Goal: Task Accomplishment & Management: Use online tool/utility

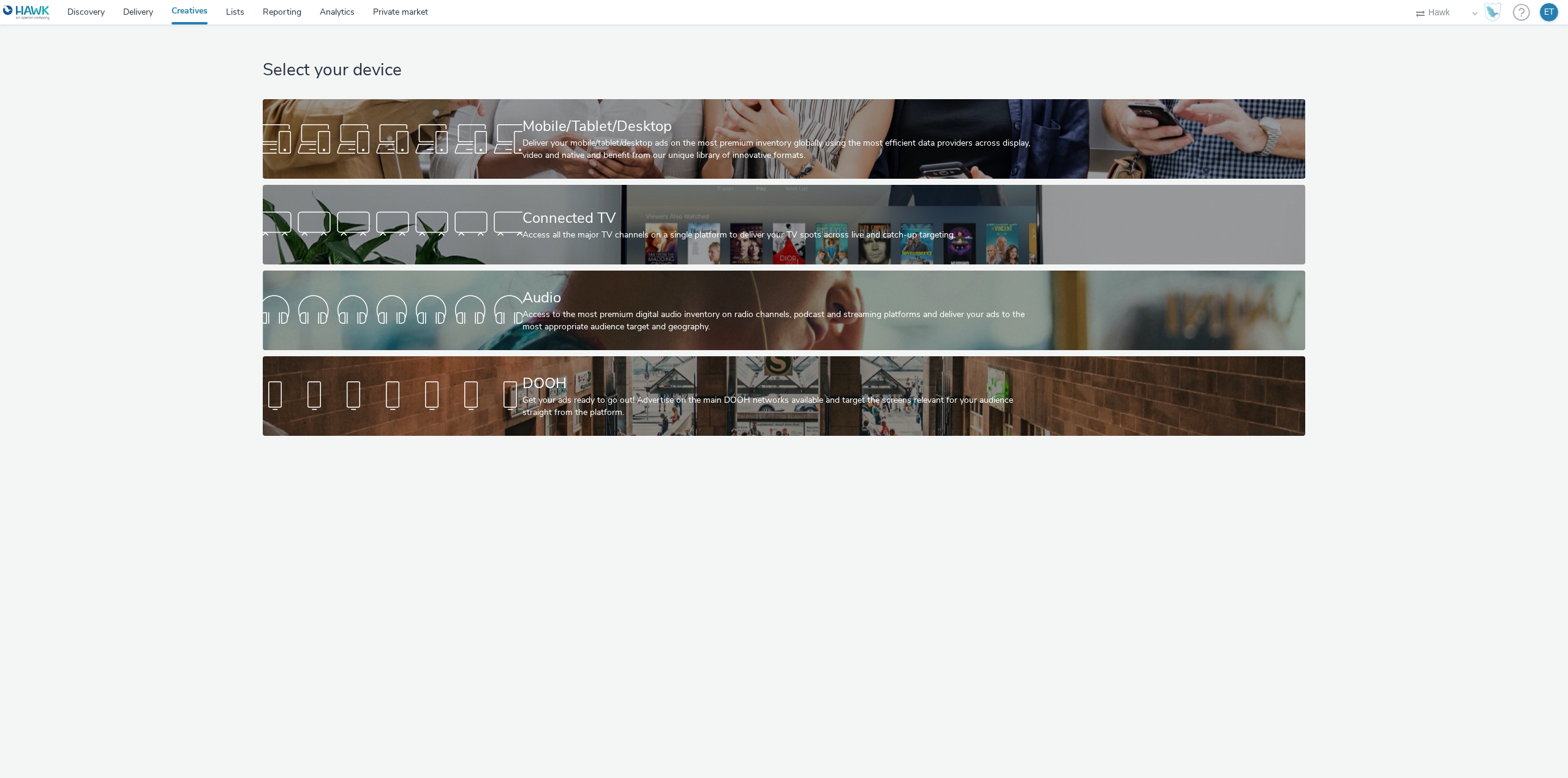
select select "11a7df10-284f-415c-b52a-427acf4c31ae"
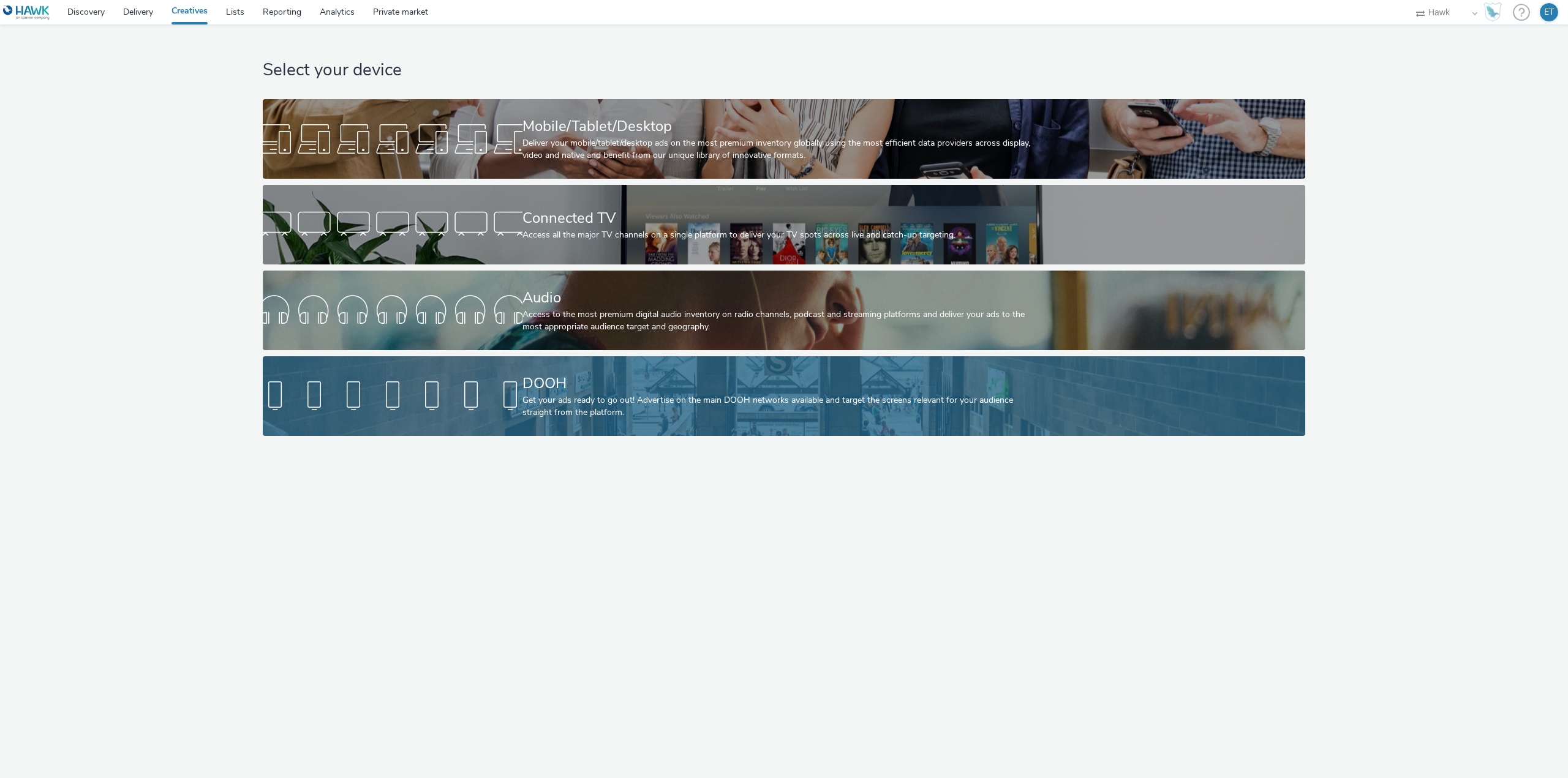
click at [672, 408] on div "Get your ads ready to go out! Advertise on the main DOOH networks available and…" at bounding box center [781, 406] width 519 height 25
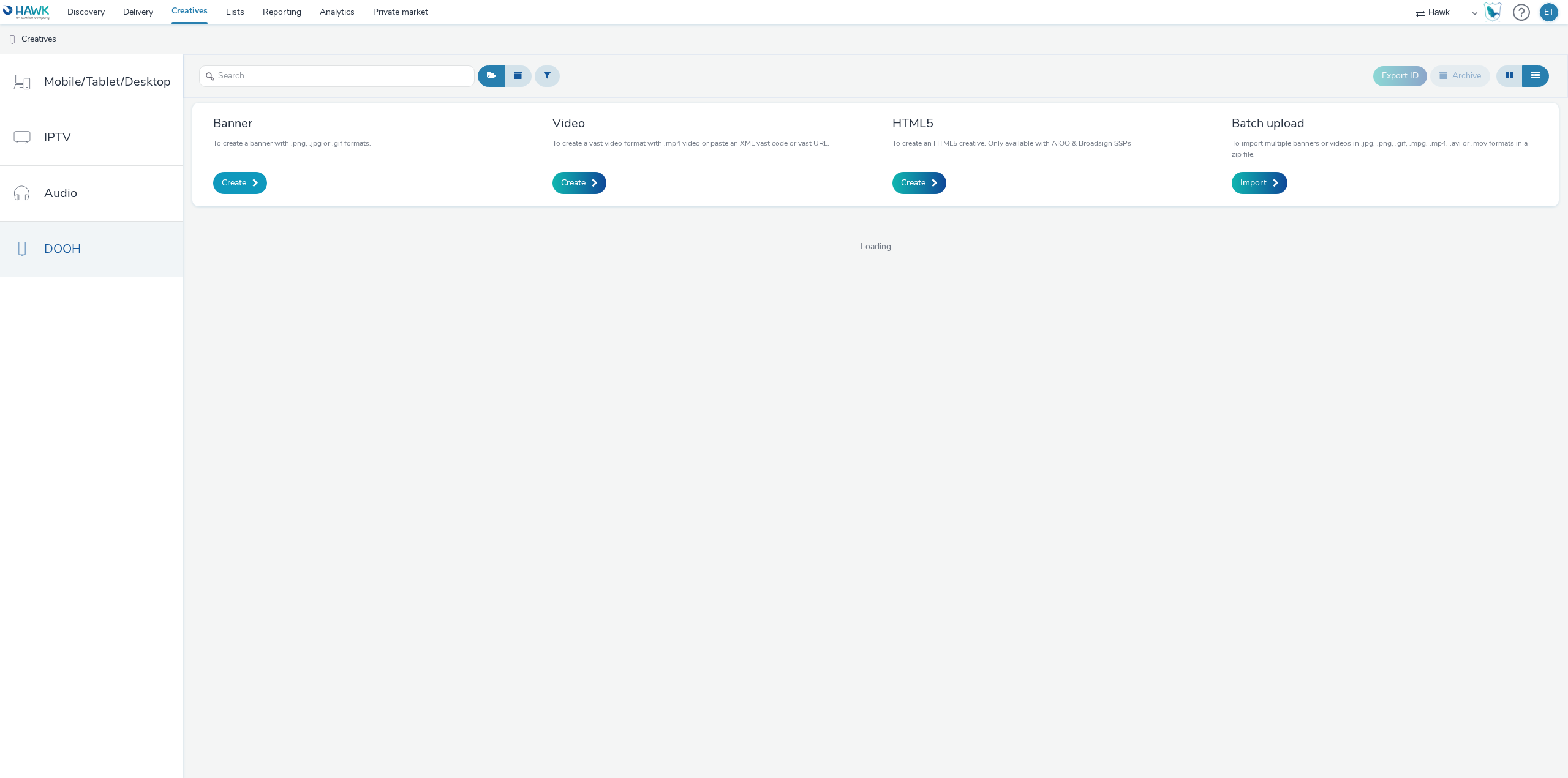
click at [238, 184] on span "Create" at bounding box center [234, 183] width 24 height 12
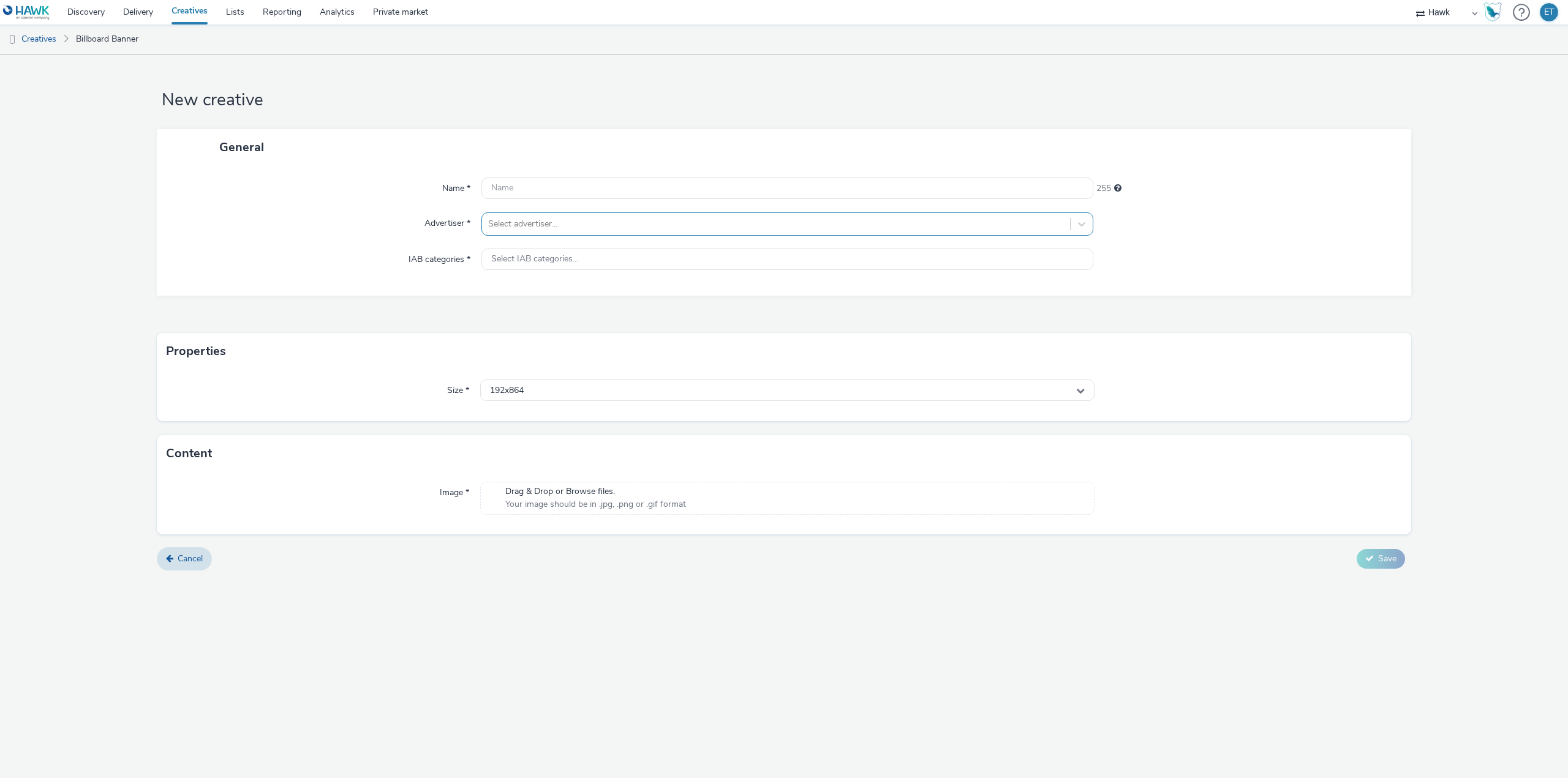
click at [535, 226] on div at bounding box center [776, 224] width 576 height 15
type input "bellwa"
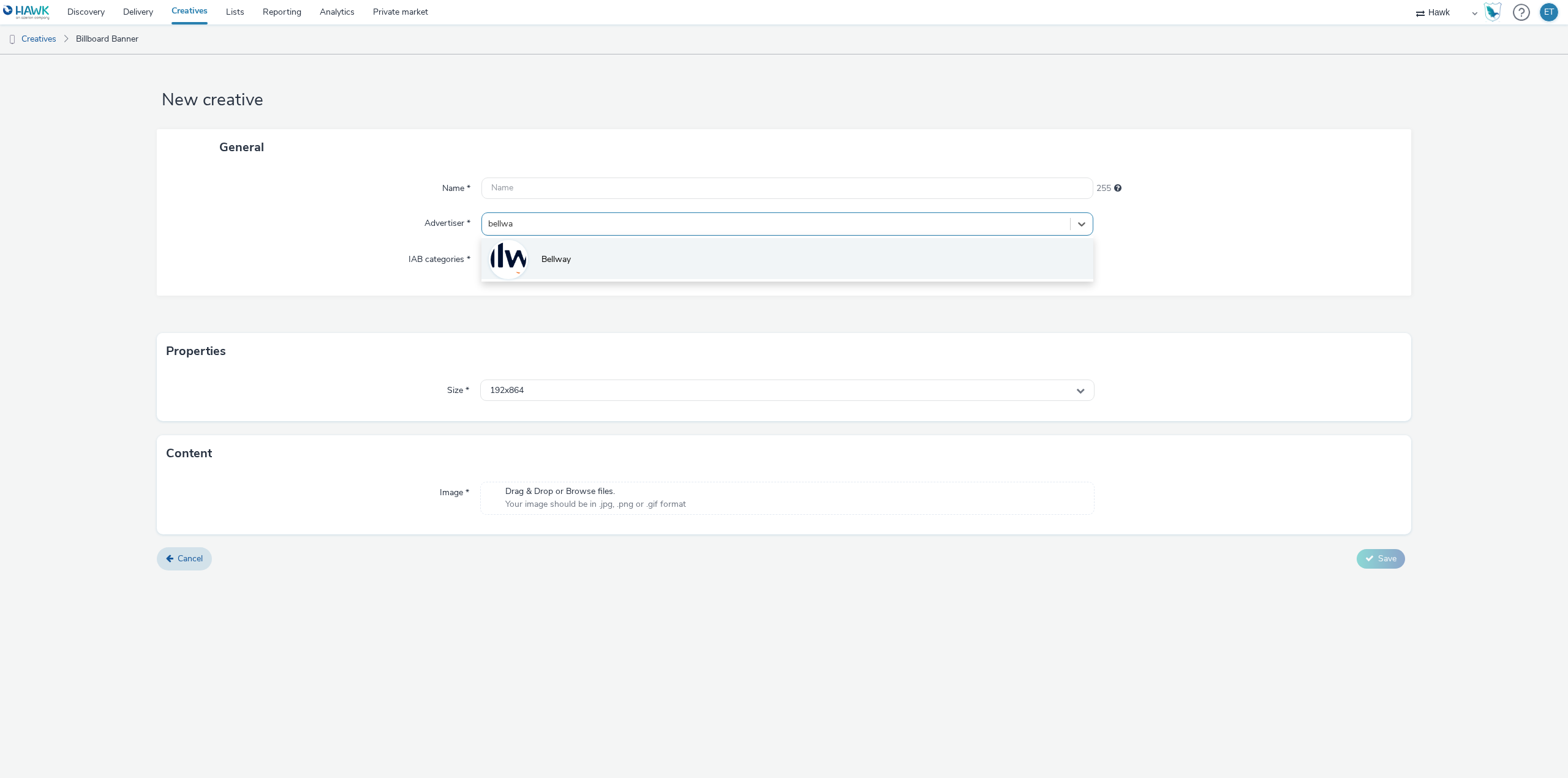
drag, startPoint x: 538, startPoint y: 255, endPoint x: 245, endPoint y: 15, distance: 378.7
click at [533, 251] on li "Bellway" at bounding box center [787, 258] width 612 height 41
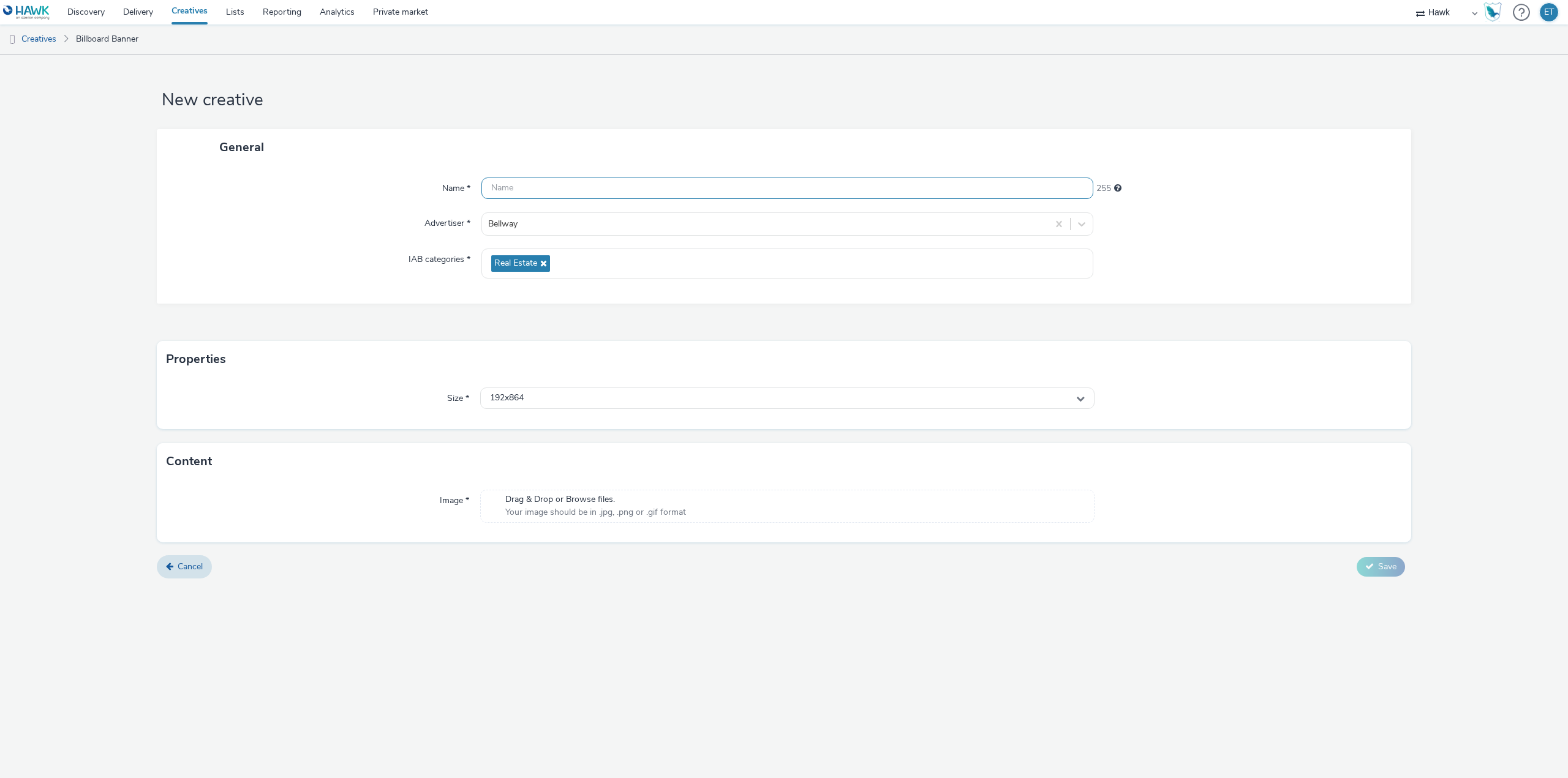
click at [550, 191] on input "text" at bounding box center [787, 188] width 612 height 21
paste input "UK_Bellway Homes Penwood Grange_Hawk_DOOH_17/09/2025_612x306-New"
drag, startPoint x: 511, startPoint y: 186, endPoint x: 444, endPoint y: 177, distance: 67.6
click at [444, 177] on div "Name * UK_Bellway Homes Penwood Grange_Hawk_DOOH_17/09/2025_612x306-New 189 Adv…" at bounding box center [784, 234] width 1254 height 138
click at [782, 189] on input "UK_Bellway Homes Penwood Grange_Hawk_DOOH_17/09/2025_612x306-New" at bounding box center [787, 188] width 612 height 21
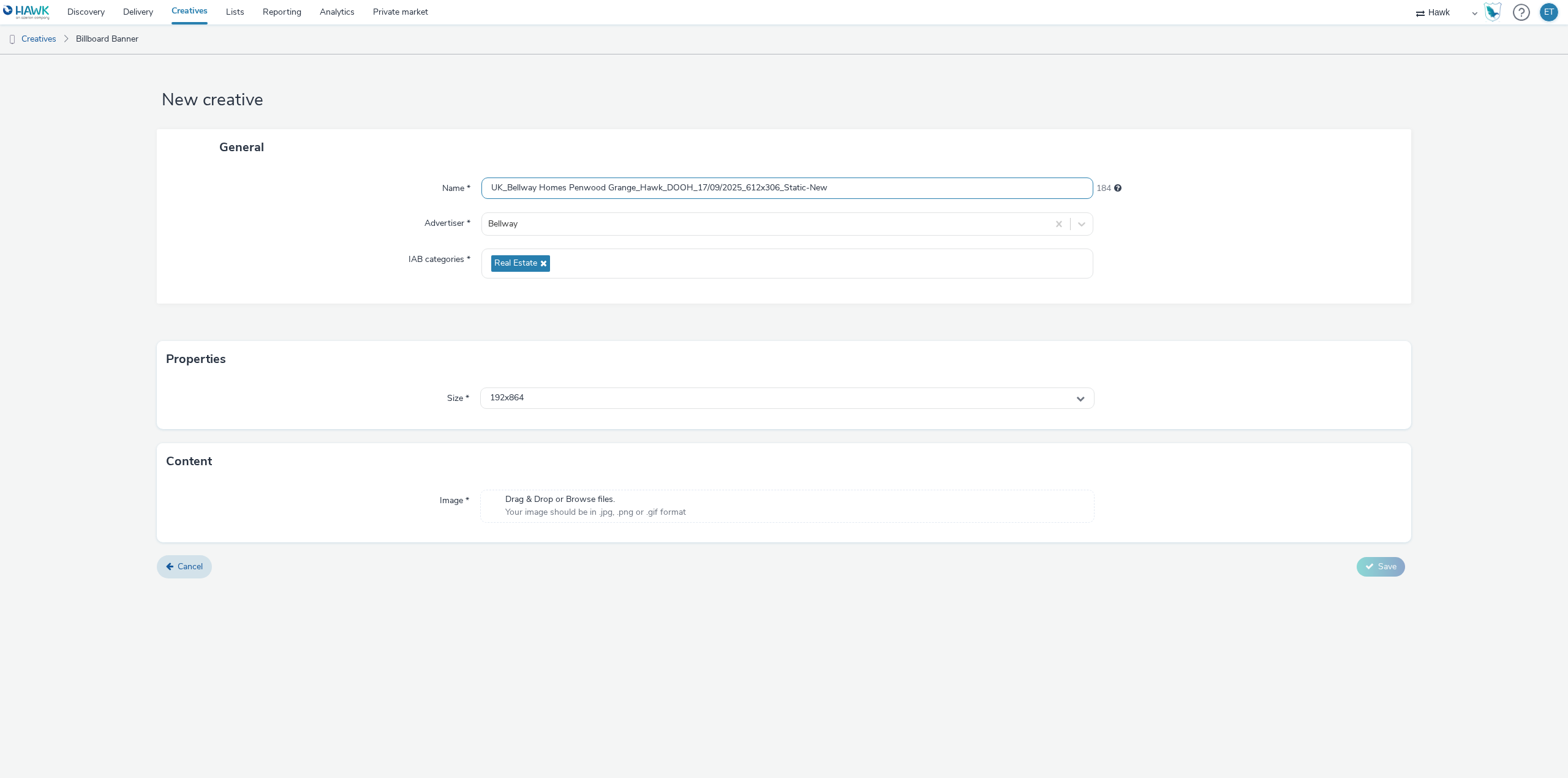
drag, startPoint x: 850, startPoint y: 191, endPoint x: 810, endPoint y: 194, distance: 40.1
click at [810, 194] on input "UK_Bellway Homes Penwood Grange_Hawk_DOOH_17/09/2025_612x306_Static-New" at bounding box center [787, 188] width 612 height 21
type input "UK_Bellway Homes Penwood Grange_Hawk_DOOH_17/09/2025_612x306_Static"
click at [81, 216] on form "New creative General Name * UK_Bellway Homes Penwood Grange_Hawk_DOOH_17/09/202…" at bounding box center [784, 321] width 1568 height 534
click at [567, 406] on div "192x864" at bounding box center [787, 398] width 614 height 21
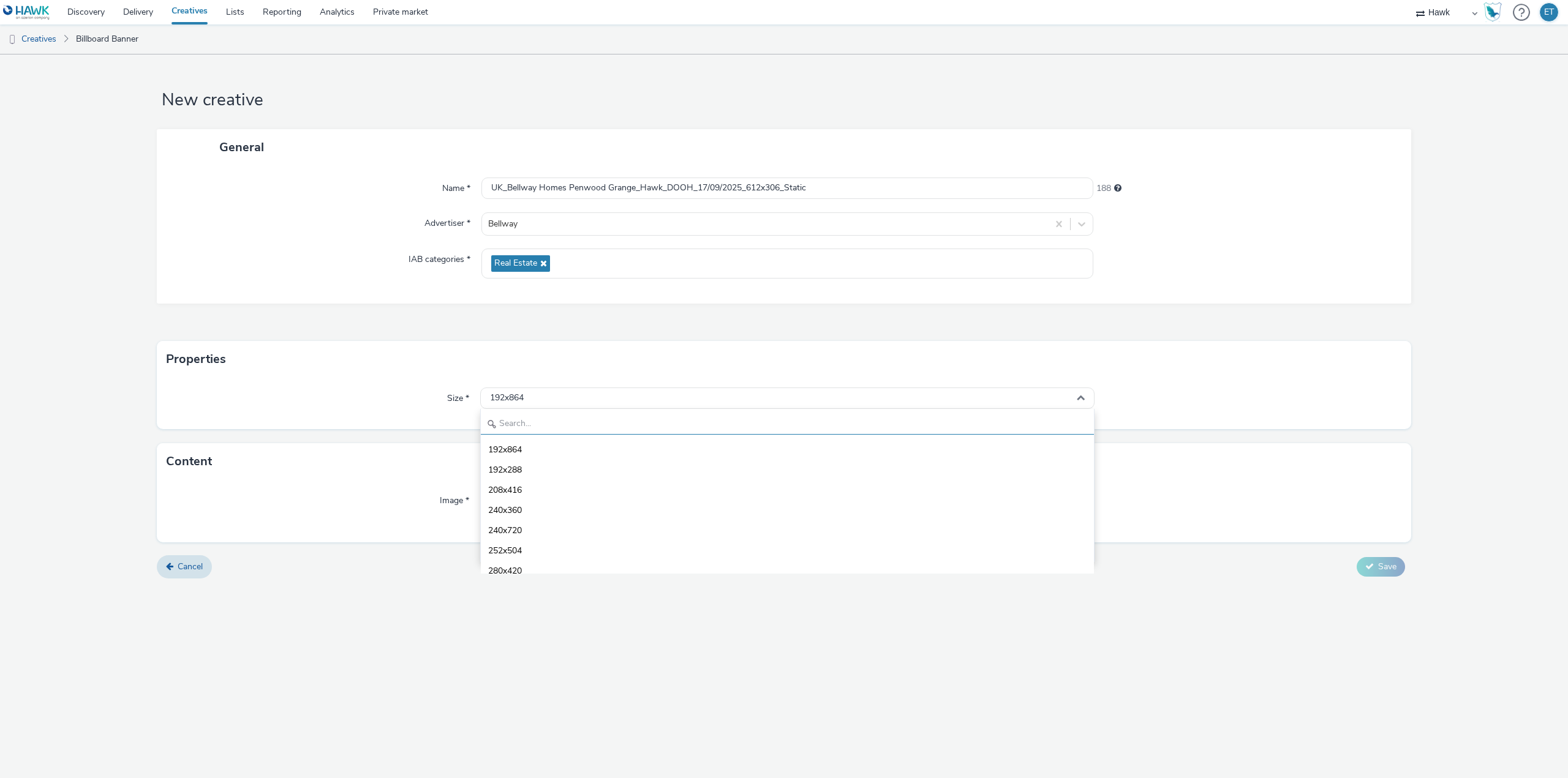
click at [566, 427] on input "text" at bounding box center [787, 424] width 613 height 21
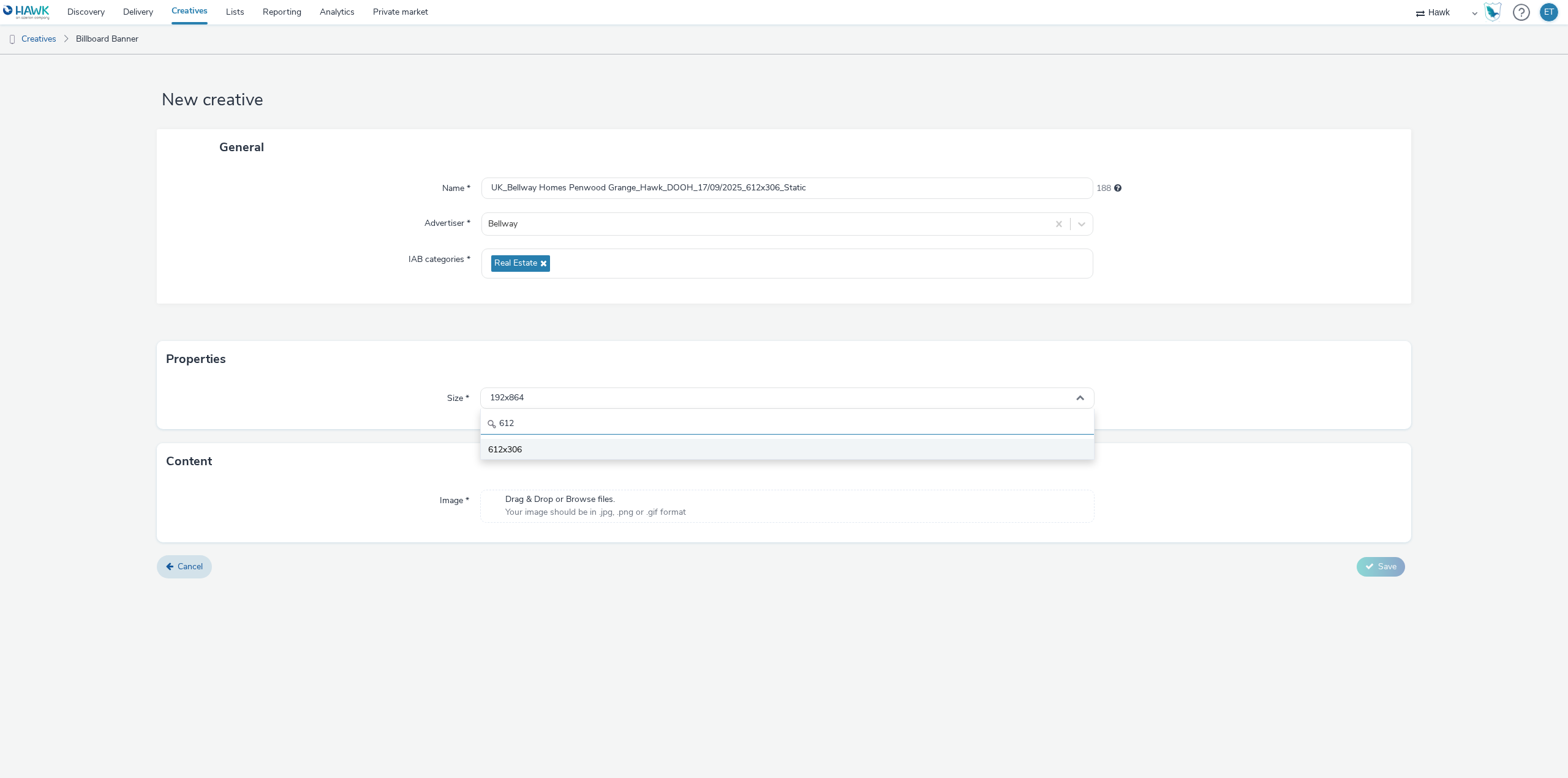
type input "612"
click at [705, 456] on li "612x306" at bounding box center [787, 449] width 613 height 20
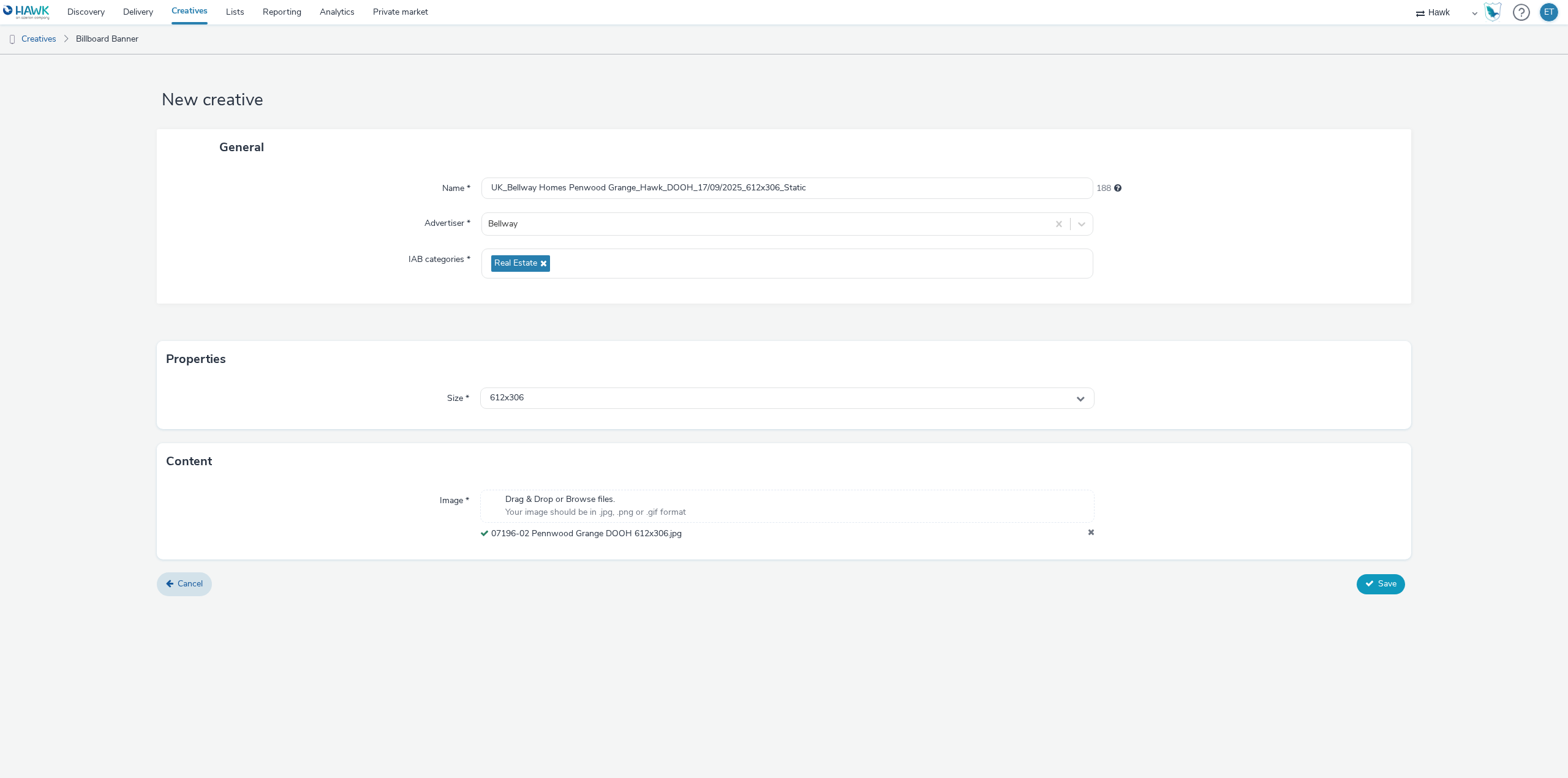
click at [1384, 584] on span "Save" at bounding box center [1387, 584] width 19 height 12
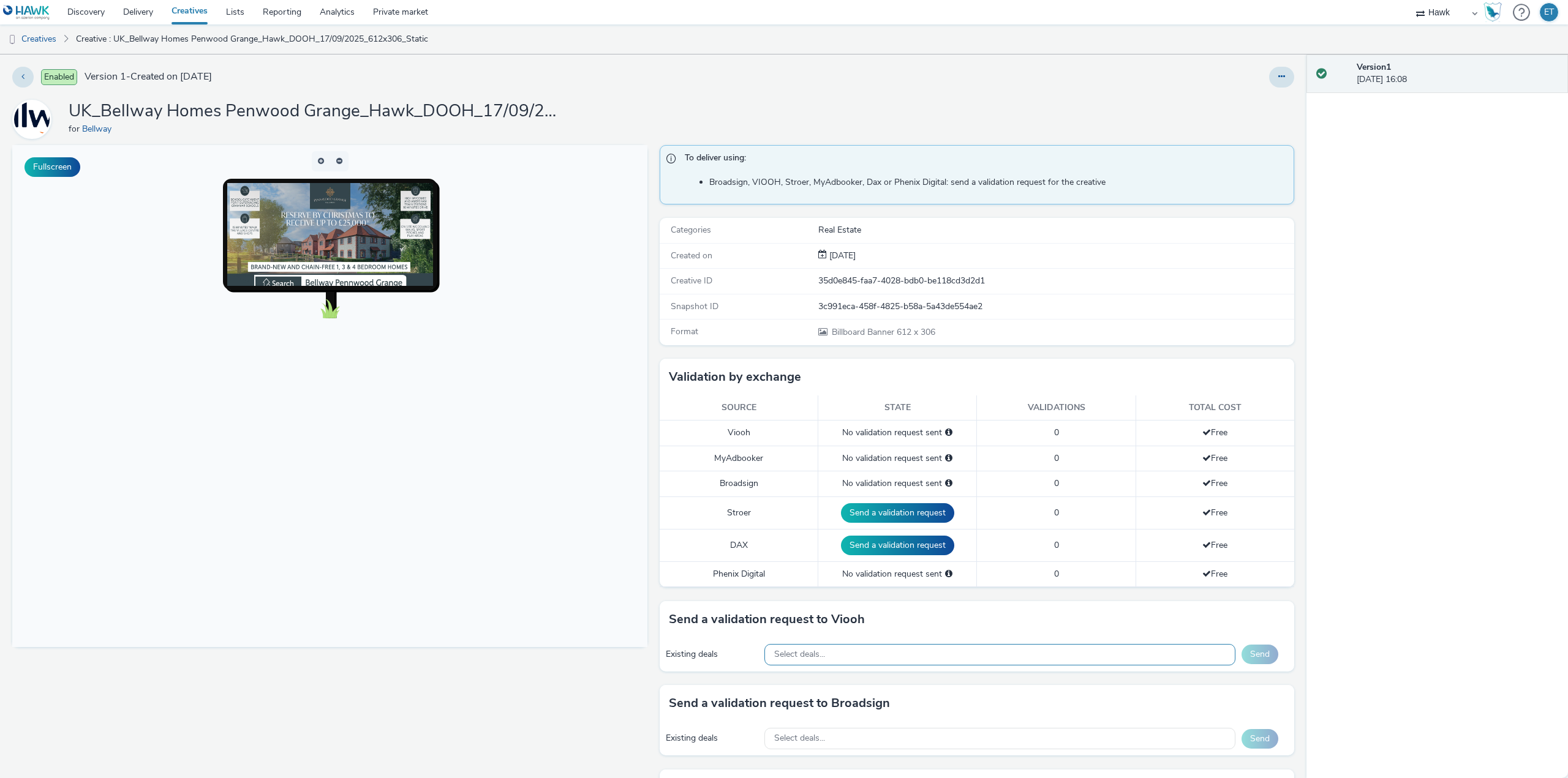
click at [856, 655] on div "Select deals..." at bounding box center [1000, 655] width 471 height 21
paste input "AO_JCDecaux_RailTVZ_Specials_2025"
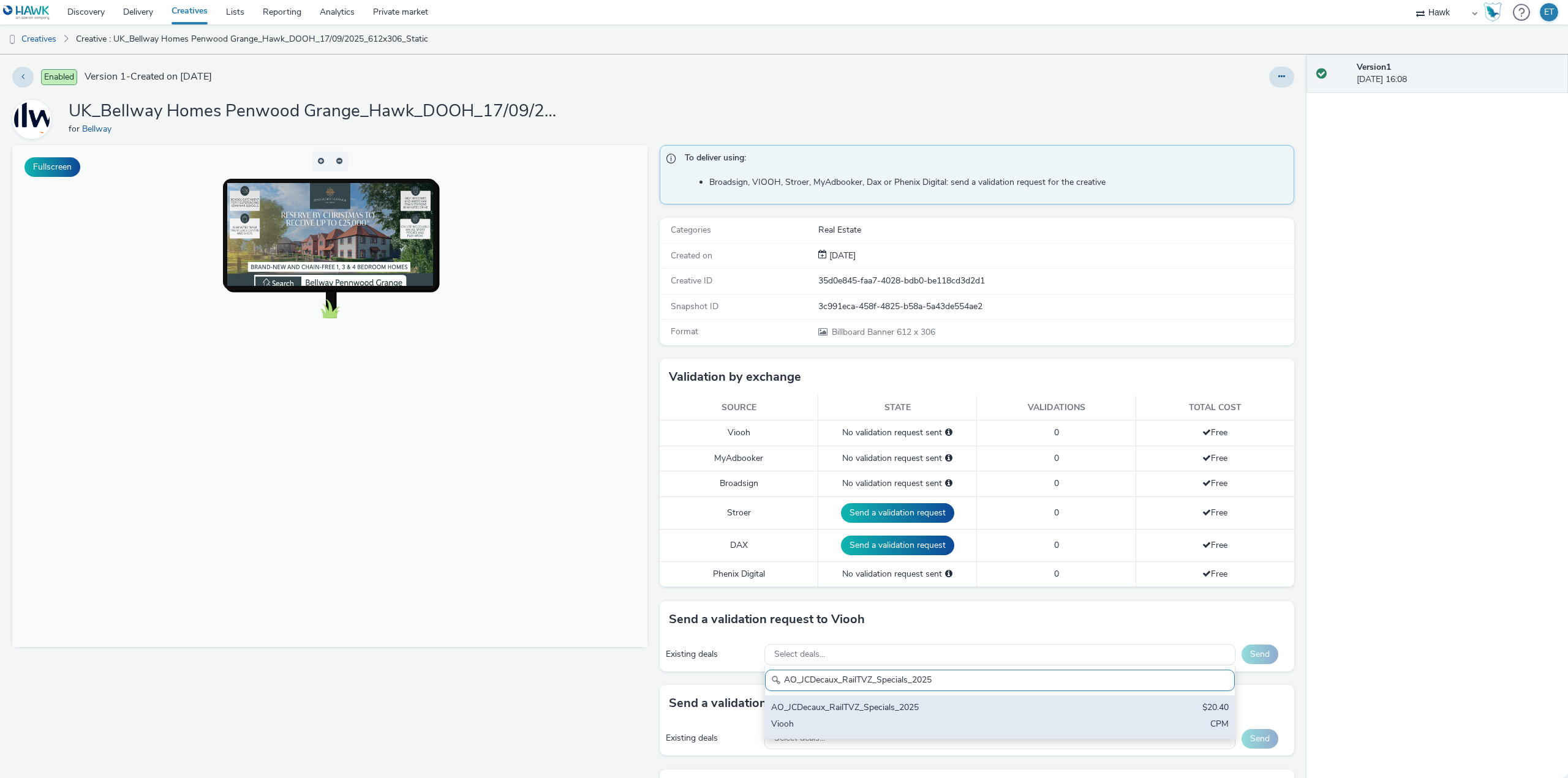
click at [890, 714] on div "AO_JCDecaux_RailTVZ_Specials_2025" at bounding box center [923, 709] width 303 height 14
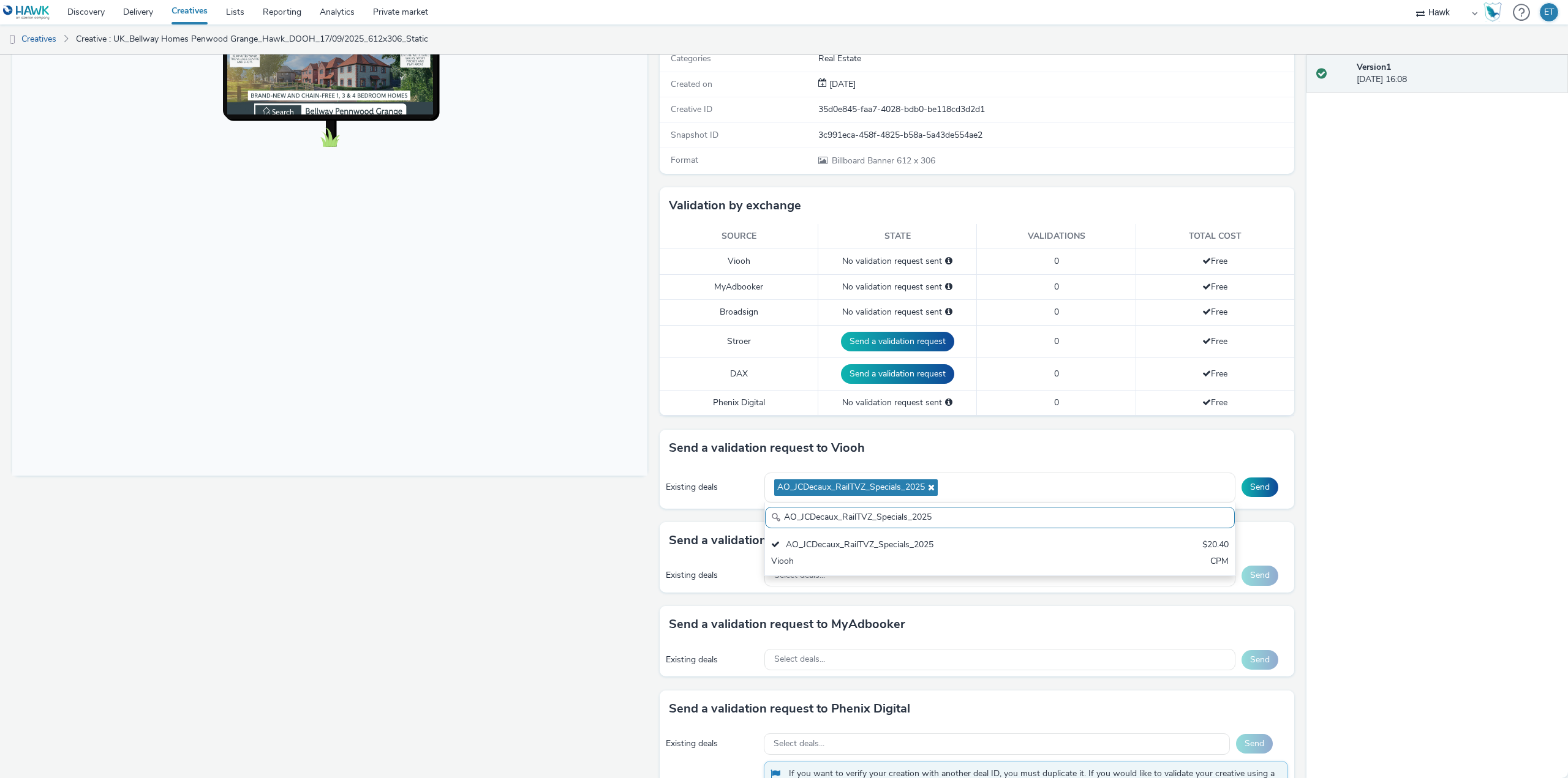
scroll to position [184, 0]
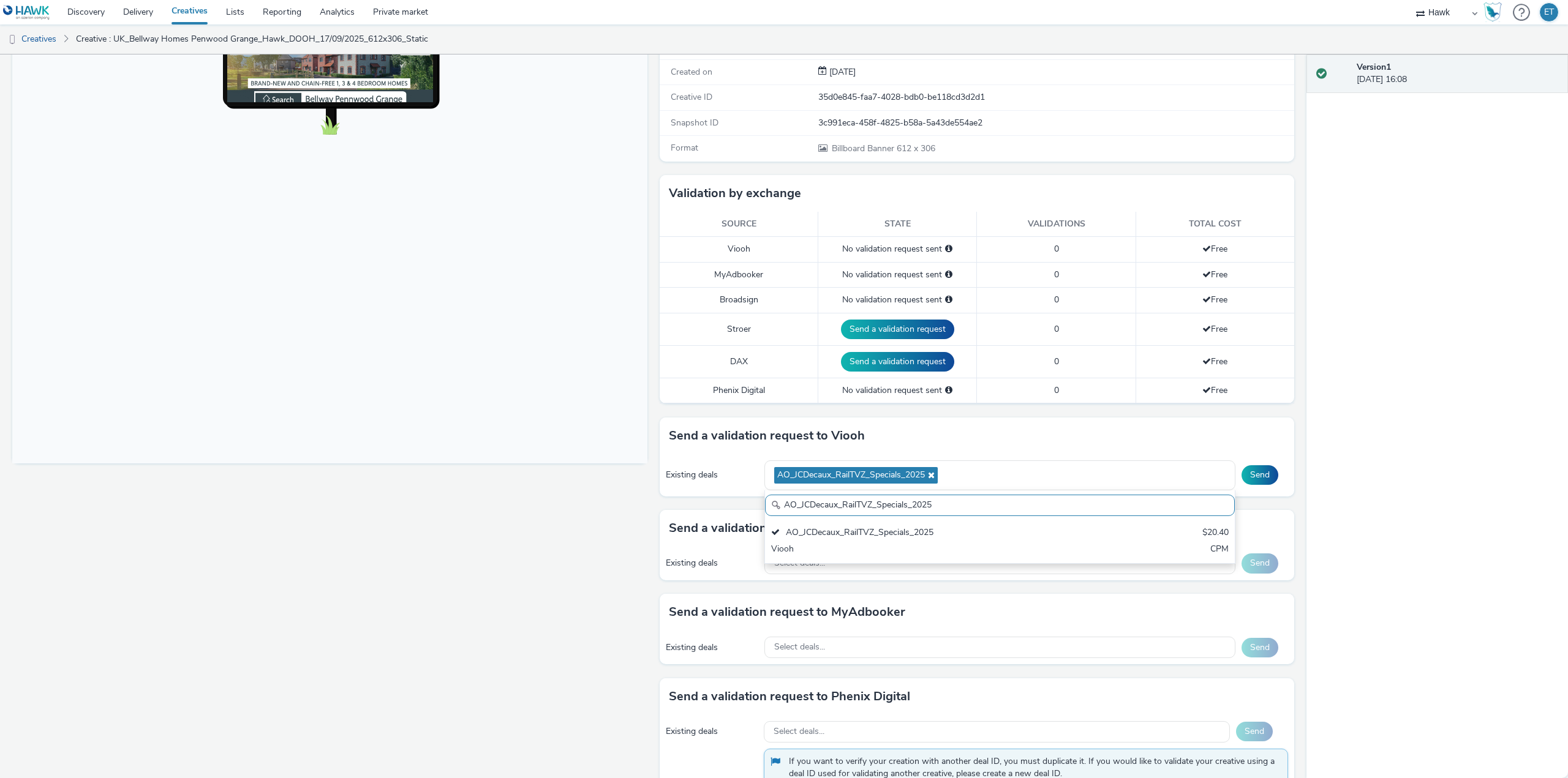
drag, startPoint x: 812, startPoint y: 493, endPoint x: 764, endPoint y: 492, distance: 48.0
click at [764, 492] on div "AO_JCDecaux_RailTVZ_Specials_2025 AO_JCDecaux_RailTVZ_Specials_2025 $20.40 Vioo…" at bounding box center [1000, 527] width 471 height 74
paste input "Supermarket"
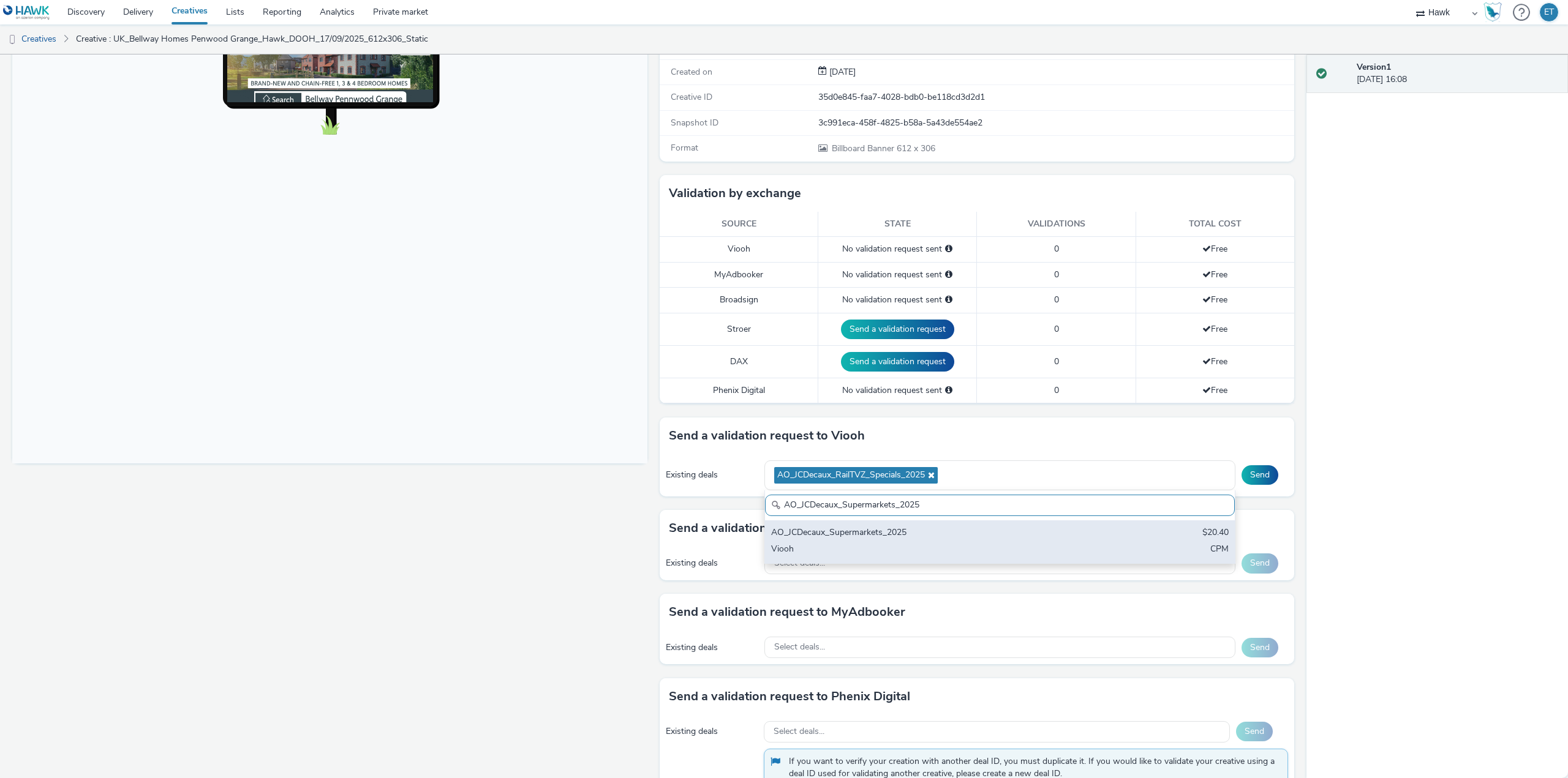
click at [827, 543] on div "Viooh" at bounding box center [923, 550] width 303 height 14
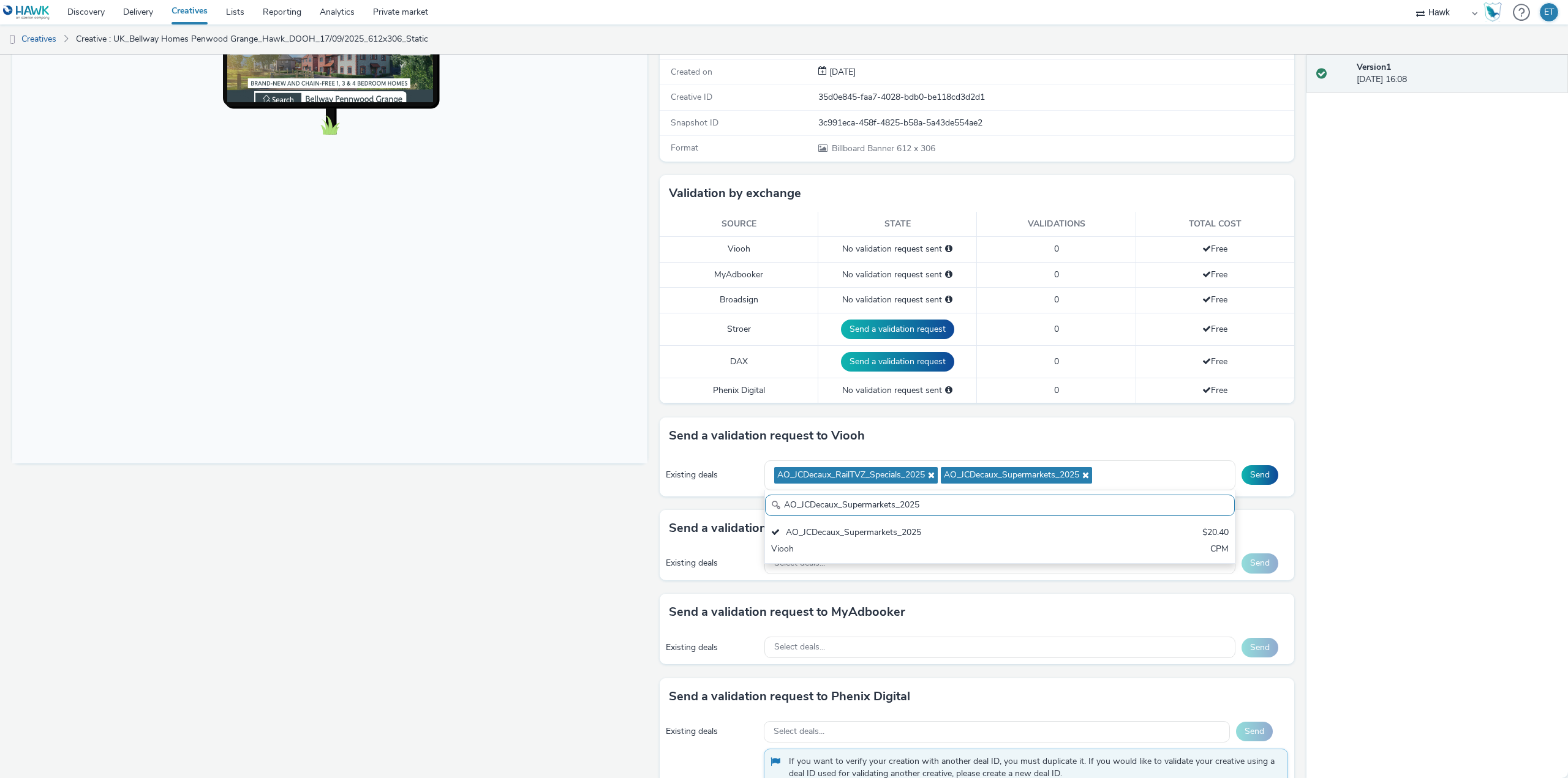
drag, startPoint x: 924, startPoint y: 504, endPoint x: 773, endPoint y: 500, distance: 151.1
click at [773, 500] on input "AO_JCDecaux_Supermarkets_2025" at bounding box center [1000, 505] width 470 height 21
paste input "LFD48"
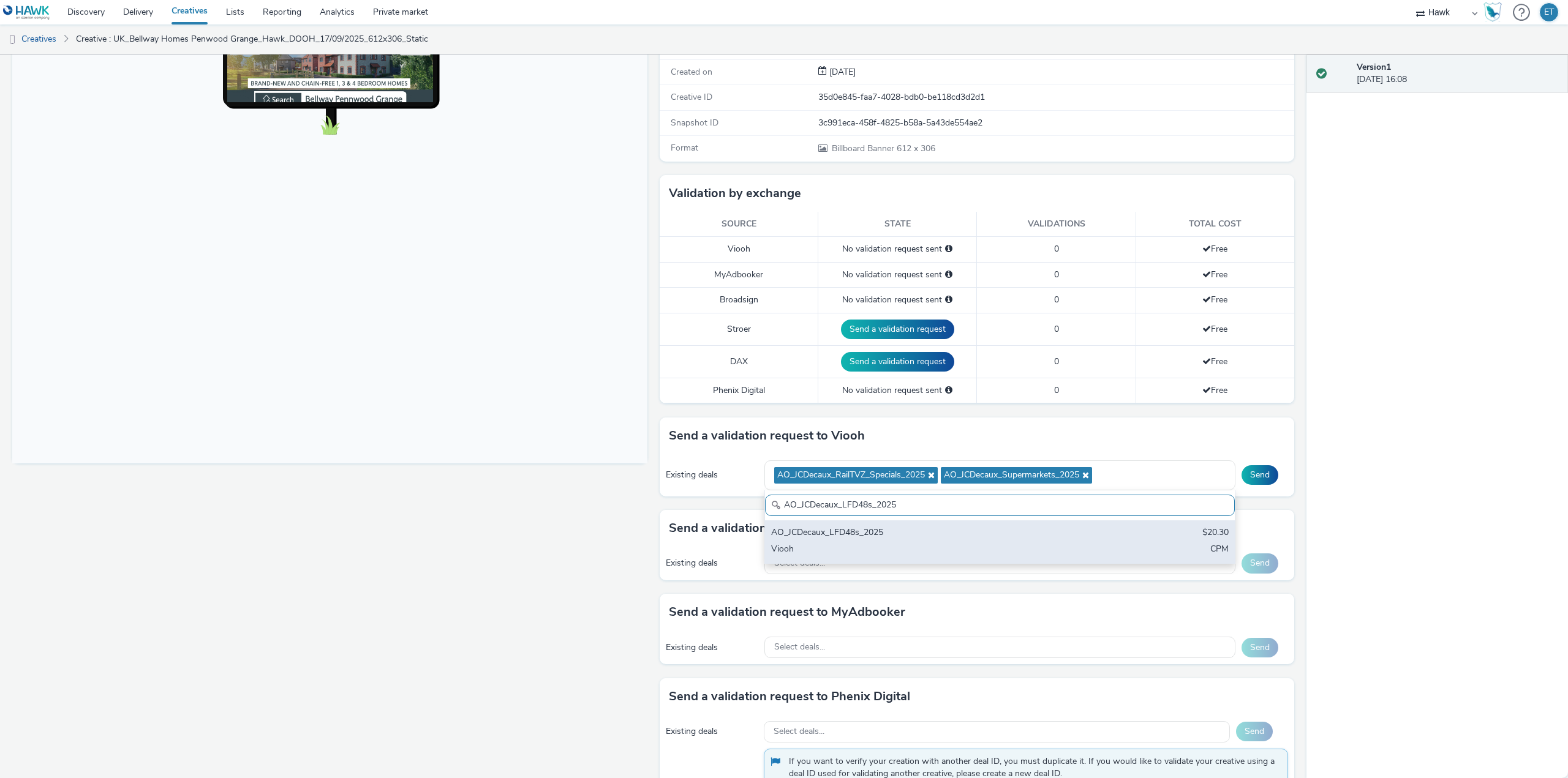
click at [806, 524] on div "AO_JCDecaux_LFD48s_2025 $20.30 Viooh CPM" at bounding box center [1000, 541] width 470 height 43
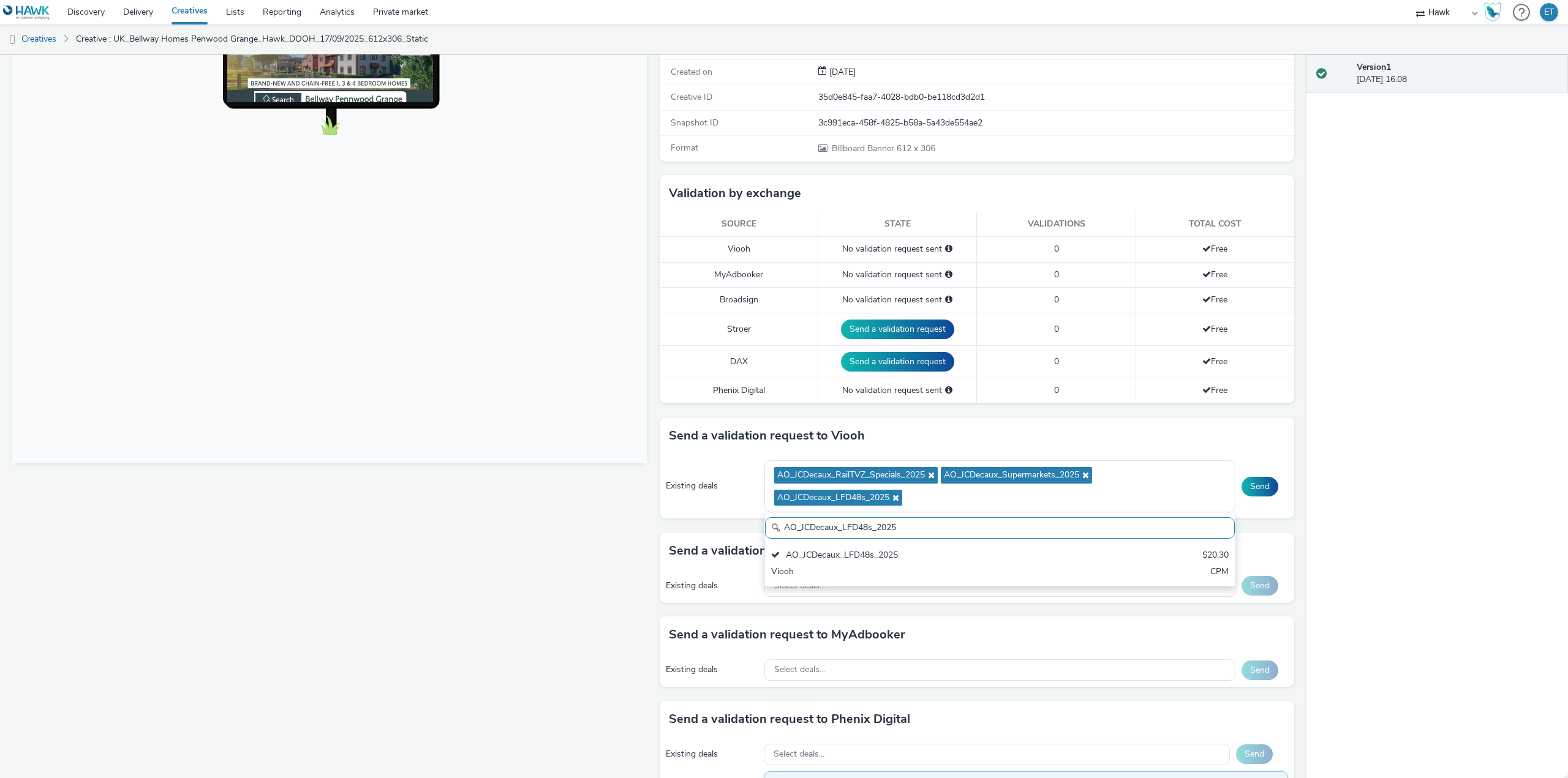
drag, startPoint x: 924, startPoint y: 530, endPoint x: 780, endPoint y: 532, distance: 144.0
click at [780, 532] on input "AO_JCDecaux_LFD48s_2025" at bounding box center [1000, 528] width 470 height 21
paste input "MVZ"
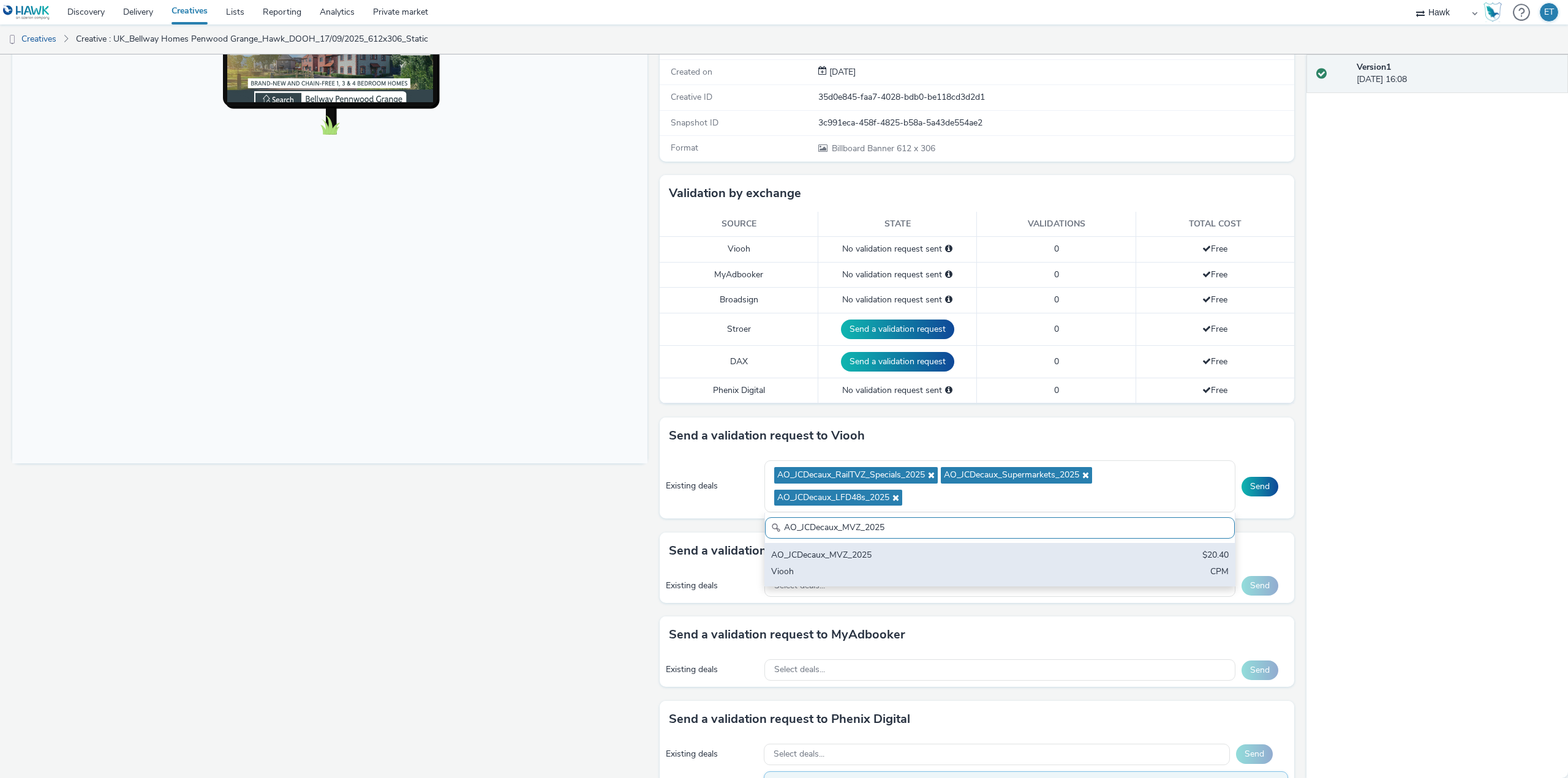
click at [822, 549] on div "AO_JCDecaux_MVZ_2025" at bounding box center [923, 556] width 303 height 14
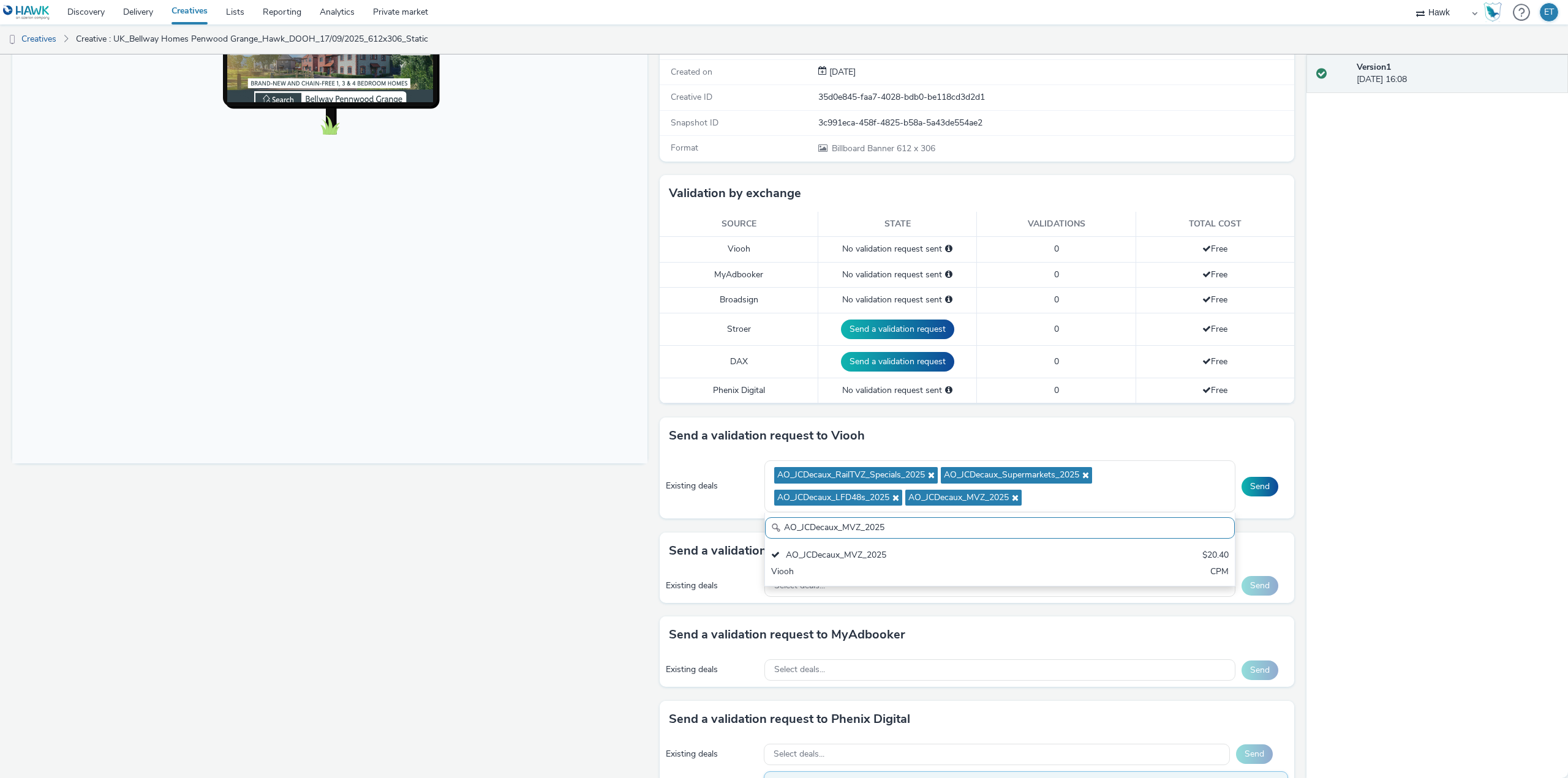
drag, startPoint x: 808, startPoint y: 520, endPoint x: 771, endPoint y: 520, distance: 37.0
click at [771, 520] on input "AO_JCDecaux_MVZ_2025" at bounding box center [1000, 528] width 470 height 21
paste input "RailMallD6s"
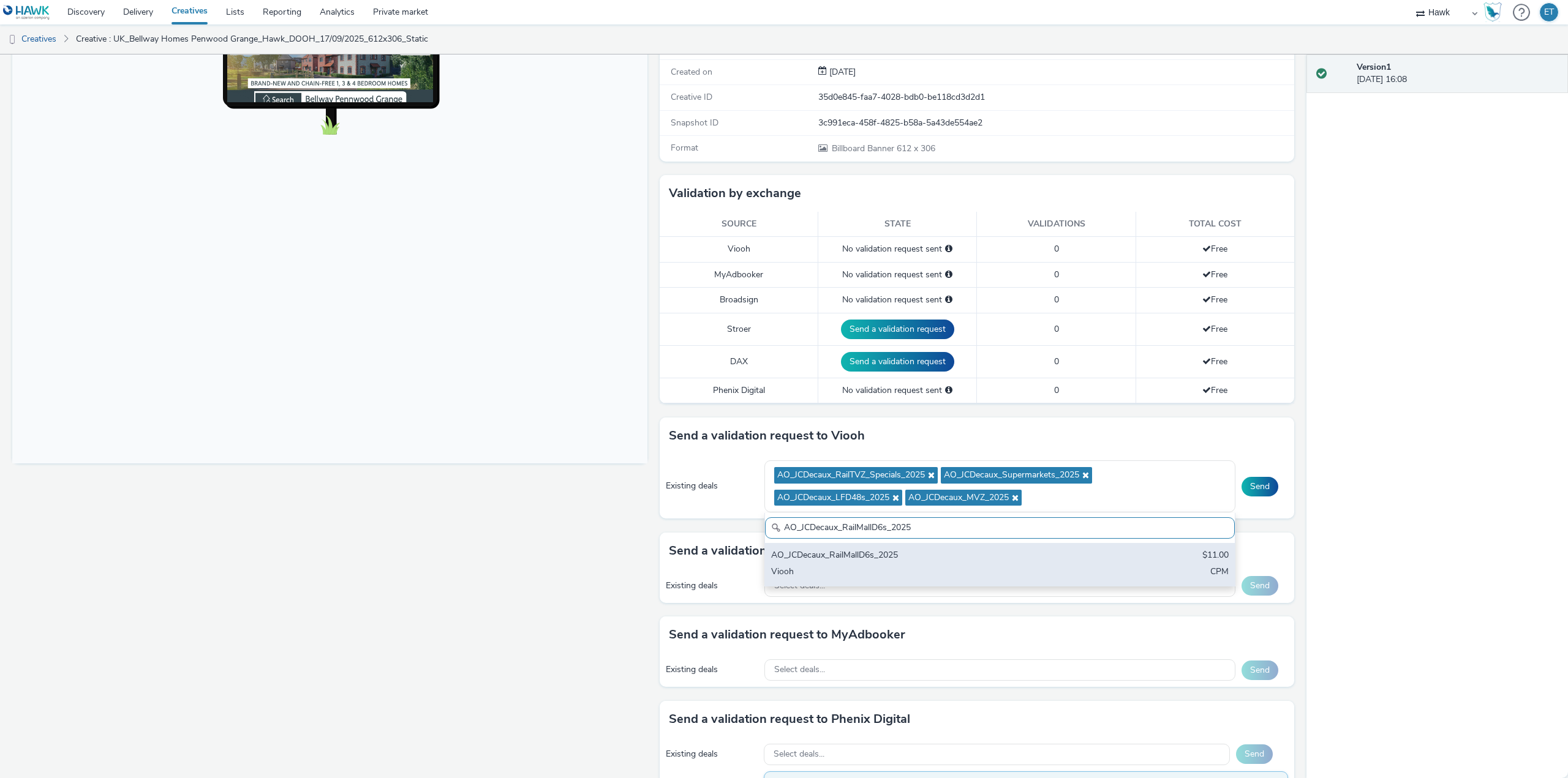
click at [882, 560] on div "AO_JCDecaux_RailMallD6s_2025" at bounding box center [923, 556] width 303 height 14
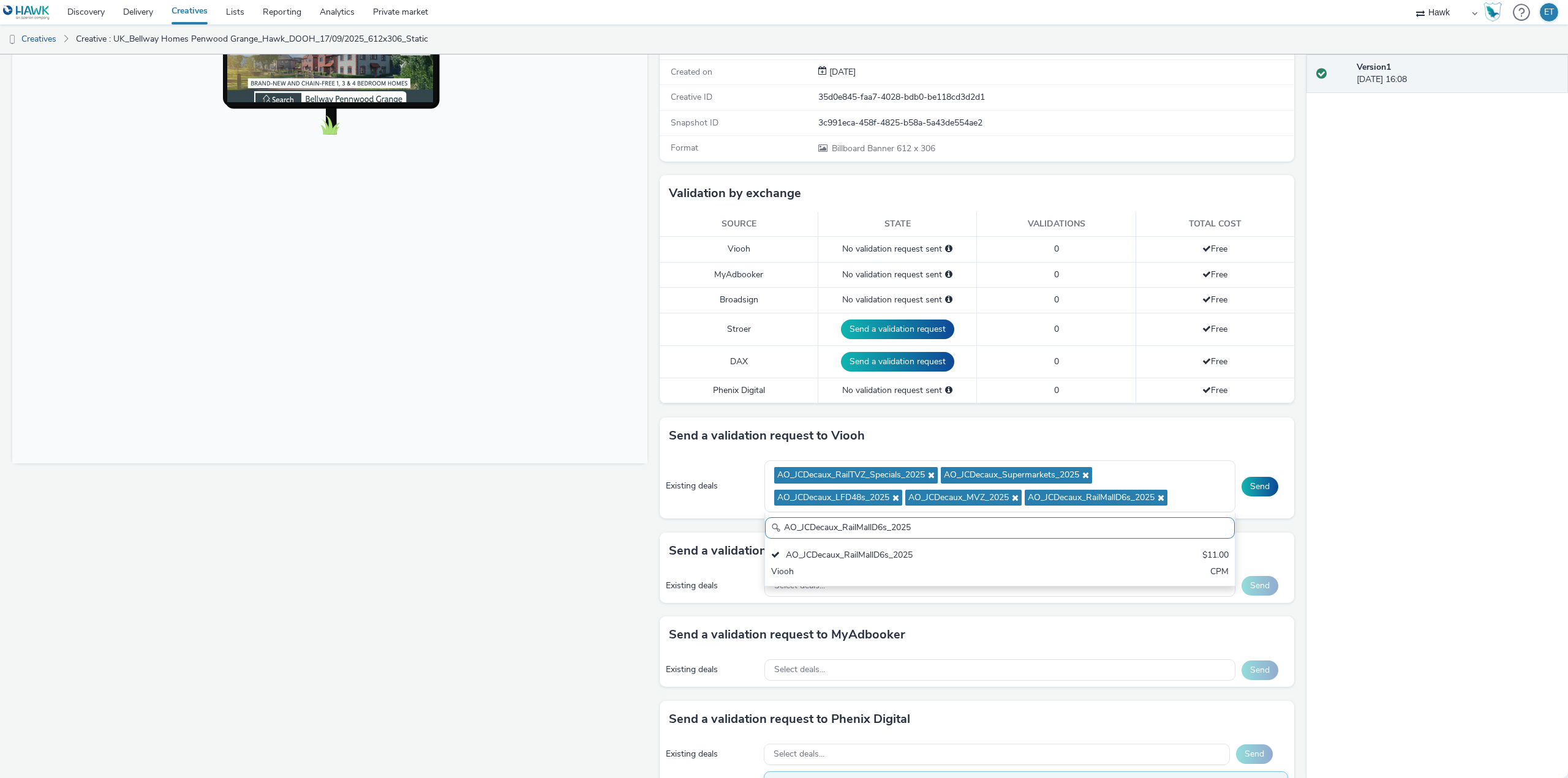
drag, startPoint x: 922, startPoint y: 527, endPoint x: 776, endPoint y: 527, distance: 146.0
click at [776, 527] on div "AO_JCDecaux_RailMallD6s_2025" at bounding box center [1000, 528] width 470 height 21
paste input "text"
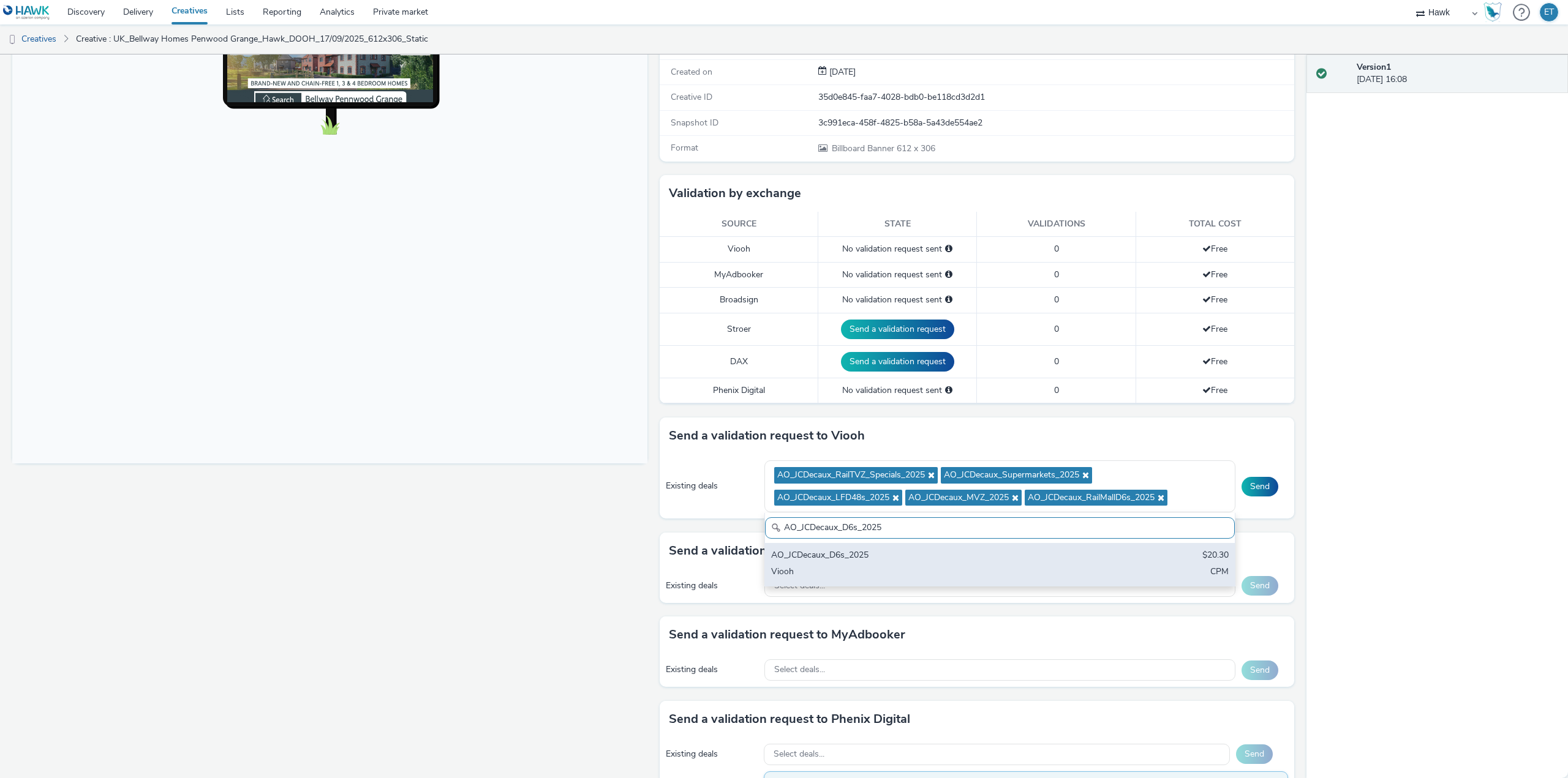
type input "AO_JCDecaux_D6s_2025"
click at [824, 549] on div "AO_JCDecaux_D6s_2025" at bounding box center [923, 556] width 303 height 14
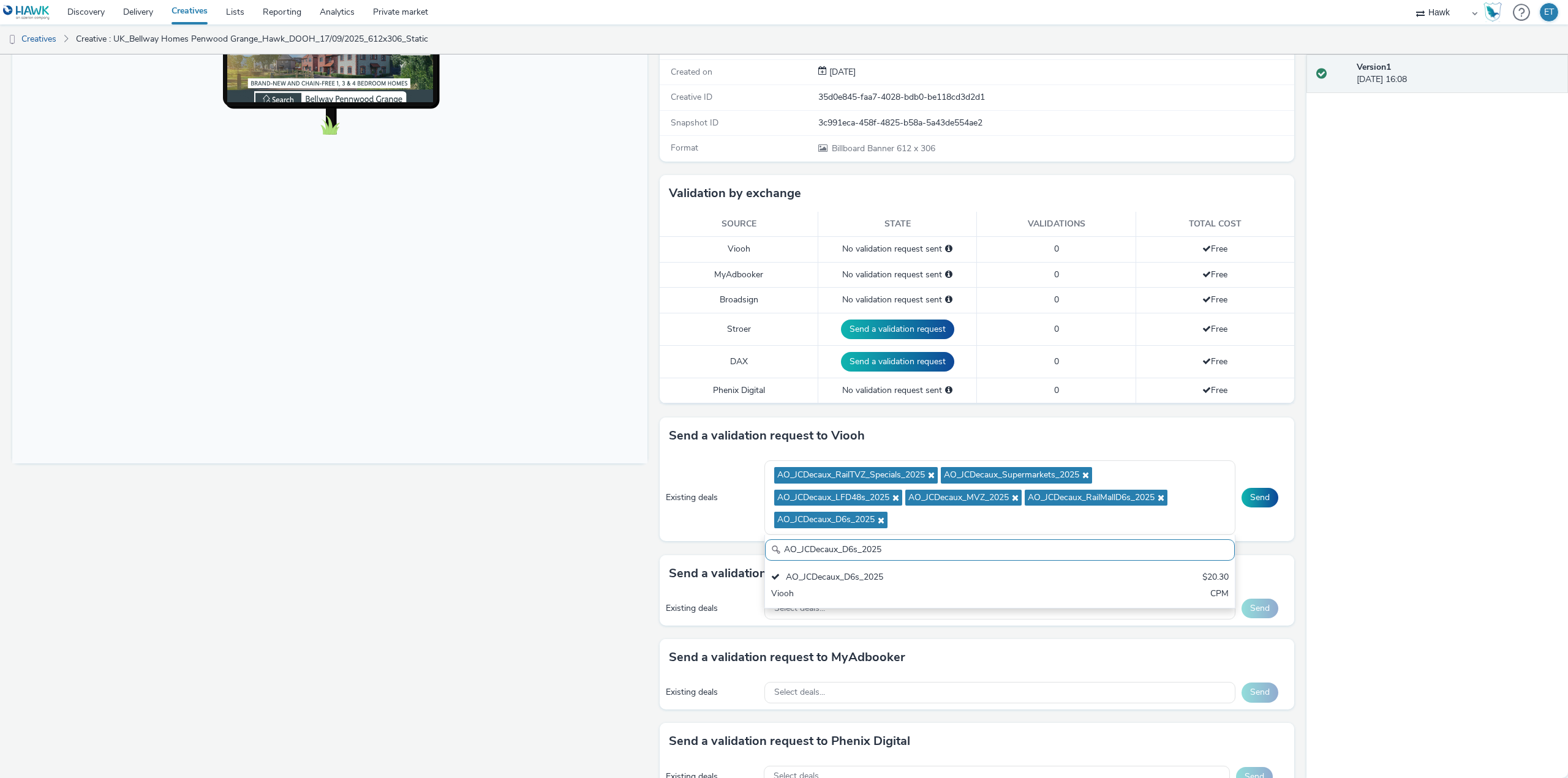
click at [593, 505] on div "Fullscreen" at bounding box center [333, 413] width 641 height 904
click at [1242, 501] on button "Send" at bounding box center [1260, 498] width 36 height 20
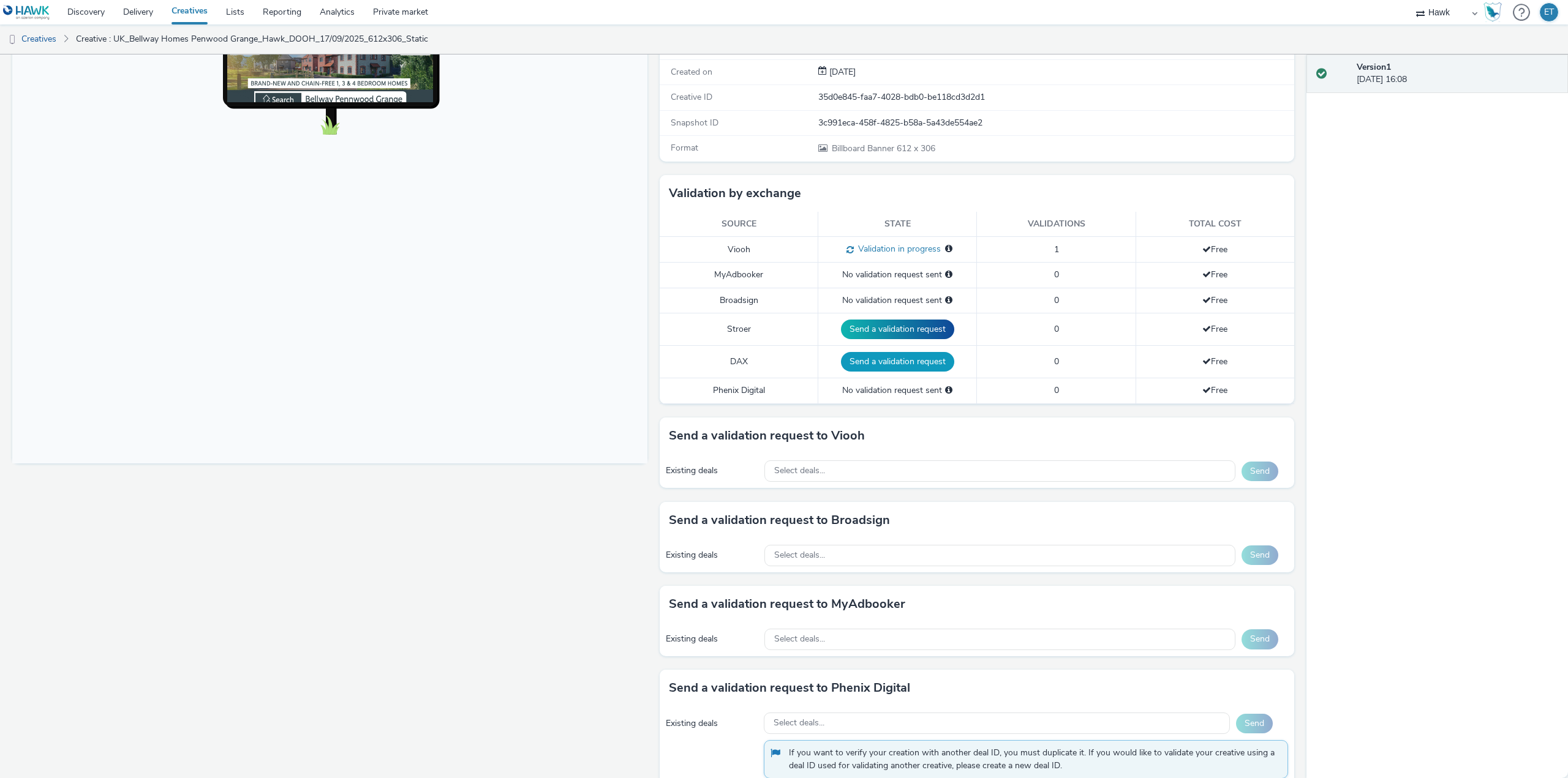
click at [901, 363] on button "Send a validation request" at bounding box center [897, 361] width 113 height 20
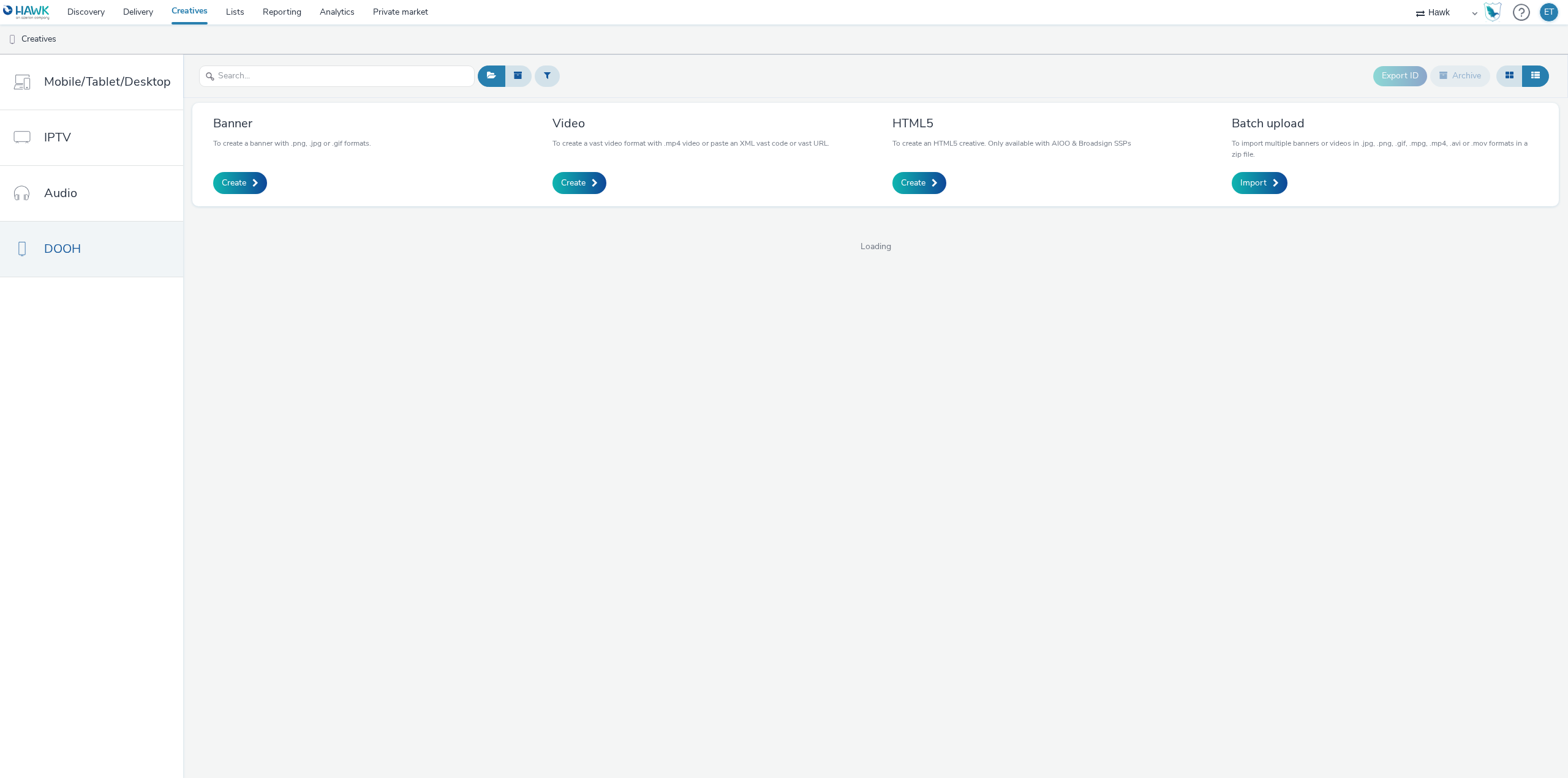
select select "11a7df10-284f-415c-b52a-427acf4c31ae"
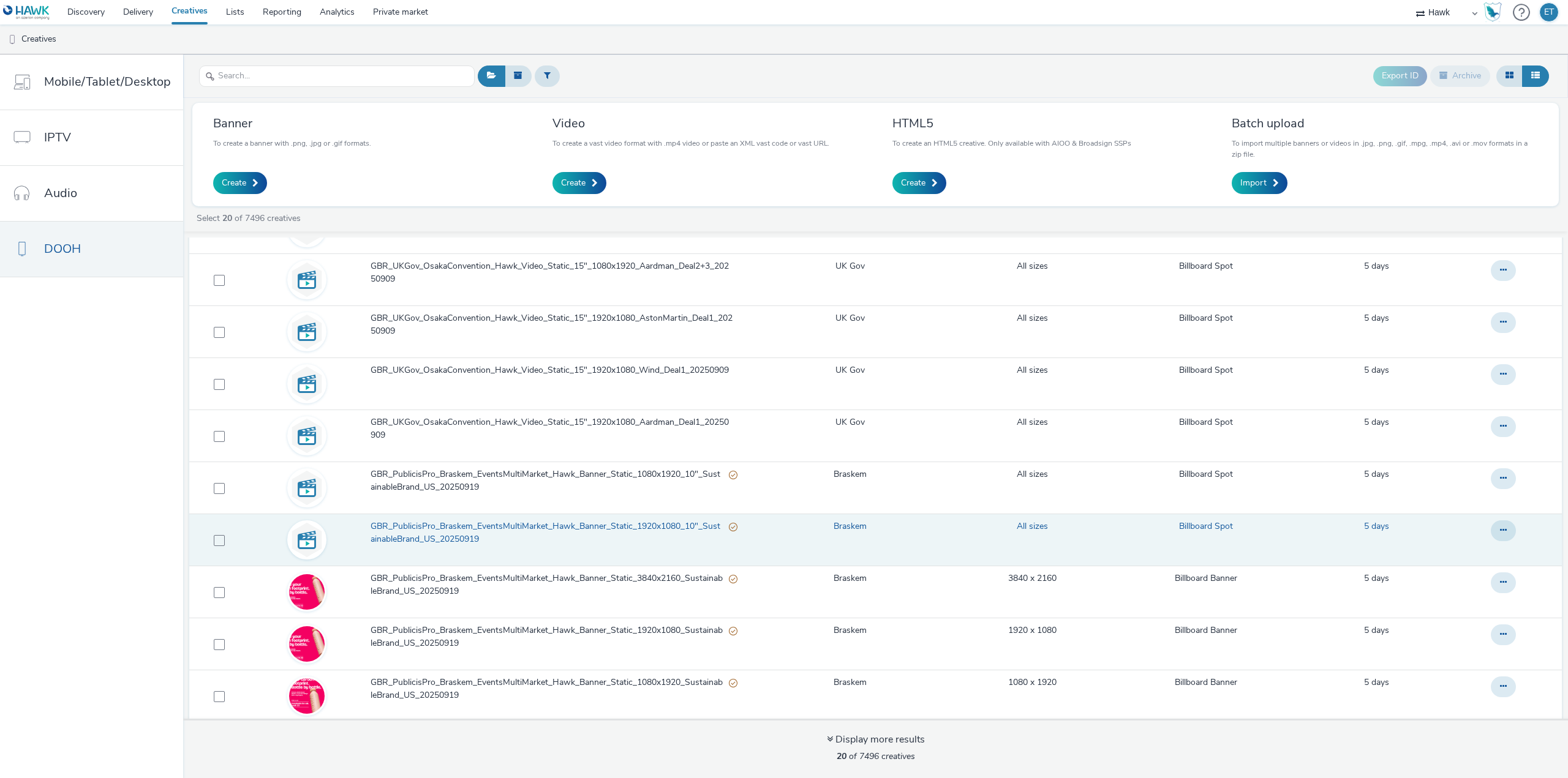
scroll to position [113, 0]
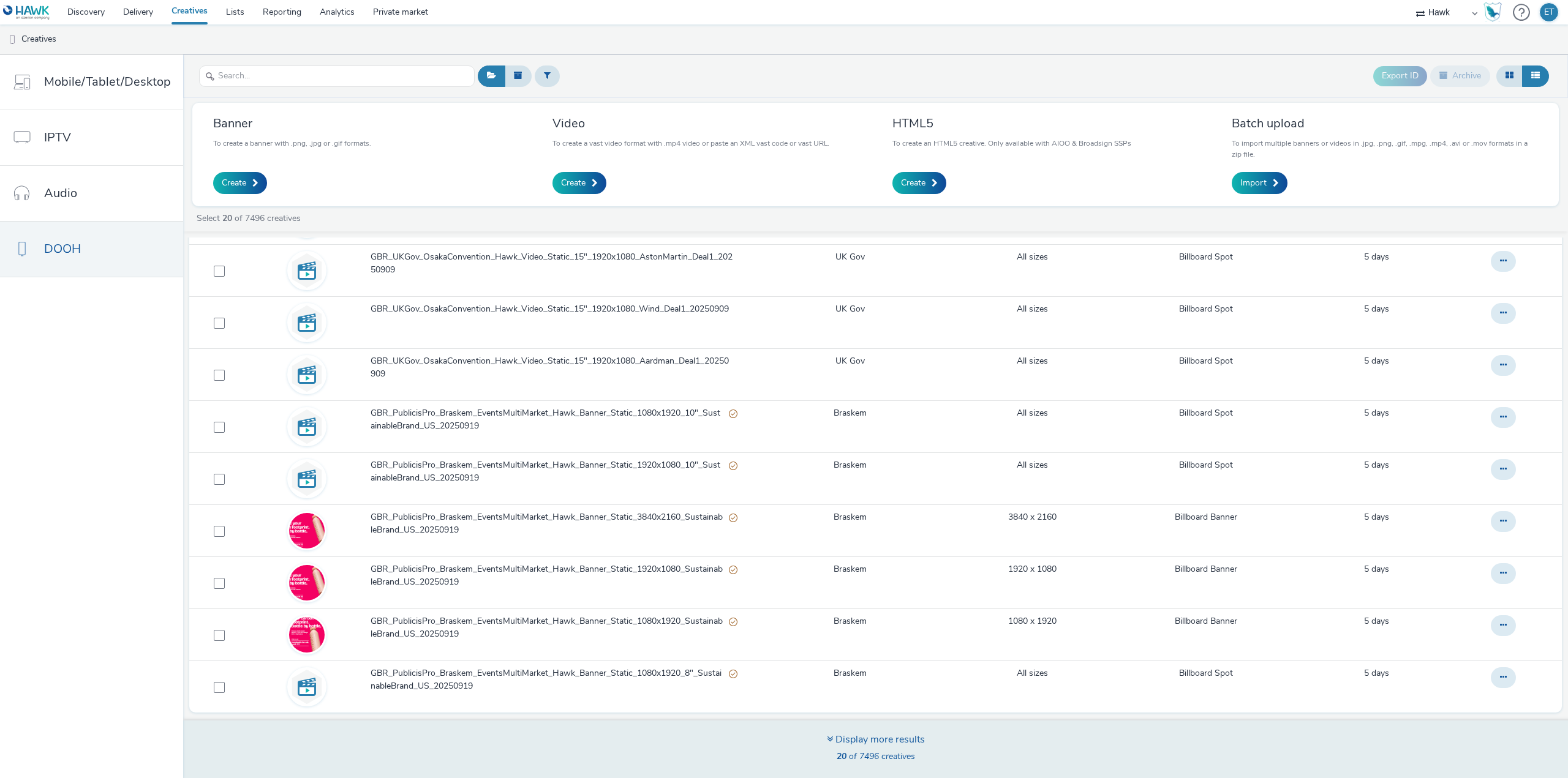
click at [806, 730] on div "Display more results 20 of 7496 creatives" at bounding box center [875, 748] width 1393 height 60
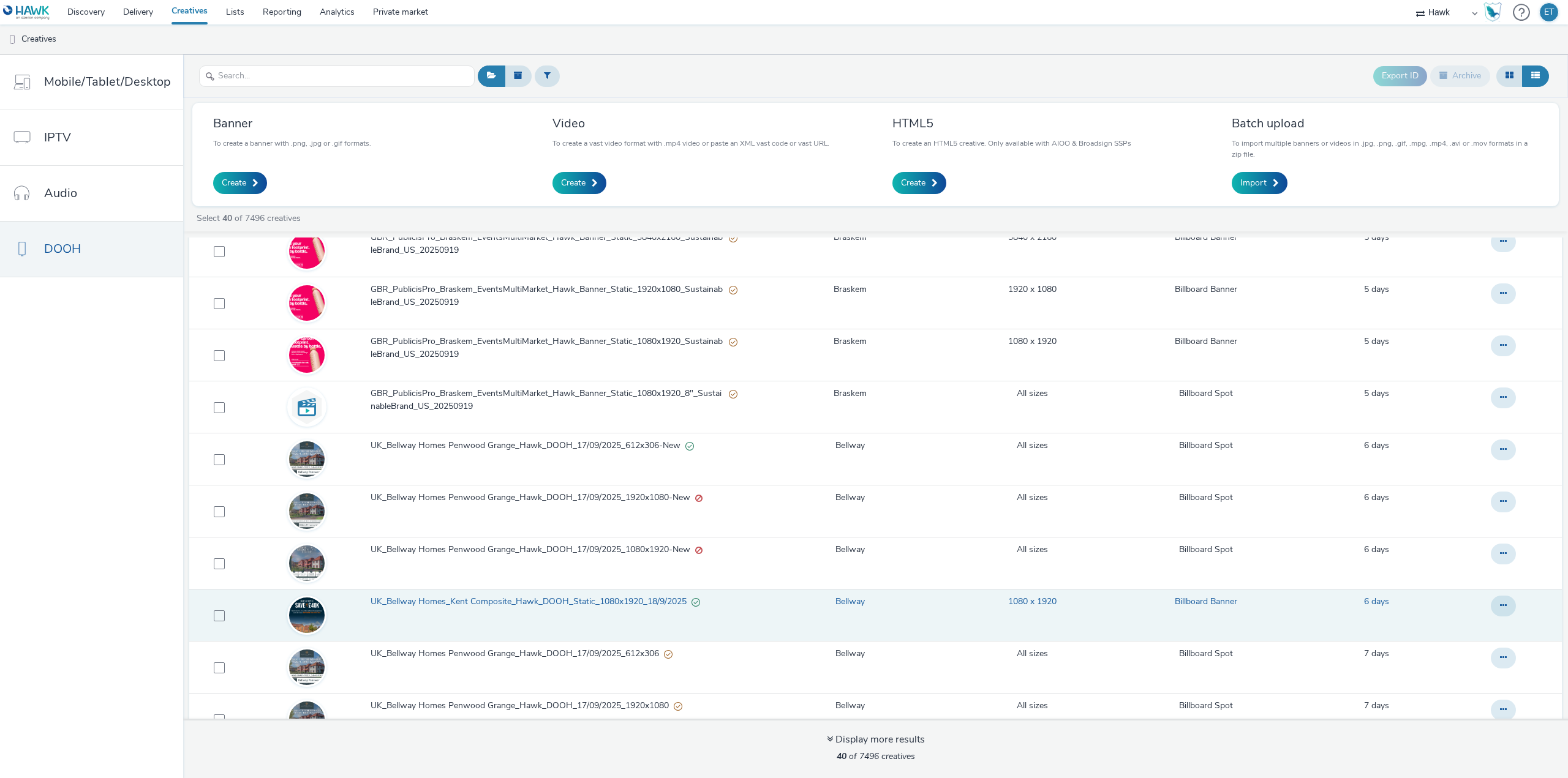
scroll to position [850, 0]
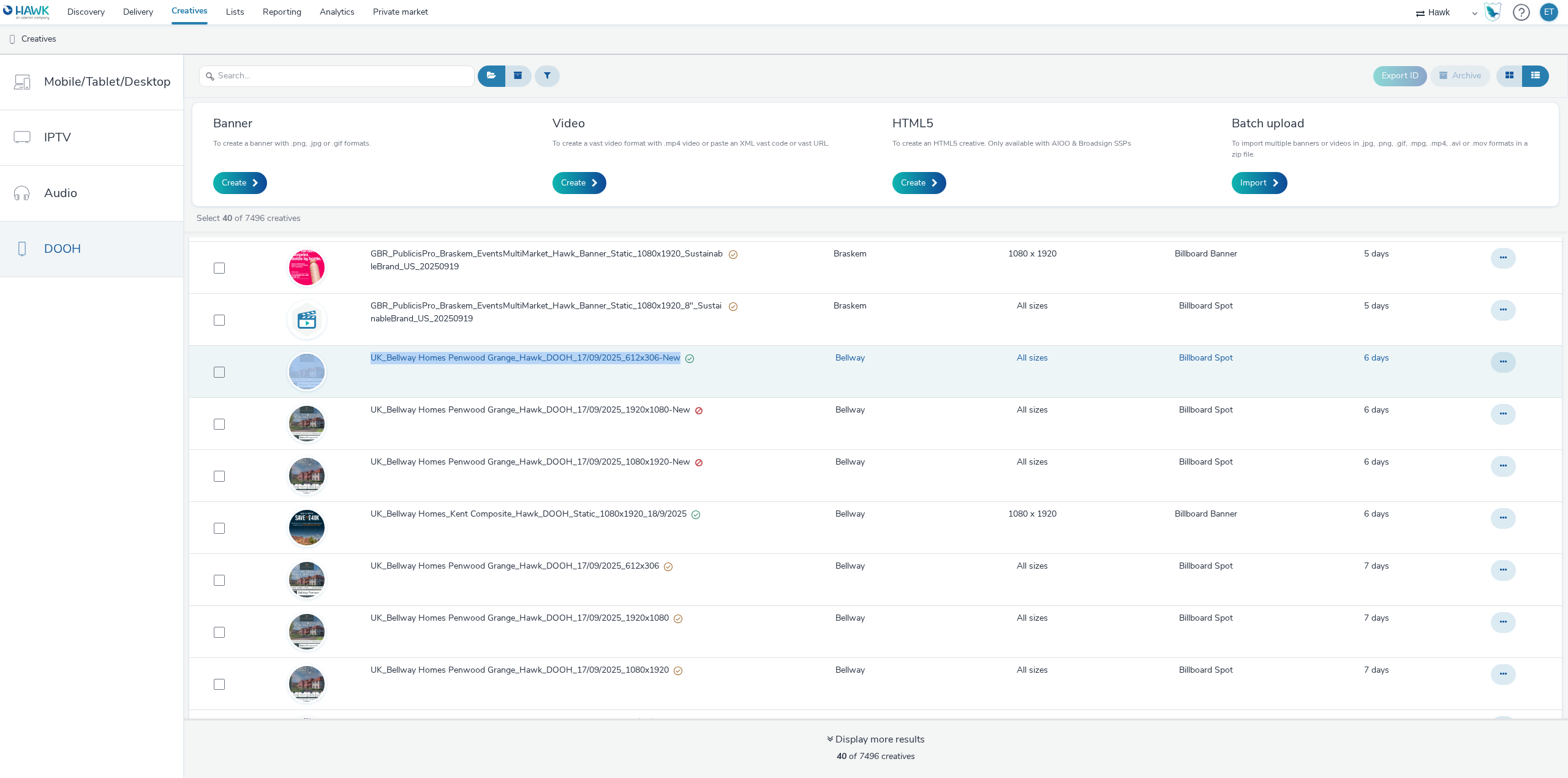
drag, startPoint x: 368, startPoint y: 358, endPoint x: 686, endPoint y: 356, distance: 318.0
click at [686, 356] on tr "UK_Bellway Homes Penwood Grange_Hawk_DOOH_17/09/2025_612x306-New Bellway All si…" at bounding box center [876, 372] width 1373 height 52
copy tr "UK_Bellway Homes Penwood Grange_Hawk_DOOH_17/09/2025_612x306-New"
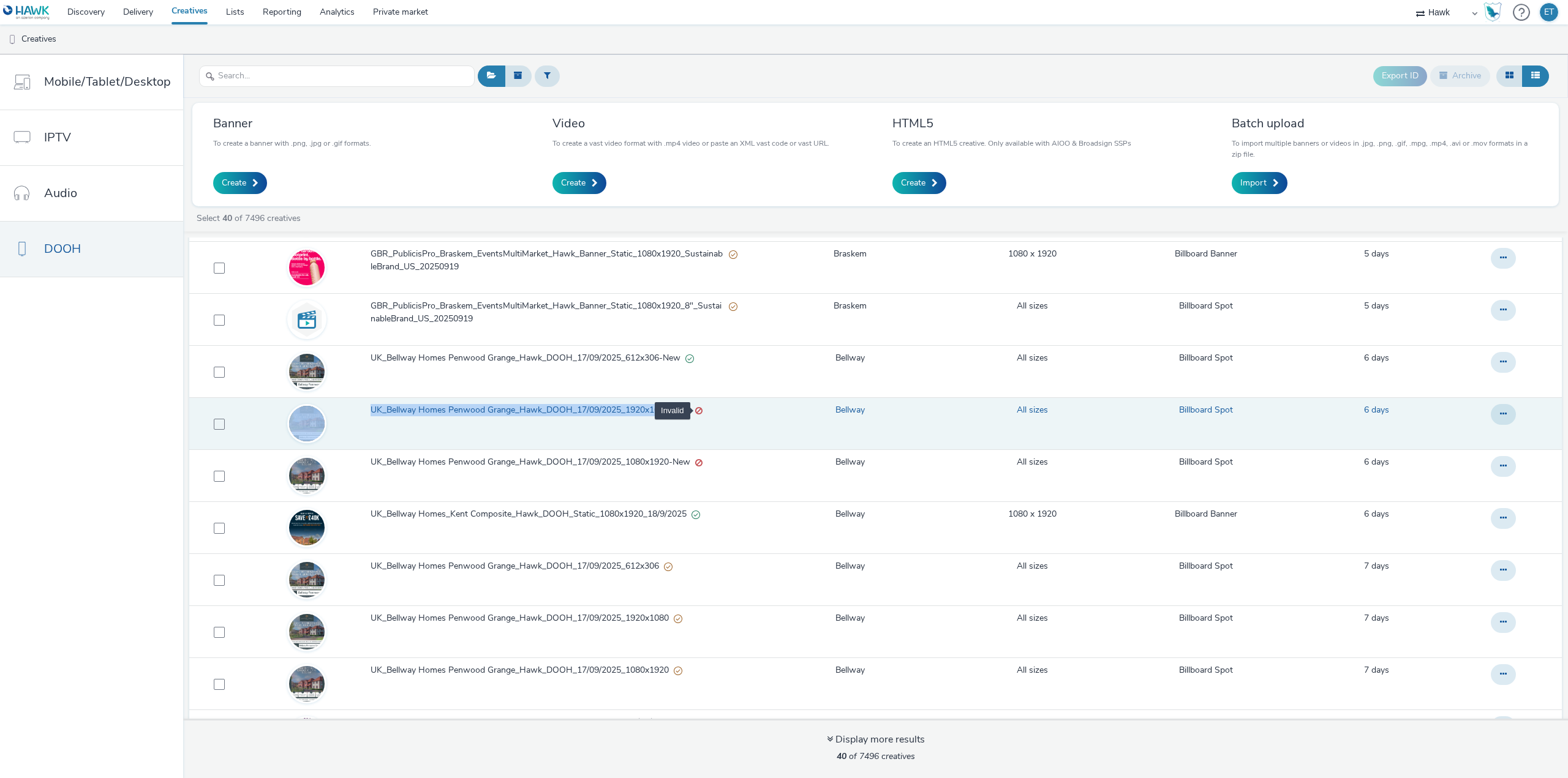
drag, startPoint x: 362, startPoint y: 408, endPoint x: 700, endPoint y: 415, distance: 338.1
click at [700, 415] on tr "UK_Bellway Homes Penwood Grange_Hawk_DOOH_17/09/2025_1920x1080-New Bellway All …" at bounding box center [876, 424] width 1373 height 52
copy tr "UK_Bellway Homes Penwood Grange_Hawk_DOOH_17/09/2025_1920x1080-New"
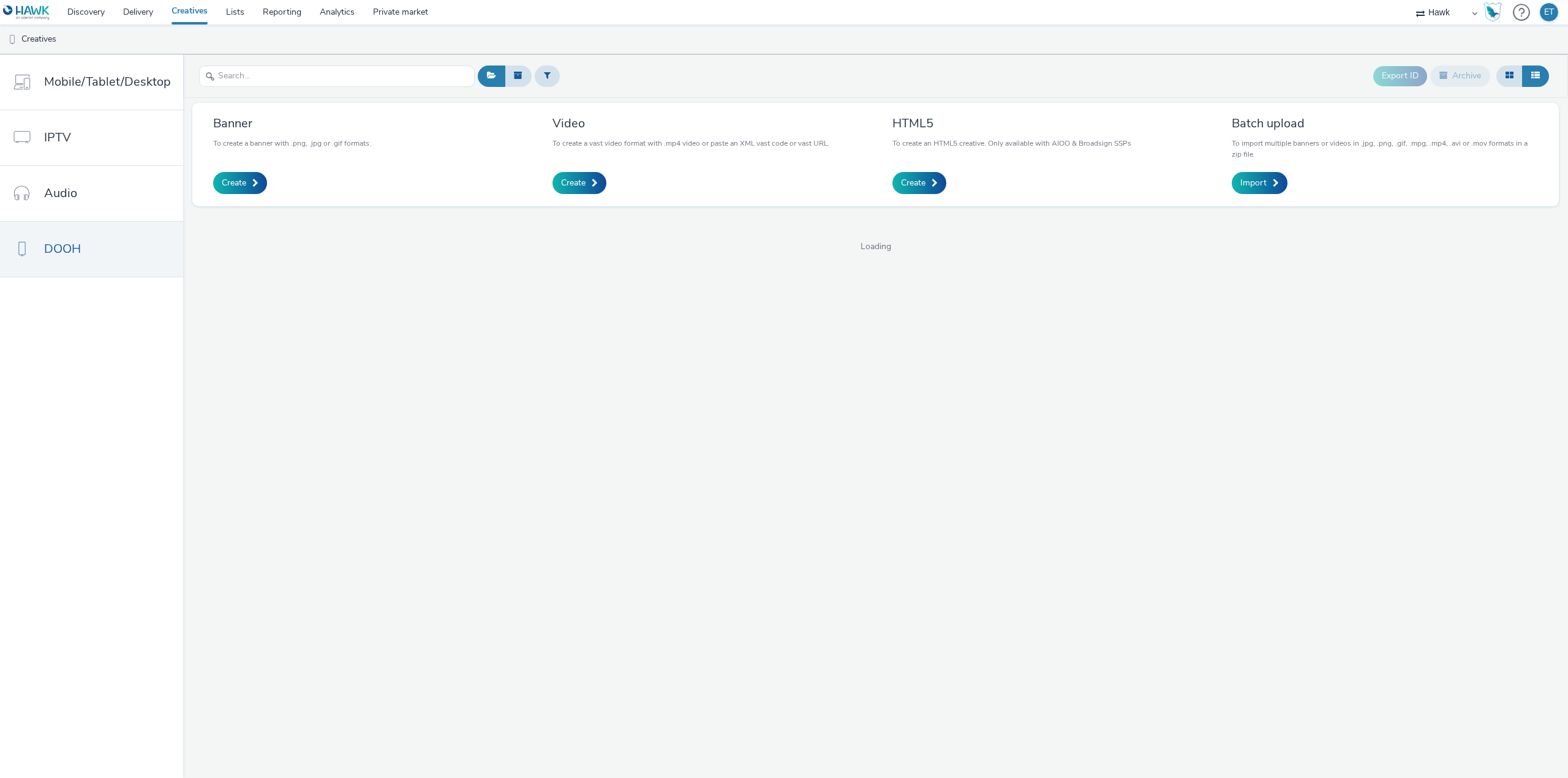
select select "11a7df10-284f-415c-b52a-427acf4c31ae"
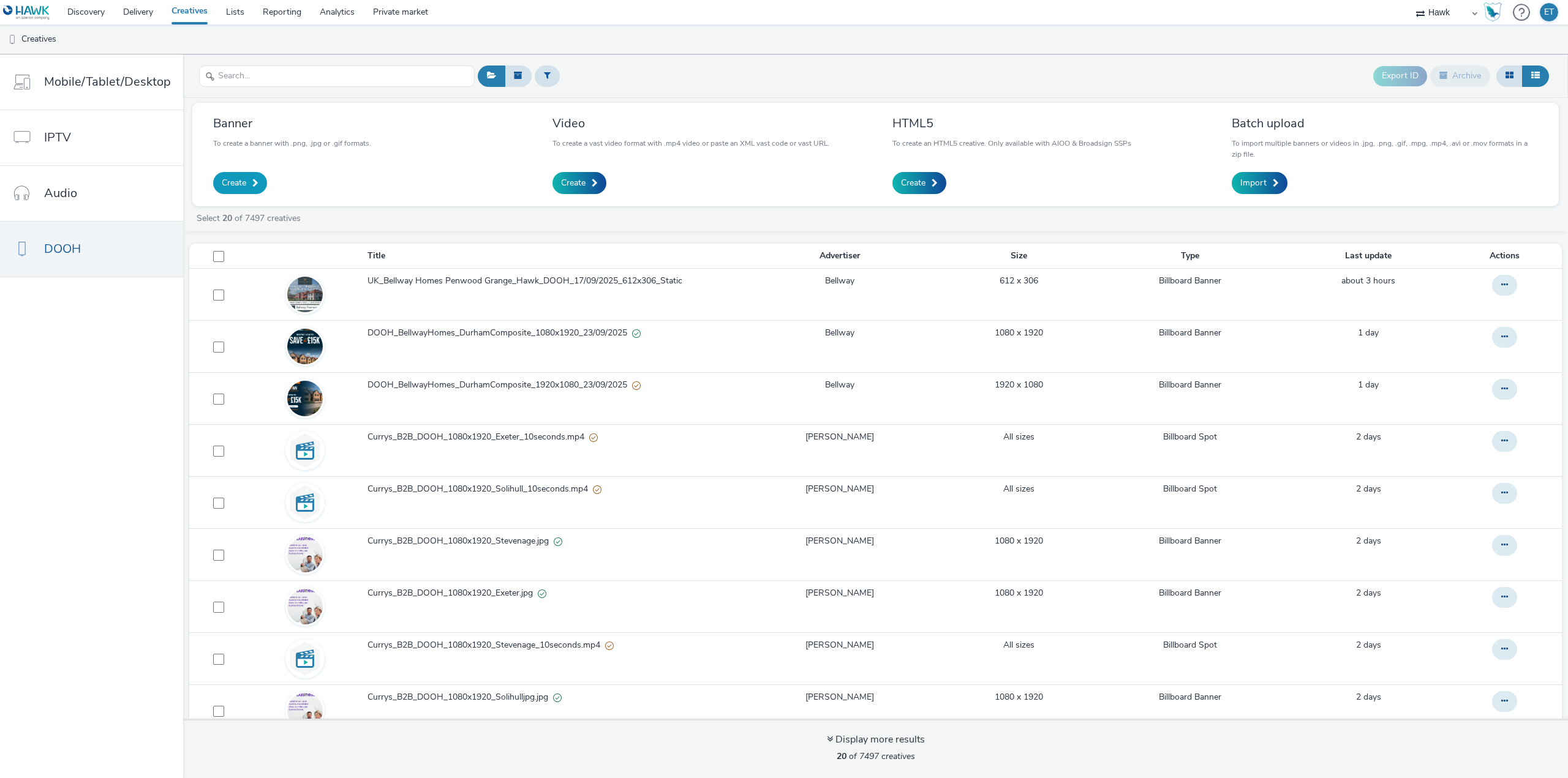
click at [242, 179] on span "Create" at bounding box center [234, 183] width 24 height 12
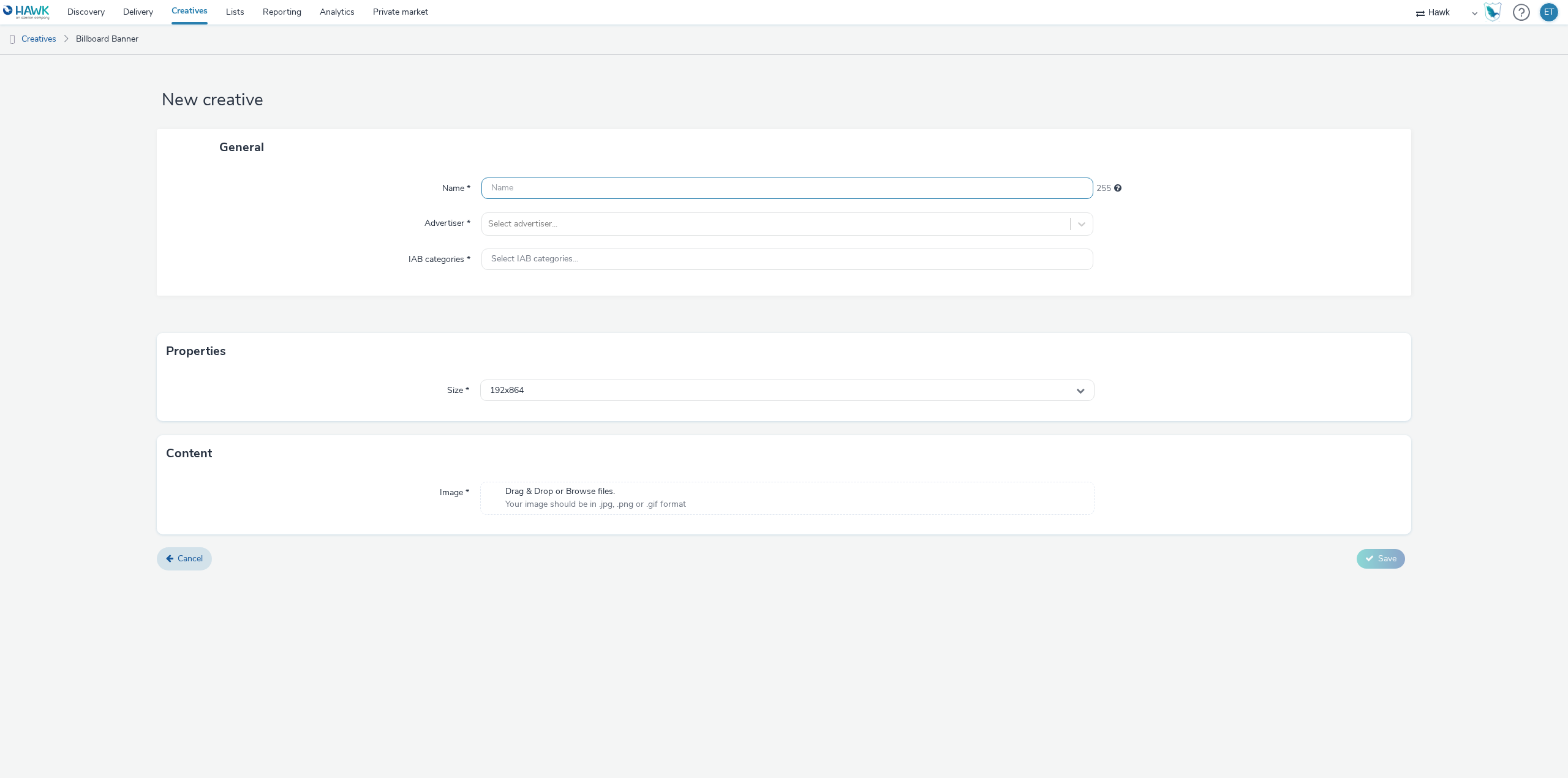
click at [686, 187] on input "text" at bounding box center [787, 188] width 612 height 21
paste input "UK_Bellway Homes Penwood Grange_Hawk_DOOH_17/09/2025_1920x1080-New"
drag, startPoint x: 510, startPoint y: 190, endPoint x: 463, endPoint y: 179, distance: 48.3
click at [463, 179] on div "Name * UK_Bellway Homes Penwood Grange_Hawk_DOOH_17/09/2025_1920x1080-New 187" at bounding box center [784, 189] width 1230 height 22
drag, startPoint x: 813, startPoint y: 189, endPoint x: 796, endPoint y: 192, distance: 17.3
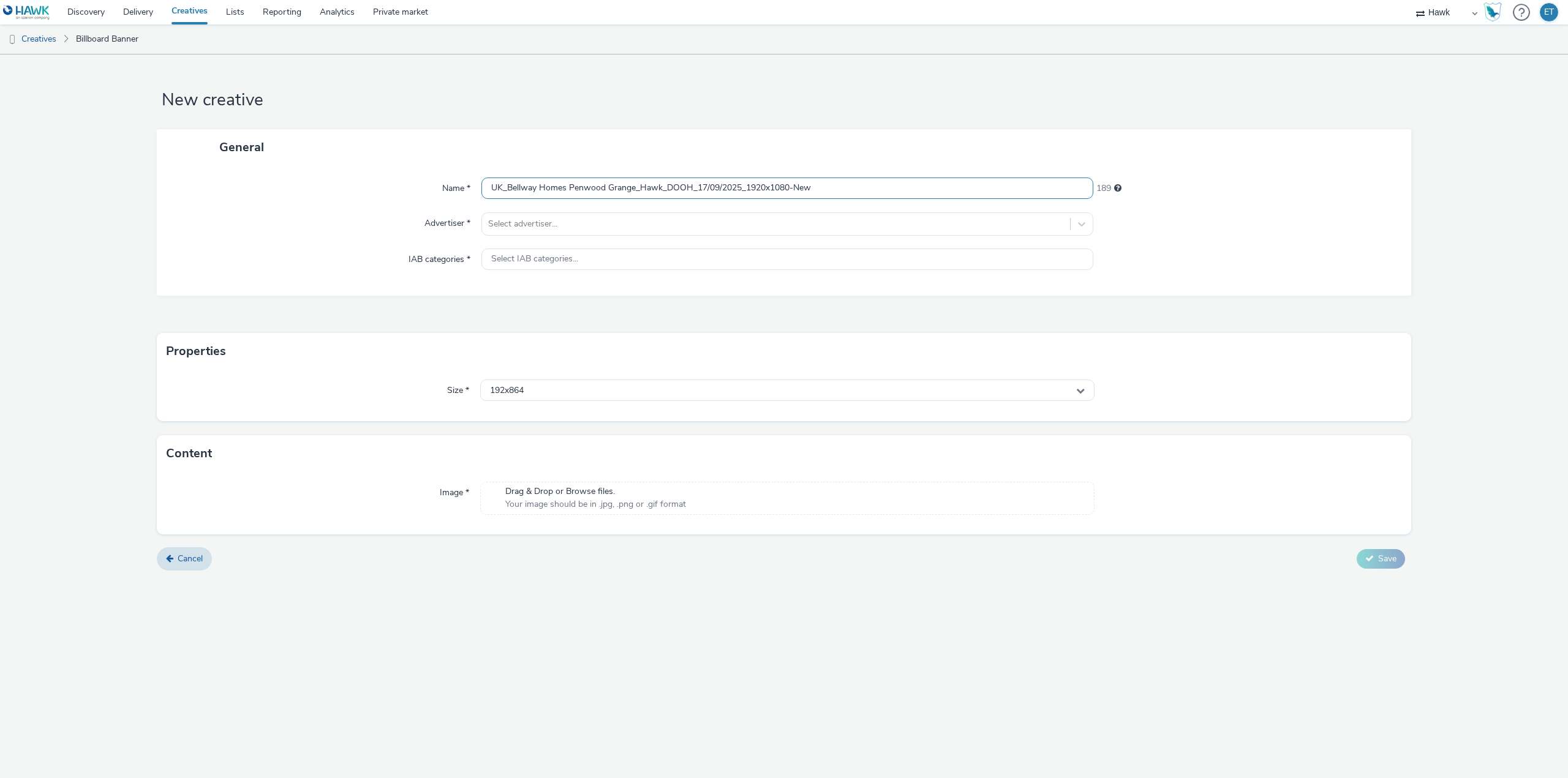
click at [796, 192] on input "UK_Bellway Homes Penwood Grange_Hawk_DOOH_17/09/2025_1920x1080-New" at bounding box center [787, 188] width 612 height 21
type input "UK_Bellway Homes Penwood Grange_Hawk_DOOH_17/09/2025_1920x1080-Static"
click at [770, 219] on div at bounding box center [776, 224] width 576 height 15
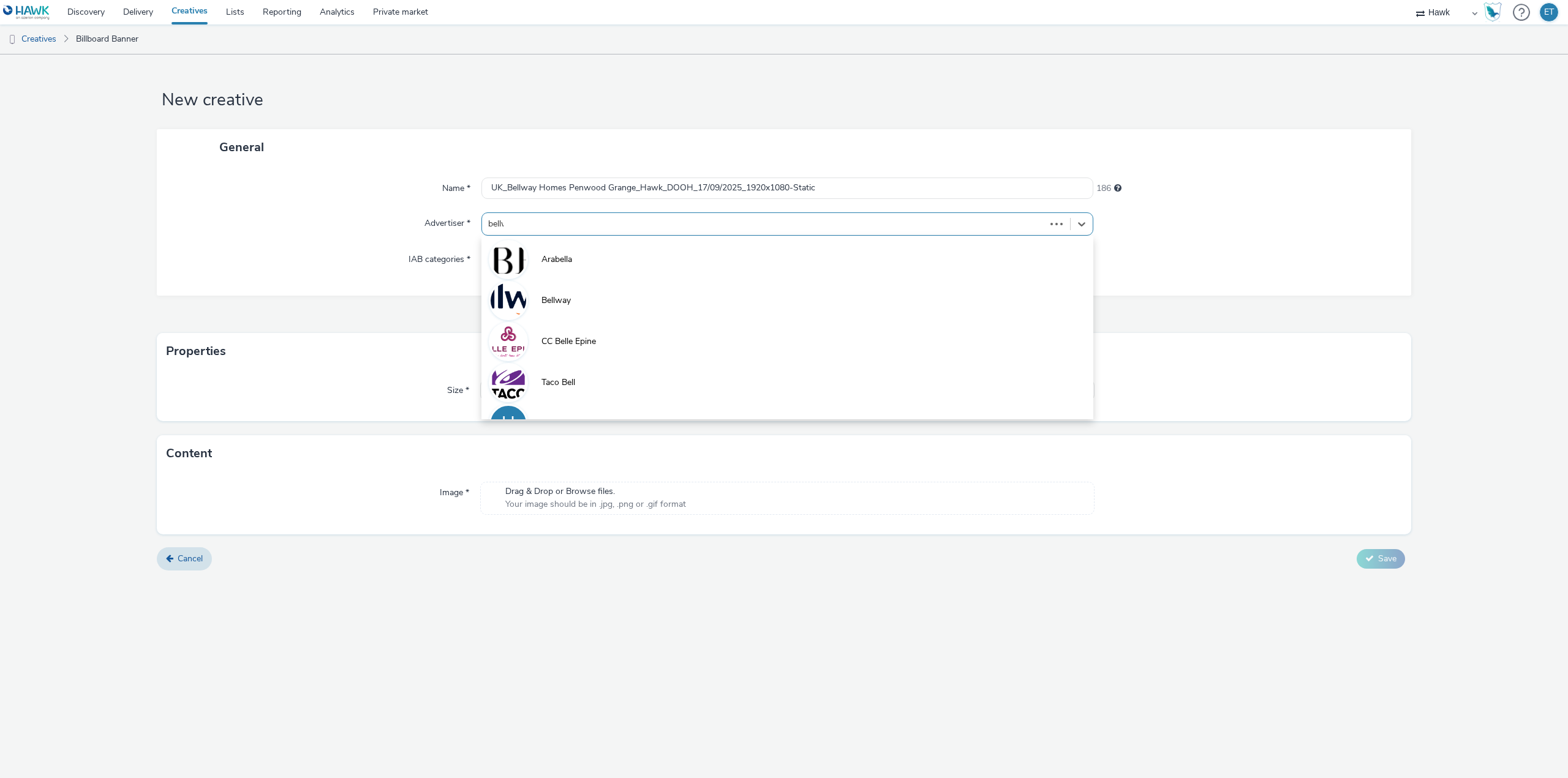
type input "bellwa"
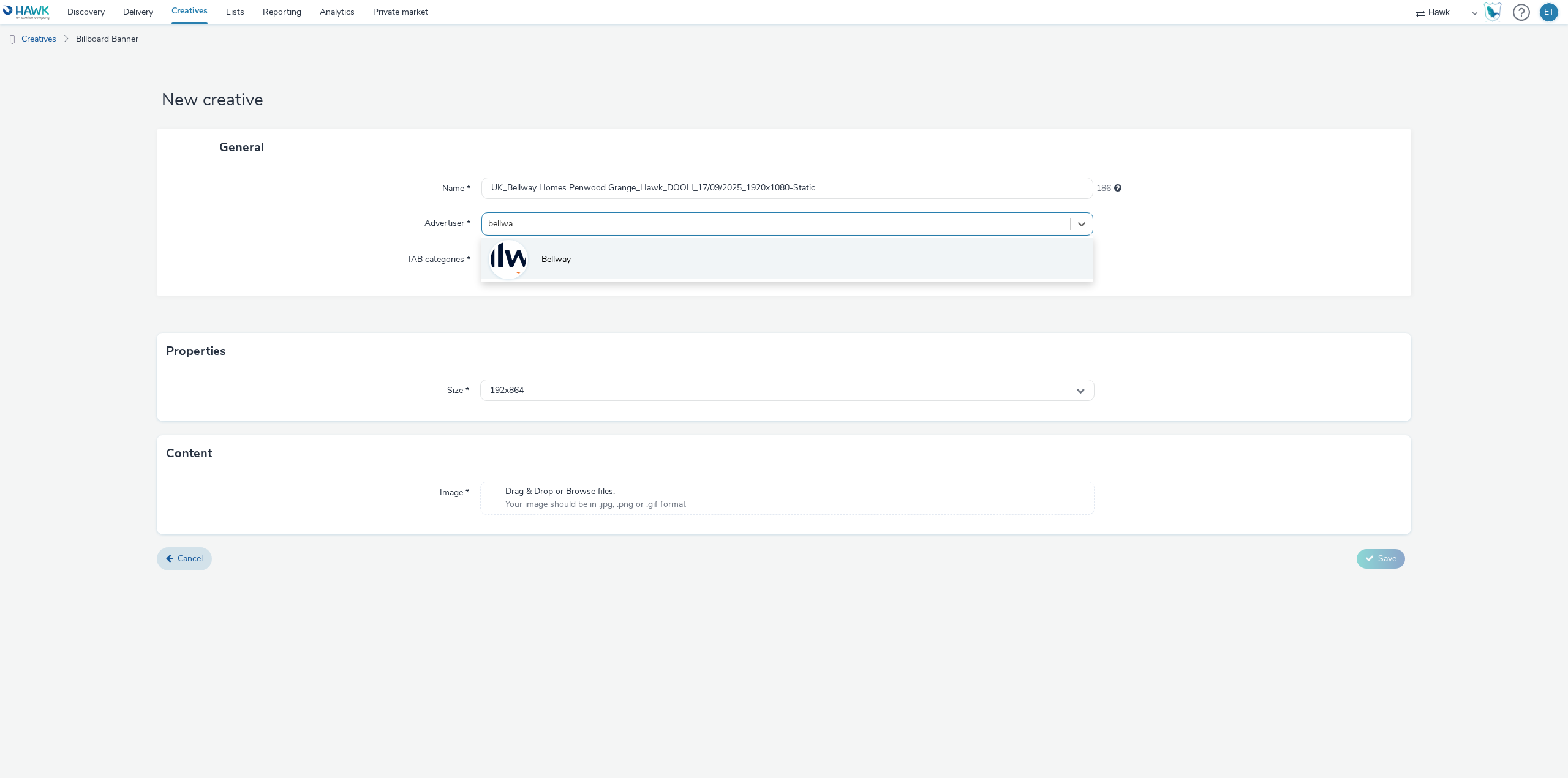
click at [788, 242] on li "Bellway" at bounding box center [787, 258] width 612 height 41
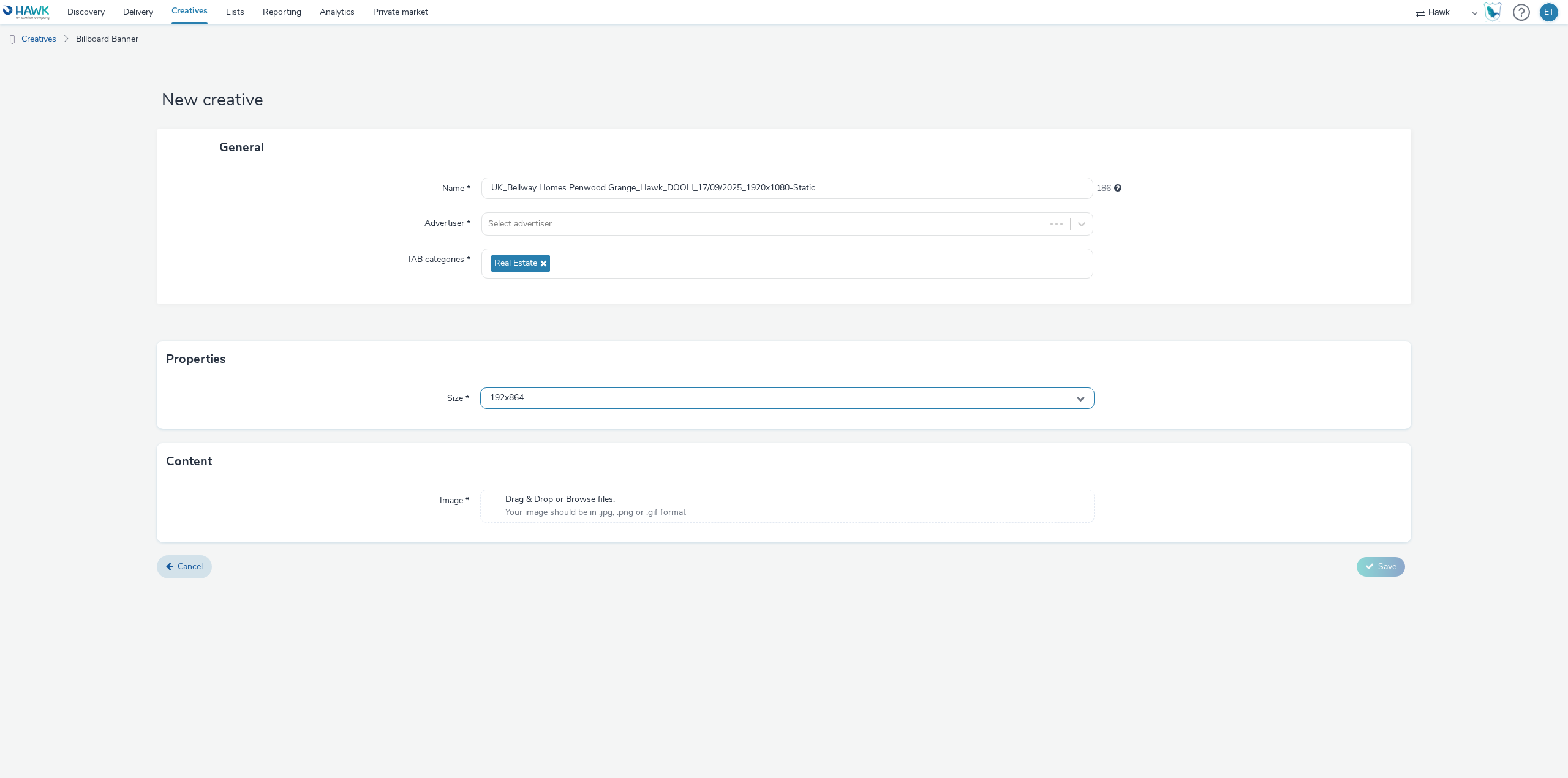
click at [558, 397] on div "192x864" at bounding box center [787, 398] width 614 height 21
click at [547, 428] on input "text" at bounding box center [787, 424] width 613 height 21
type input "192"
click at [550, 568] on span "1920x1080 - dooh" at bounding box center [524, 571] width 72 height 12
drag, startPoint x: 822, startPoint y: 192, endPoint x: 483, endPoint y: 179, distance: 339.2
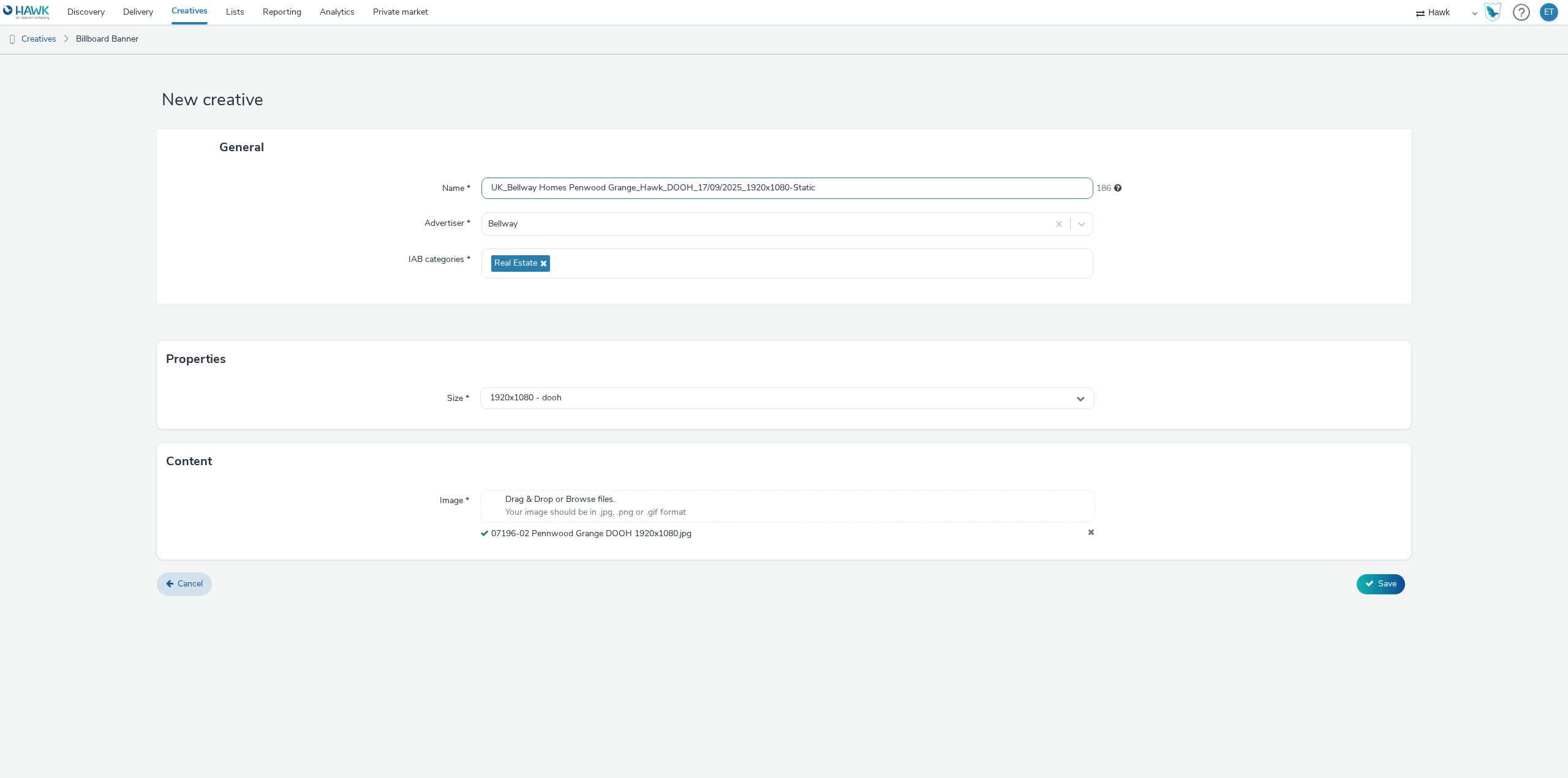
click at [483, 179] on input "UK_Bellway Homes Penwood Grange_Hawk_DOOH_17/09/2025_1920x1080-Static" at bounding box center [787, 188] width 612 height 21
click at [1380, 571] on form "New creative General Name * UK_Bellway Homes Penwood Grange_Hawk_DOOH_17/09/202…" at bounding box center [784, 329] width 1568 height 550
click at [1380, 578] on span "Save" at bounding box center [1387, 584] width 19 height 12
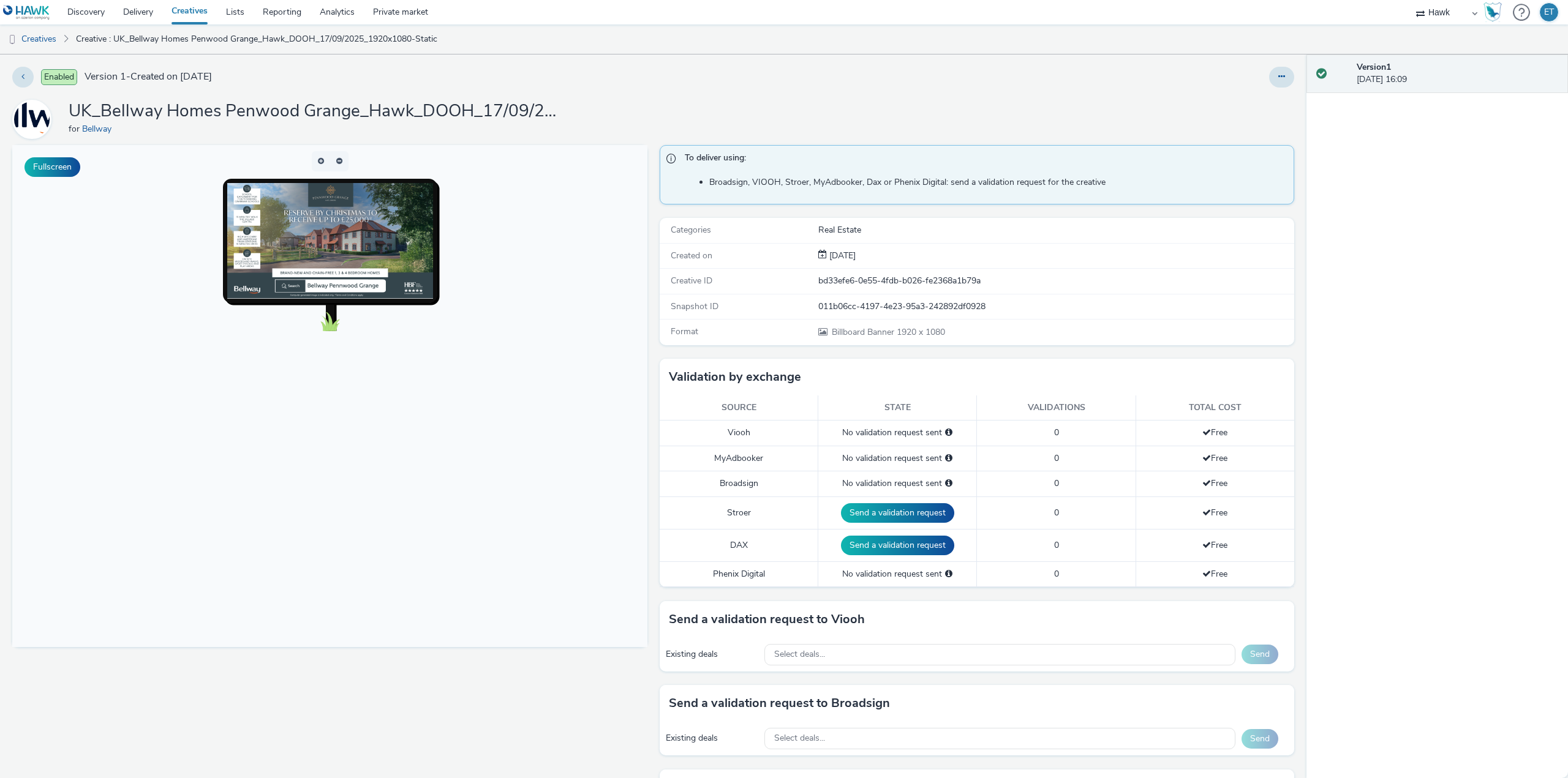
drag, startPoint x: 596, startPoint y: 26, endPoint x: 191, endPoint y: 7, distance: 405.4
click at [826, 649] on div "Select deals..." at bounding box center [1000, 655] width 471 height 21
paste input "AO_JCDecaux_RailTVZ_Specials_2025"
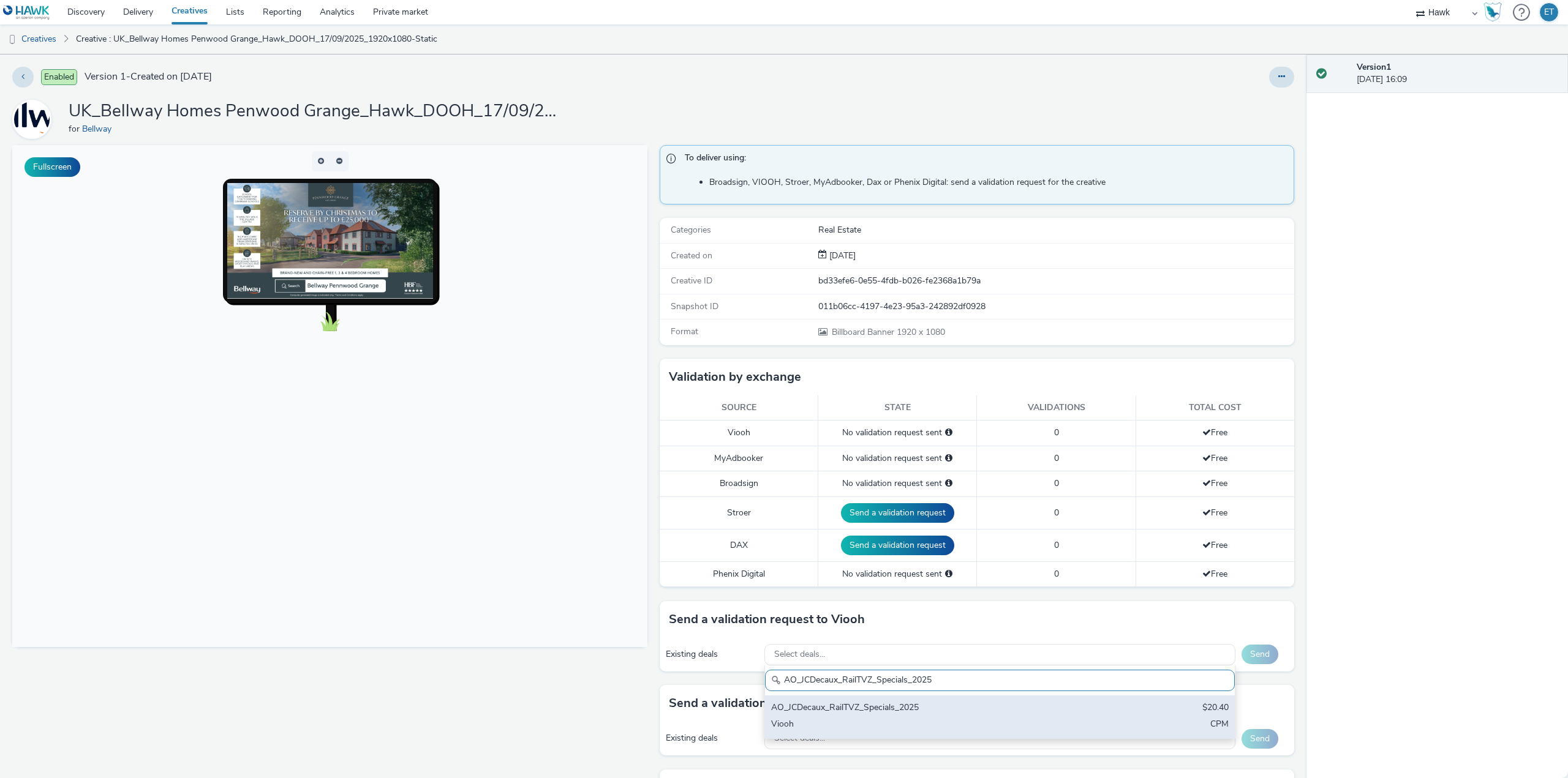
click at [867, 706] on div "AO_JCDecaux_RailTVZ_Specials_2025" at bounding box center [923, 709] width 303 height 14
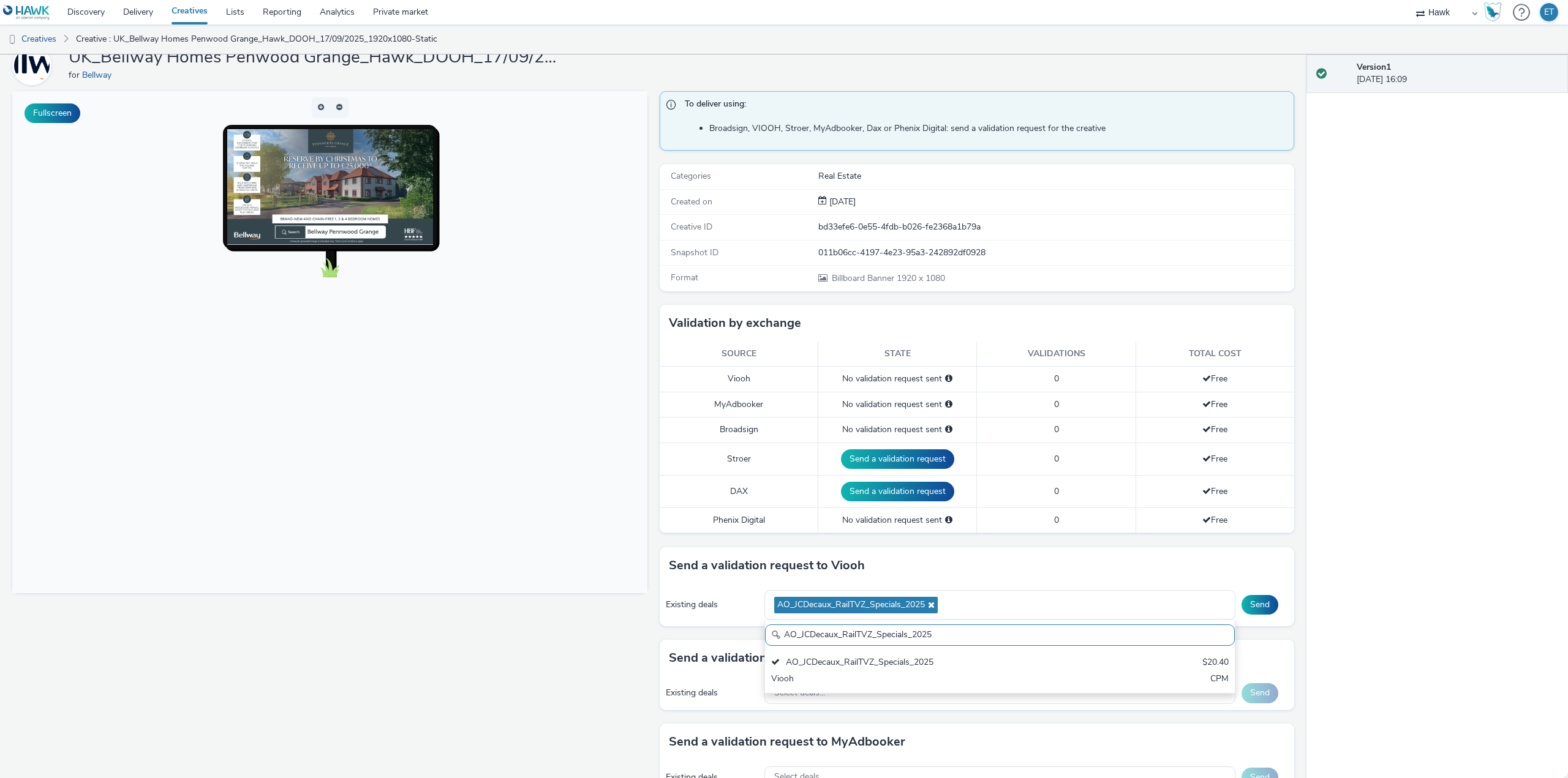
scroll to position [122, 0]
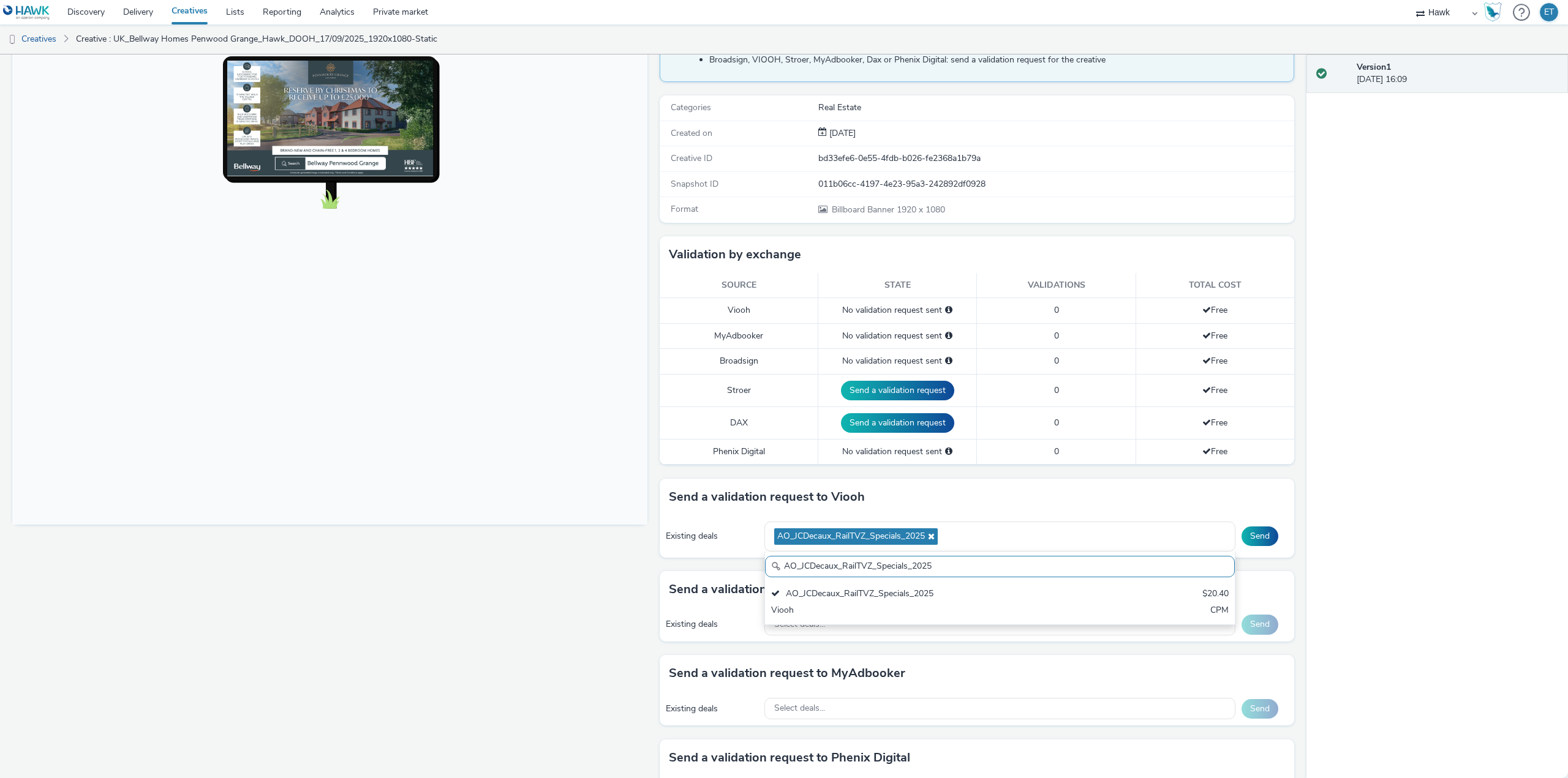
drag, startPoint x: 966, startPoint y: 566, endPoint x: 748, endPoint y: 569, distance: 218.0
click at [748, 569] on div "Send a validation request to Viooh Existing deals AO_JCDecaux_RailTVZ_Specials_…" at bounding box center [977, 525] width 635 height 93
paste input "Supermarket"
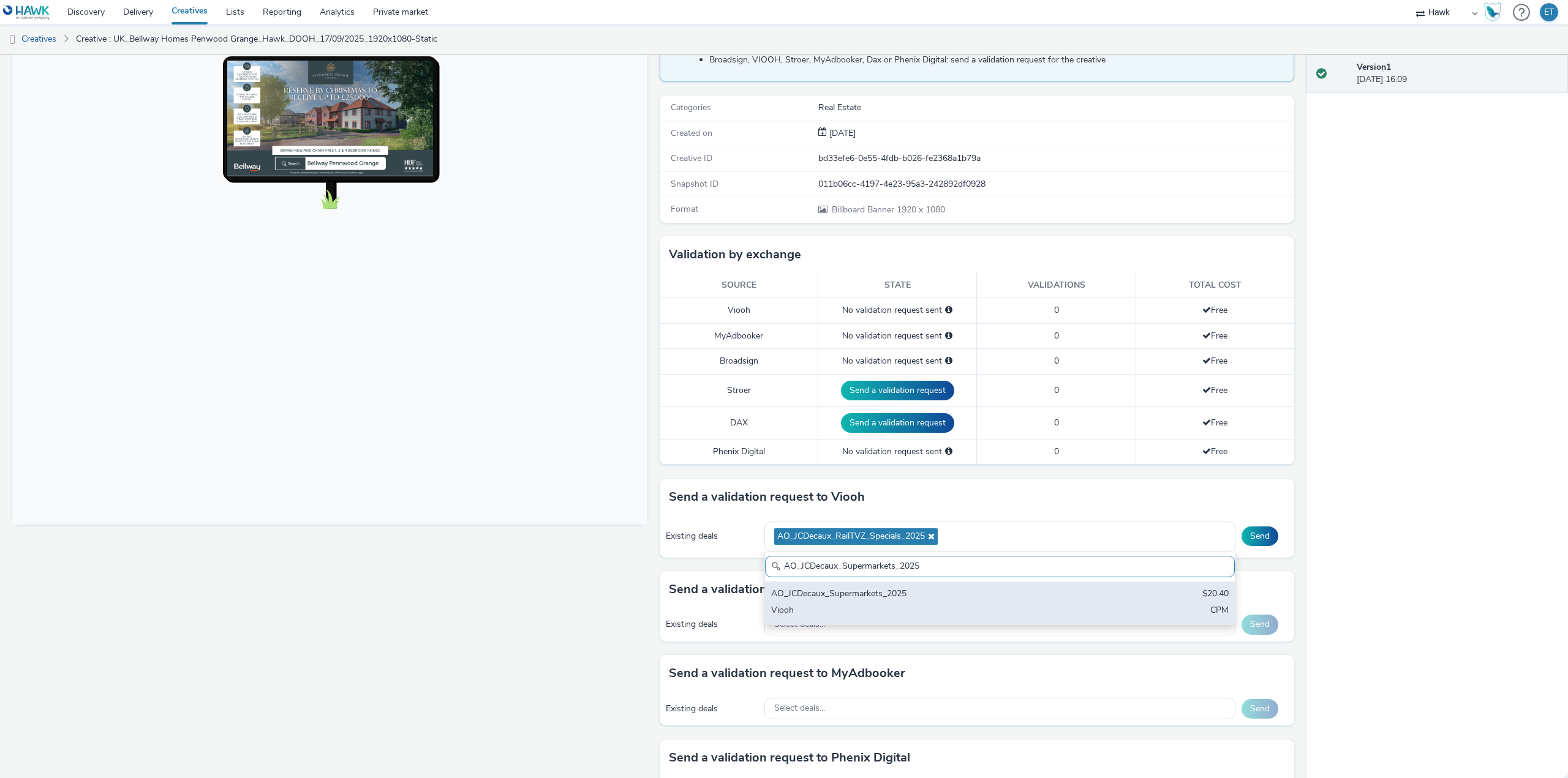
click at [832, 605] on div "Viooh" at bounding box center [923, 612] width 303 height 14
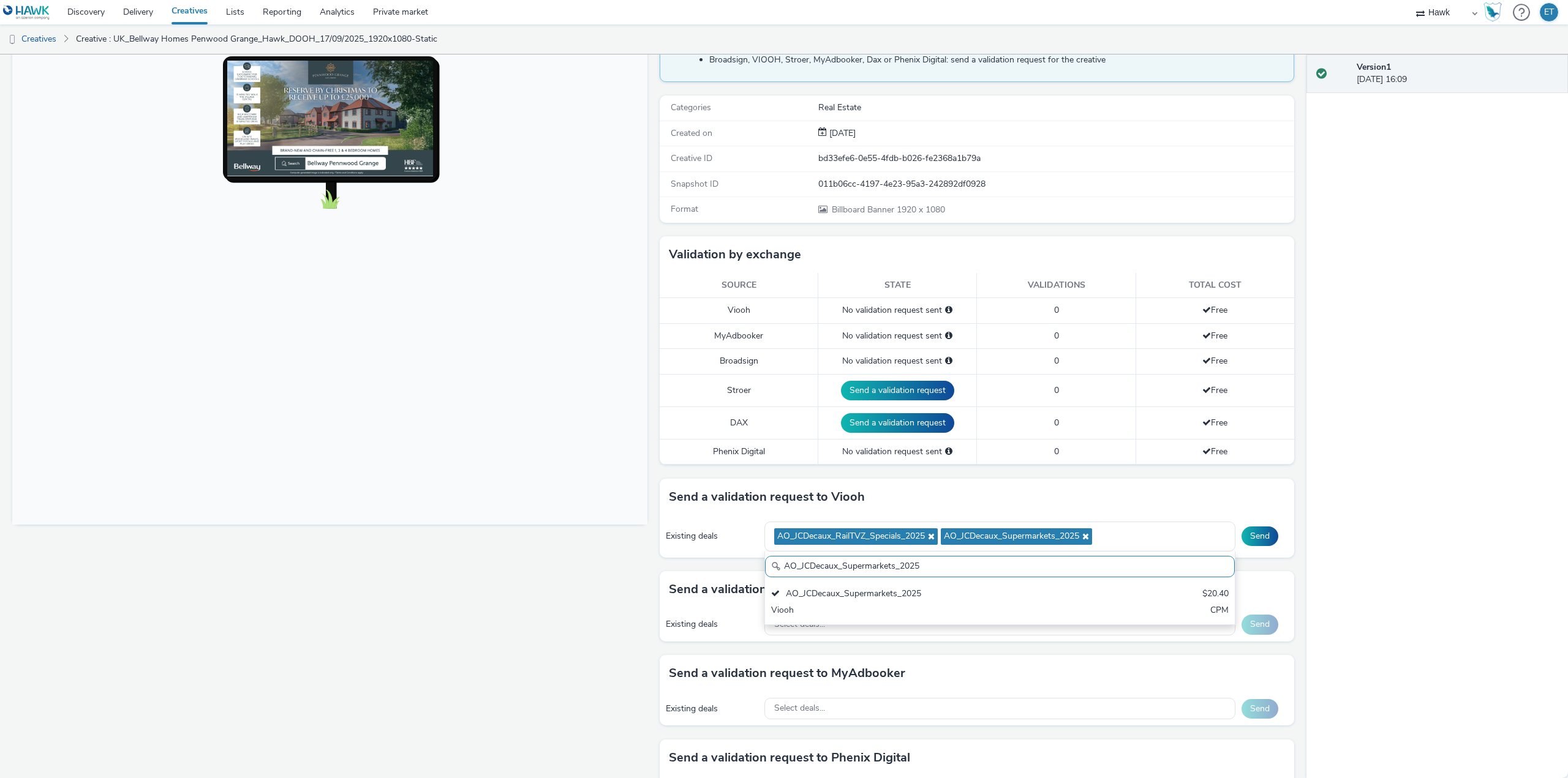
drag, startPoint x: 892, startPoint y: 565, endPoint x: 767, endPoint y: 558, distance: 125.2
click at [783, 562] on input "AO_JCDecaux_Supermarkets_2025" at bounding box center [1000, 566] width 470 height 21
type input "A"
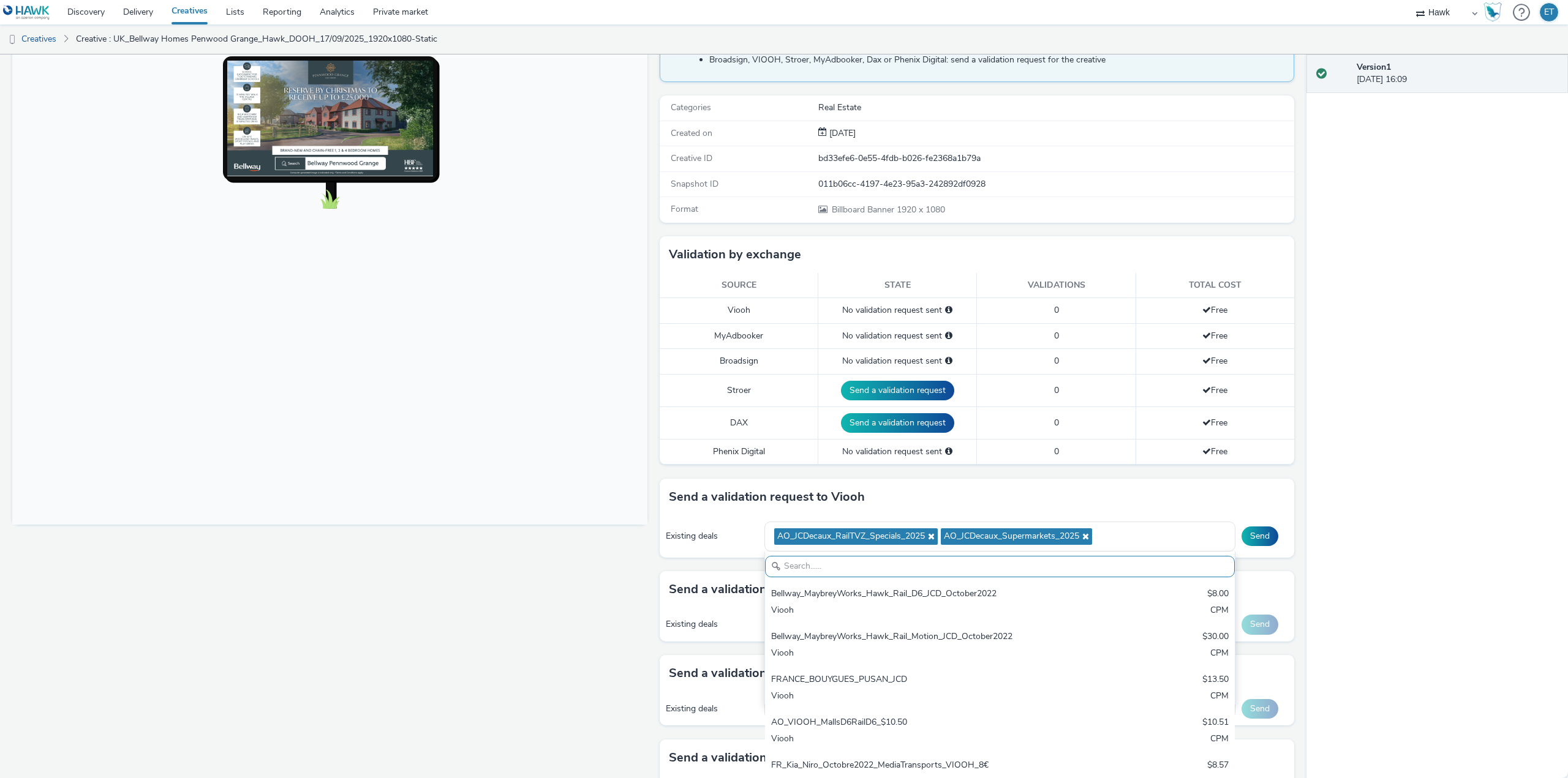
type input "v"
paste input "AO_JCDecaux_LFD48s_2025"
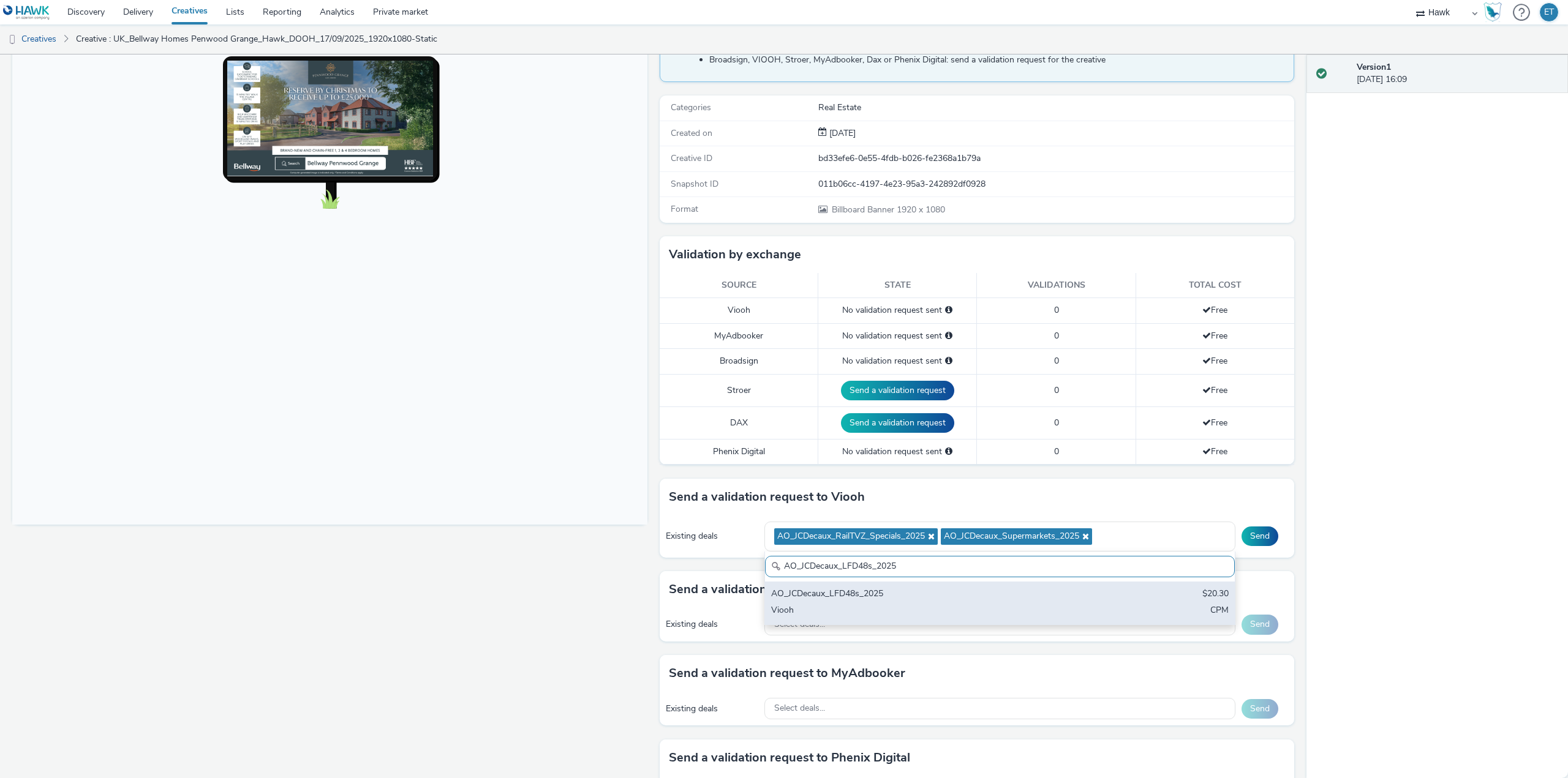
click at [849, 606] on div "Viooh" at bounding box center [923, 612] width 303 height 14
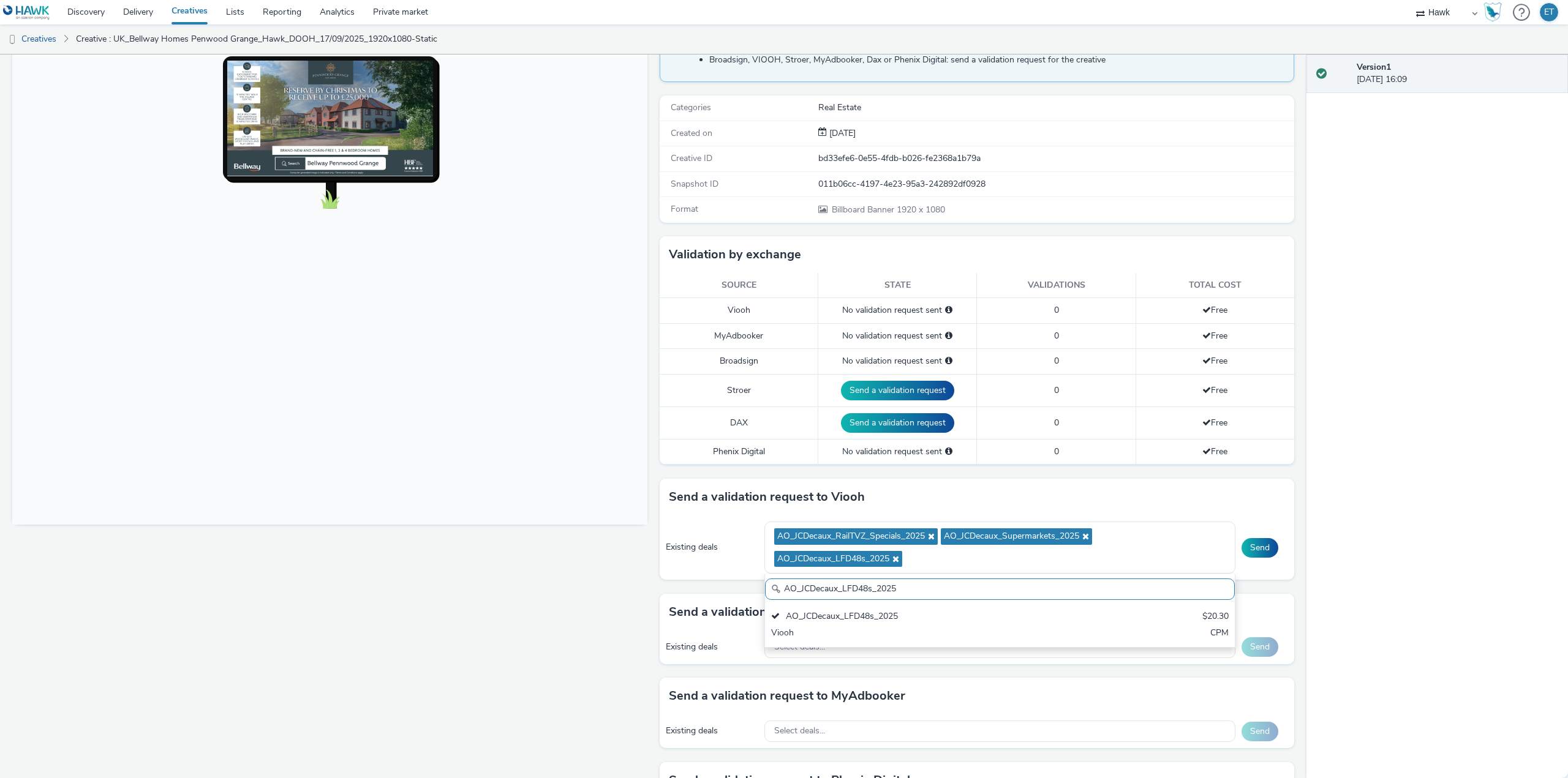
drag, startPoint x: 900, startPoint y: 591, endPoint x: 772, endPoint y: 590, distance: 128.0
click at [772, 590] on div "AO_JCDecaux_LFD48s_2025" at bounding box center [1000, 589] width 470 height 21
paste input "MVZ"
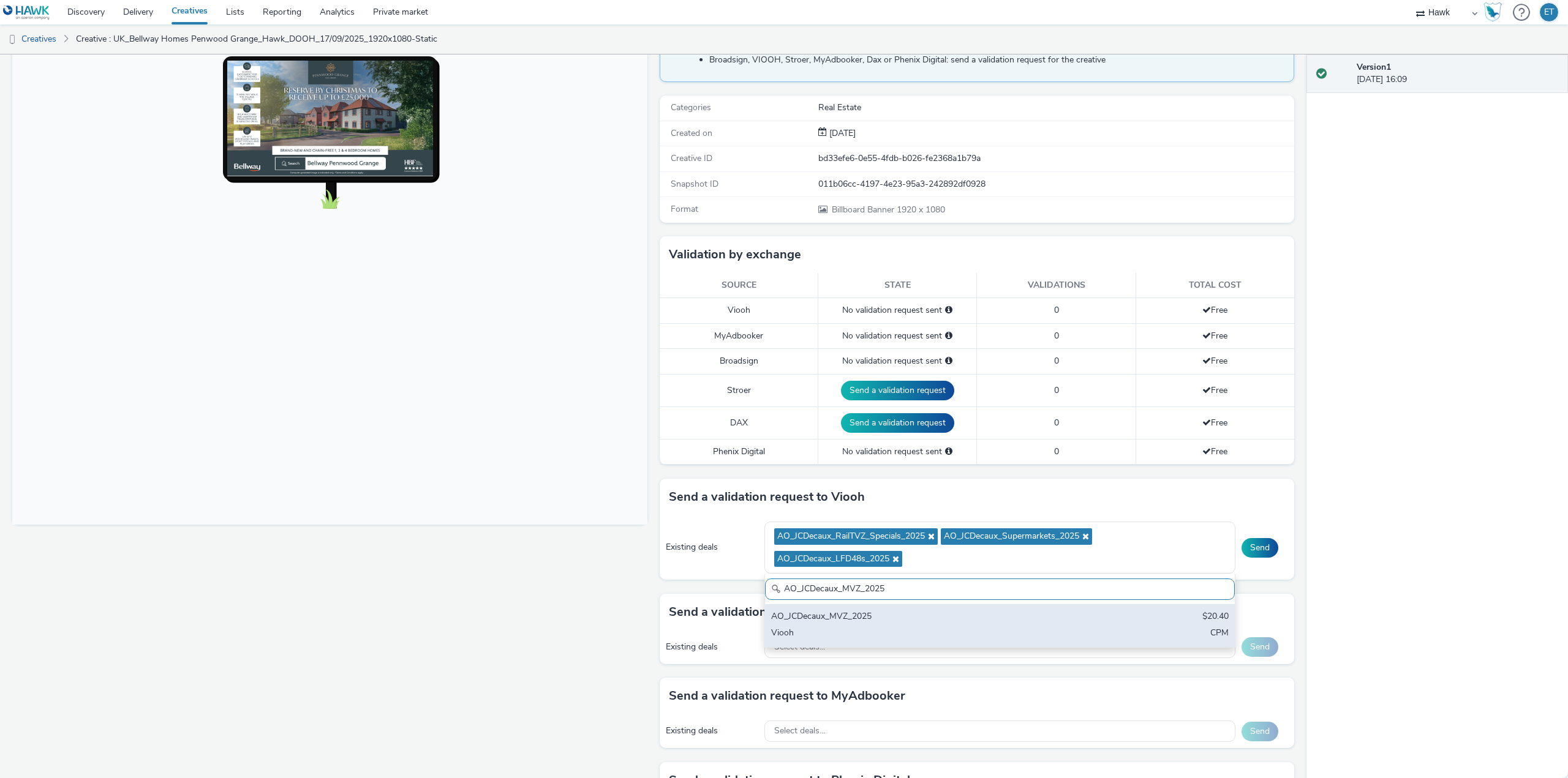
click at [804, 609] on div "AO_JCDecaux_MVZ_2025 $20.40 Viooh CPM" at bounding box center [1000, 626] width 470 height 43
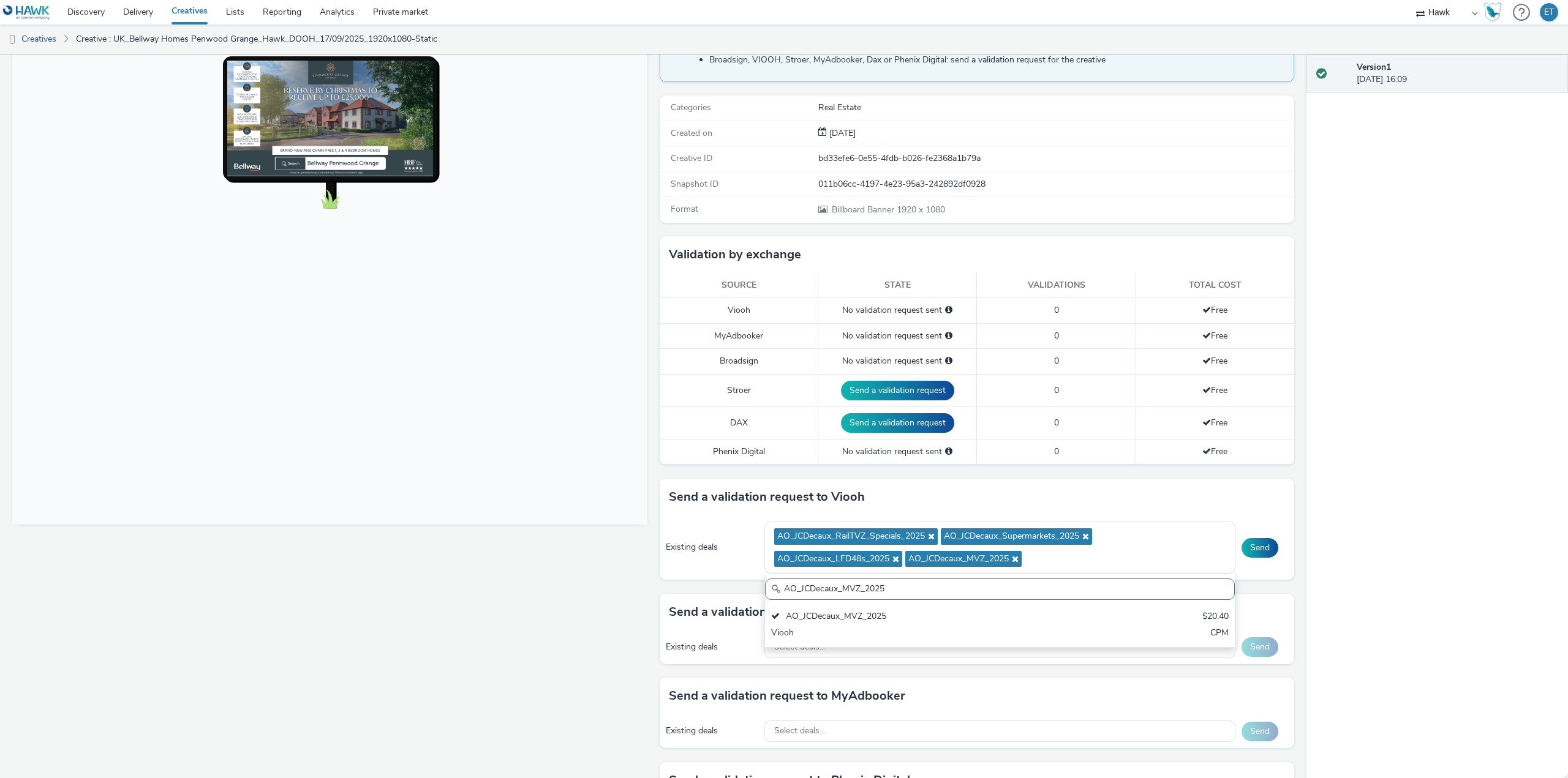
drag, startPoint x: 903, startPoint y: 588, endPoint x: 760, endPoint y: 580, distance: 143.2
click at [765, 580] on div "AO_JCDecaux_MVZ_2025" at bounding box center [1000, 589] width 470 height 21
paste input "RailMallD6s"
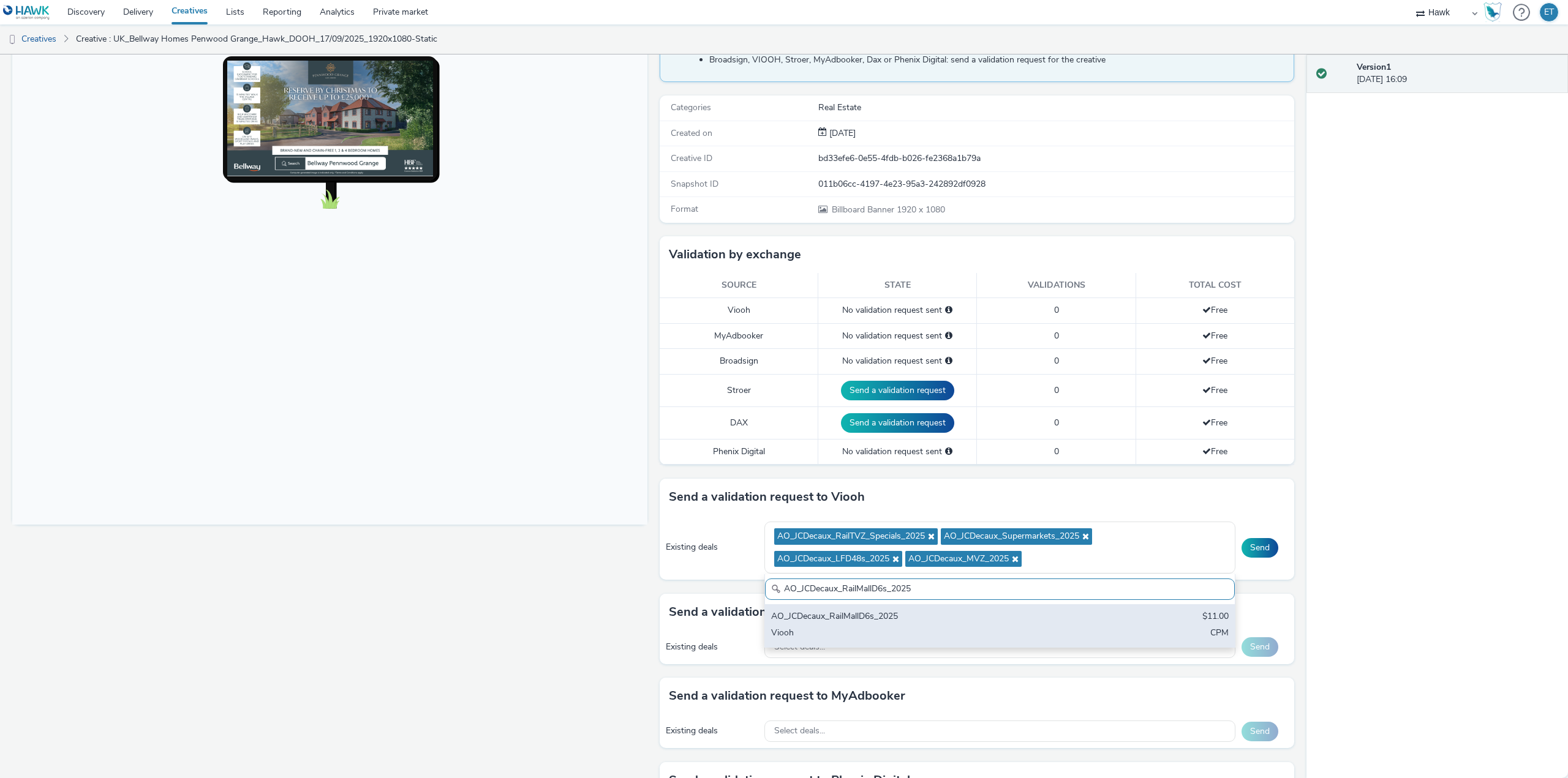
click at [815, 625] on div "AO_JCDecaux_RailMallD6s_2025 $11.00 Viooh CPM" at bounding box center [1000, 626] width 470 height 43
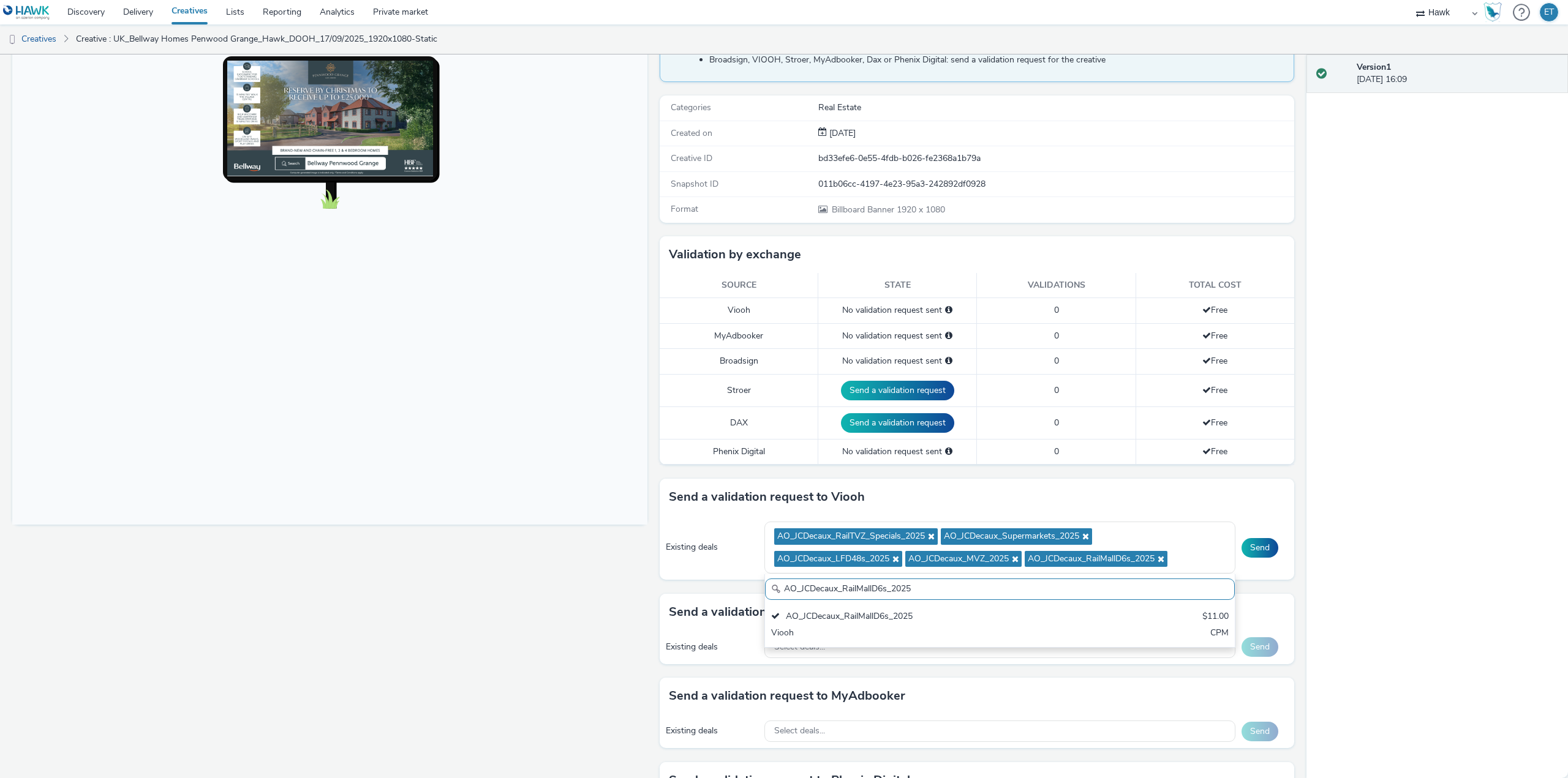
drag, startPoint x: 922, startPoint y: 591, endPoint x: 724, endPoint y: 583, distance: 198.2
click at [724, 583] on div "Send a validation request to Viooh Existing deals AO_JCDecaux_RailTVZ_Specials_…" at bounding box center [977, 536] width 635 height 115
paste input "text"
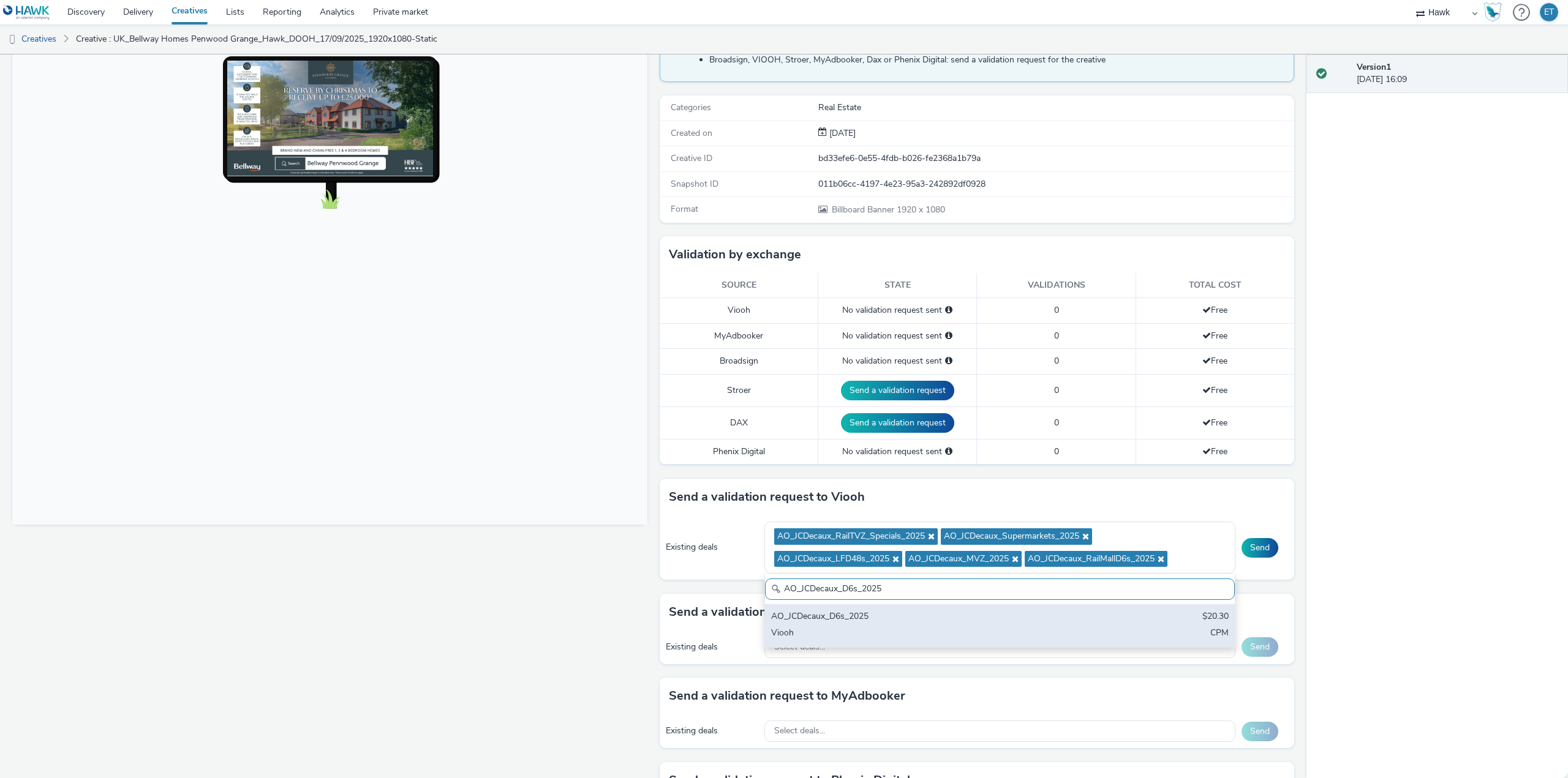
type input "AO_JCDecaux_D6s_2025"
click at [825, 629] on div "Viooh" at bounding box center [923, 634] width 303 height 14
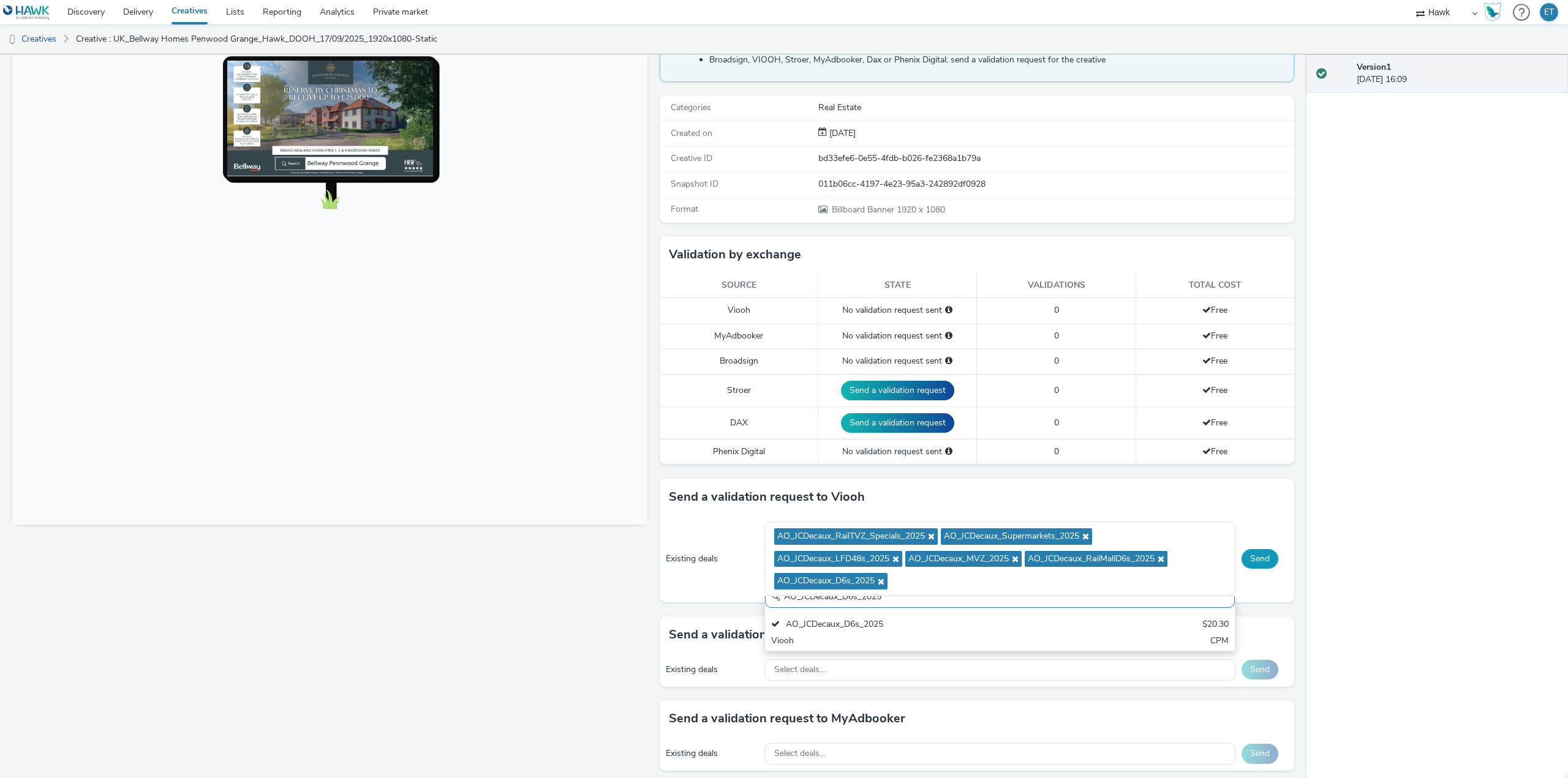
click at [1242, 562] on button "Send" at bounding box center [1260, 559] width 36 height 20
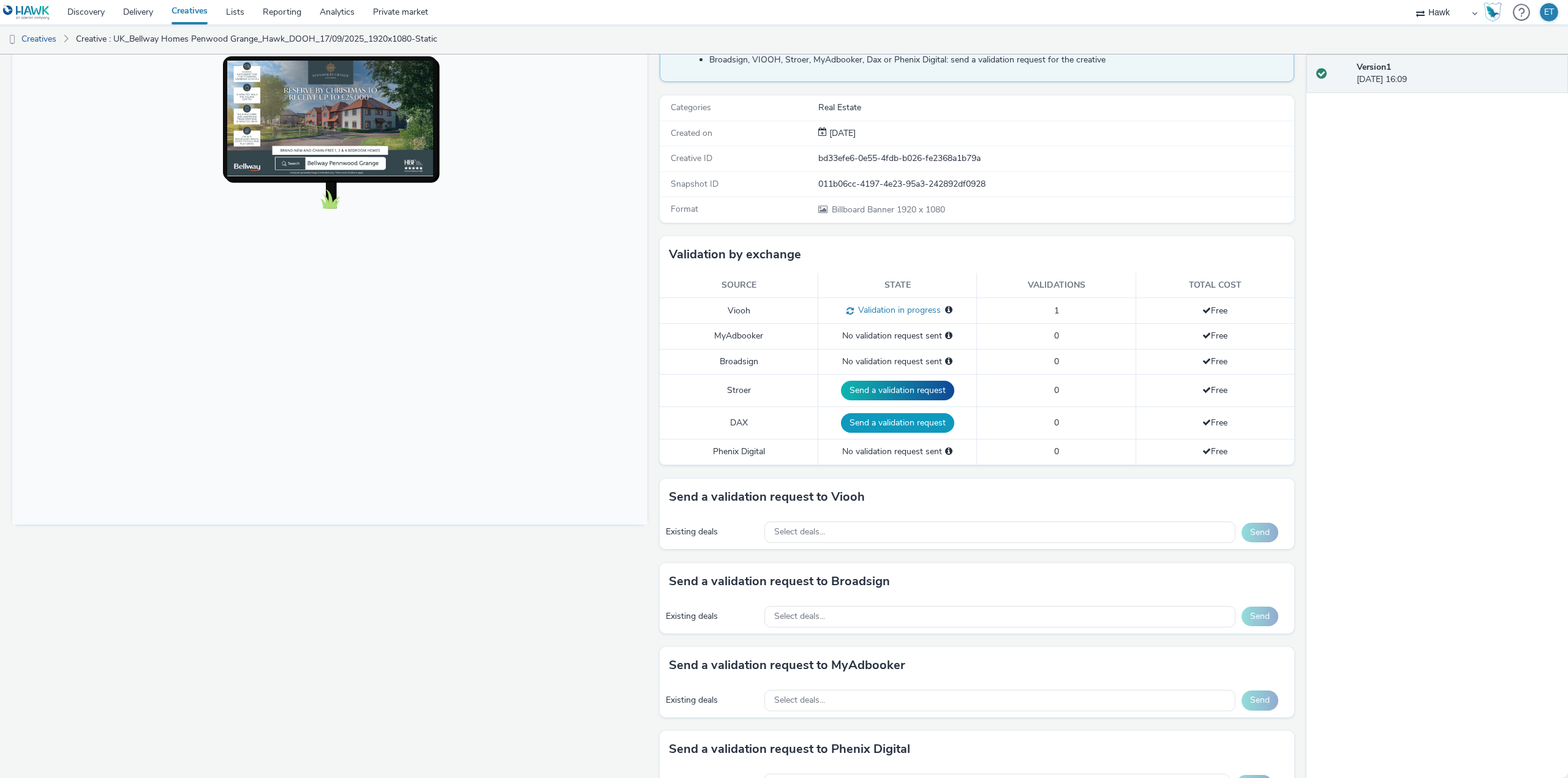
click at [890, 418] on button "Send a validation request" at bounding box center [897, 423] width 113 height 20
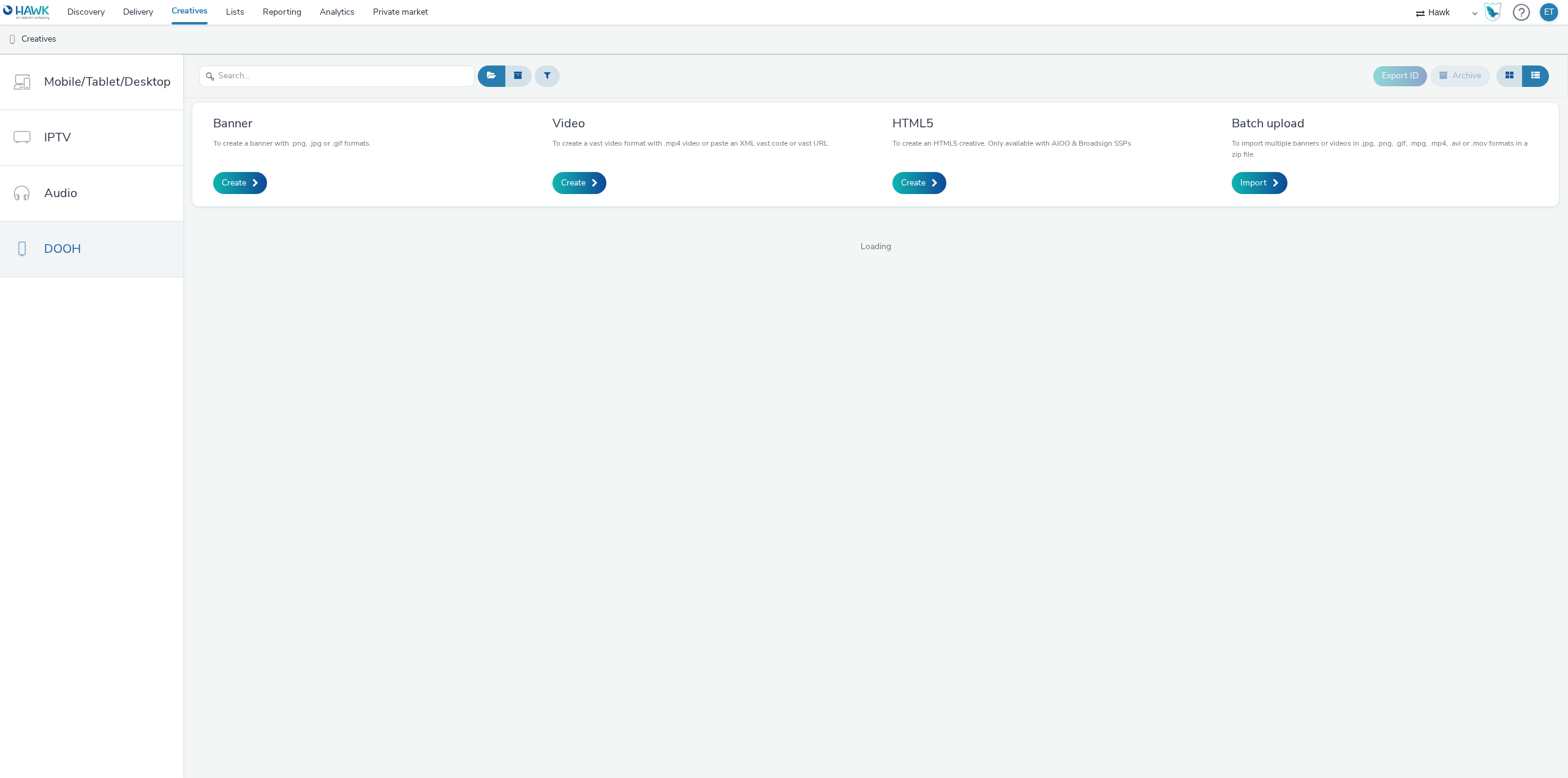
select select "11a7df10-284f-415c-b52a-427acf4c31ae"
click at [237, 177] on link "Create" at bounding box center [240, 183] width 54 height 22
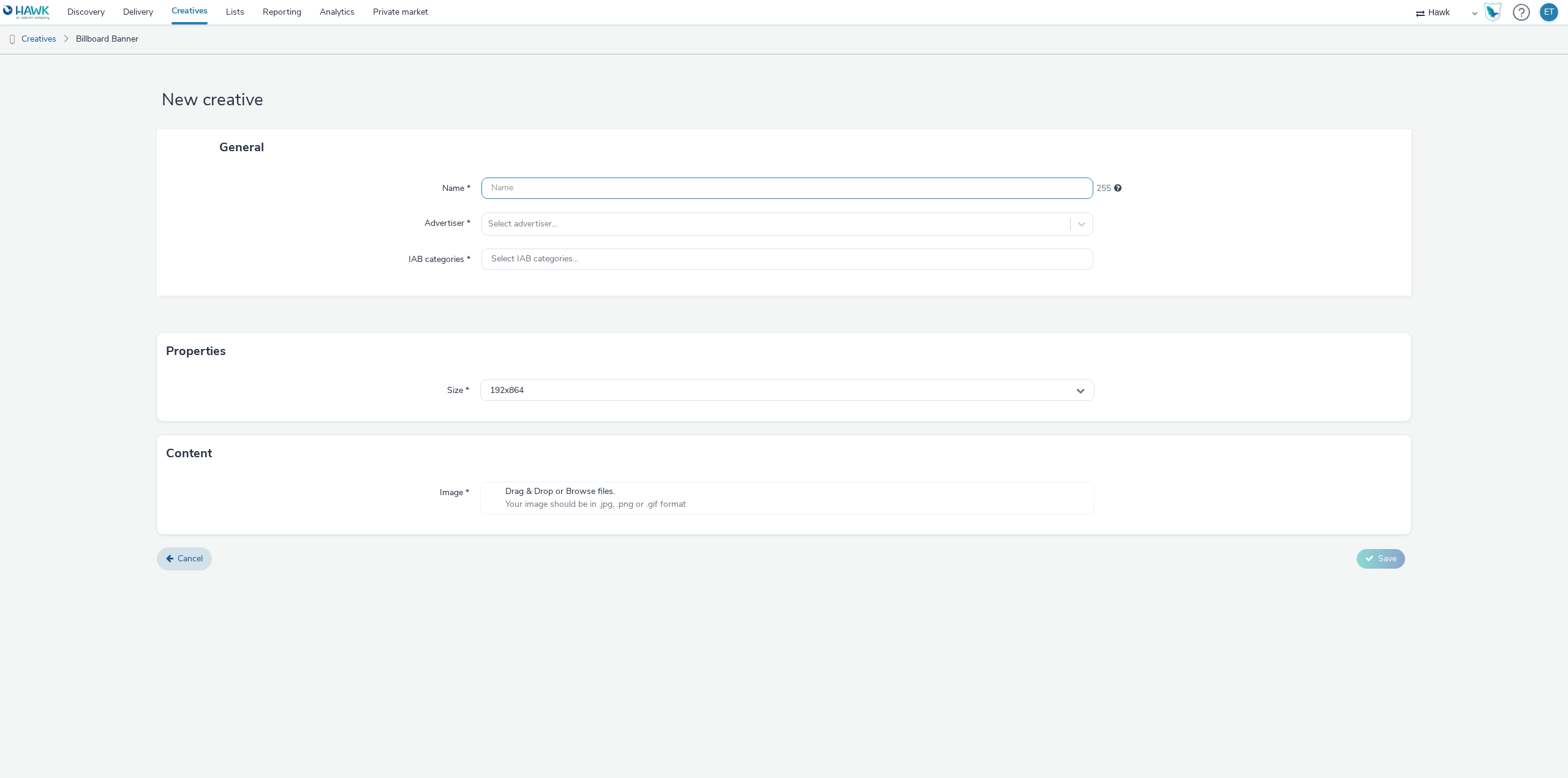
click at [742, 186] on input "text" at bounding box center [787, 188] width 612 height 21
paste input "UK_Bellway Homes Penwood Grange_Hawk_DOOH_17/09/2025_1920x1080-Static"
drag, startPoint x: 767, startPoint y: 187, endPoint x: 749, endPoint y: 191, distance: 18.4
click at [749, 191] on input "UK_Bellway Homes Penwood Grange_Hawk_DOOH_17/09/2025_1920x1080-Static" at bounding box center [787, 188] width 612 height 21
click at [788, 186] on input "UK_Bellway Homes Penwood Grange_Hawk_DOOH_17/09/2025_1080x1080-Static" at bounding box center [787, 188] width 612 height 21
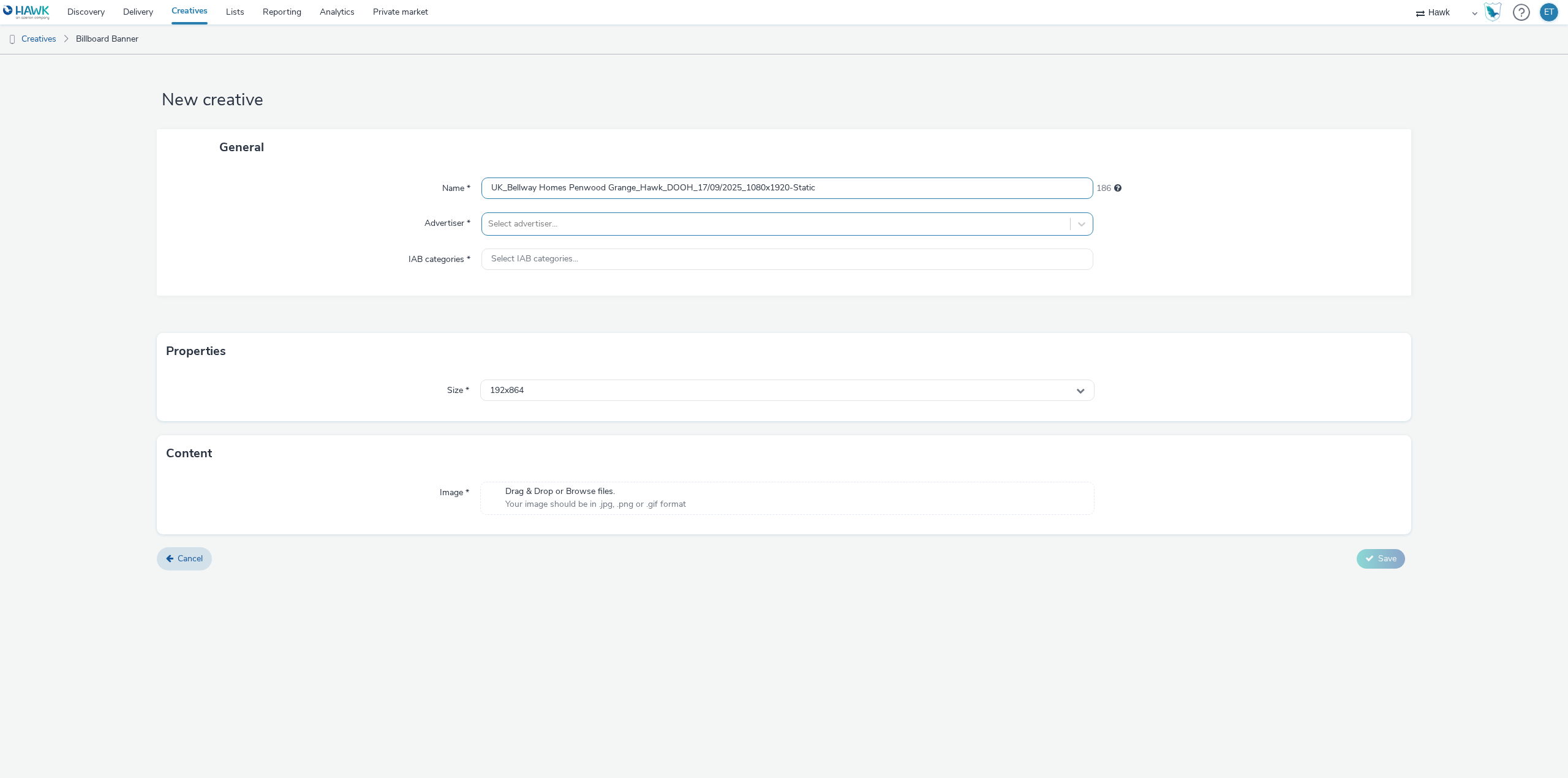
type input "UK_Bellway Homes Penwood Grange_Hawk_DOOH_17/09/2025_1080x1920-Static"
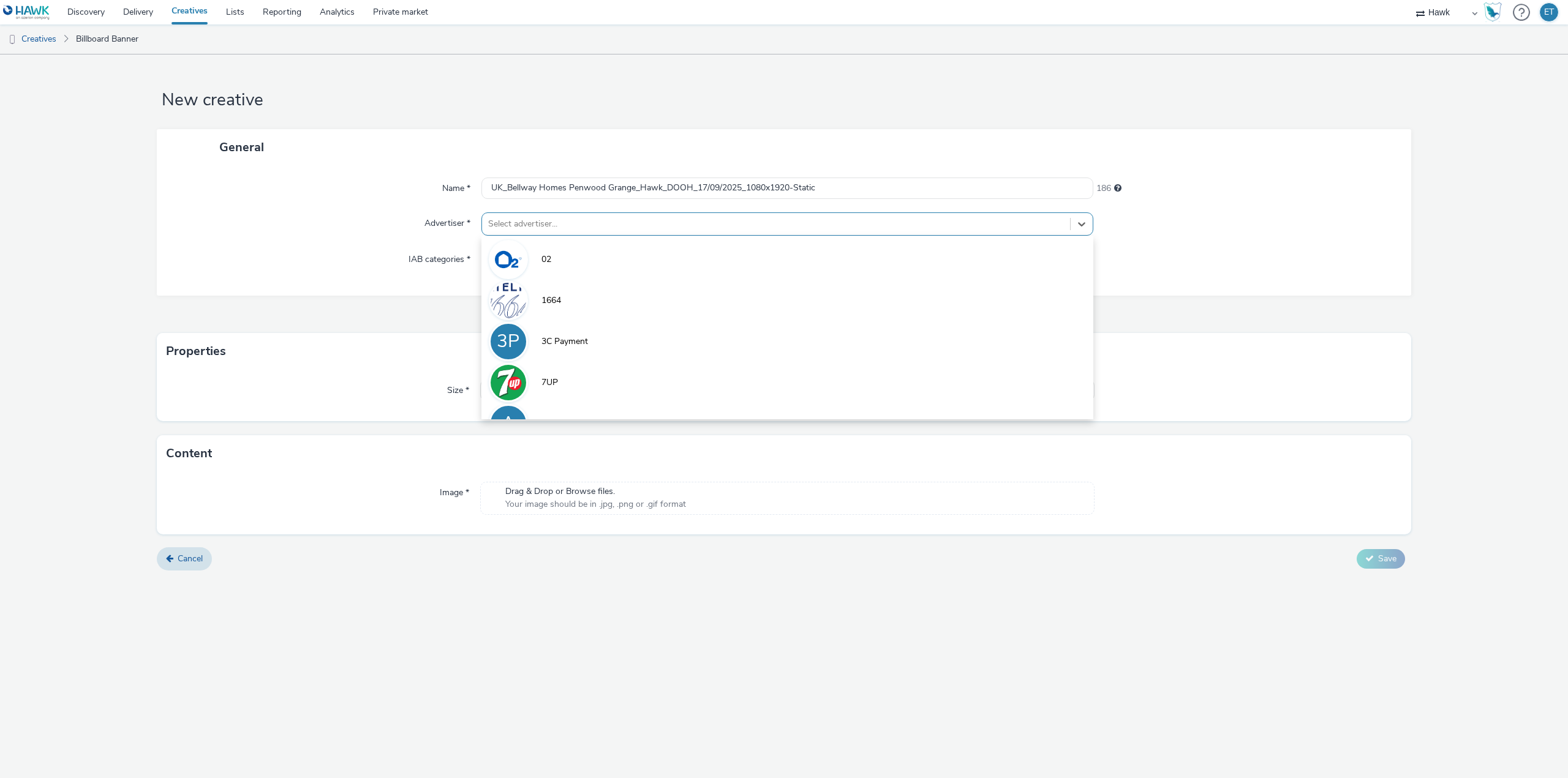
click at [628, 219] on div at bounding box center [776, 224] width 576 height 15
type input "bel"
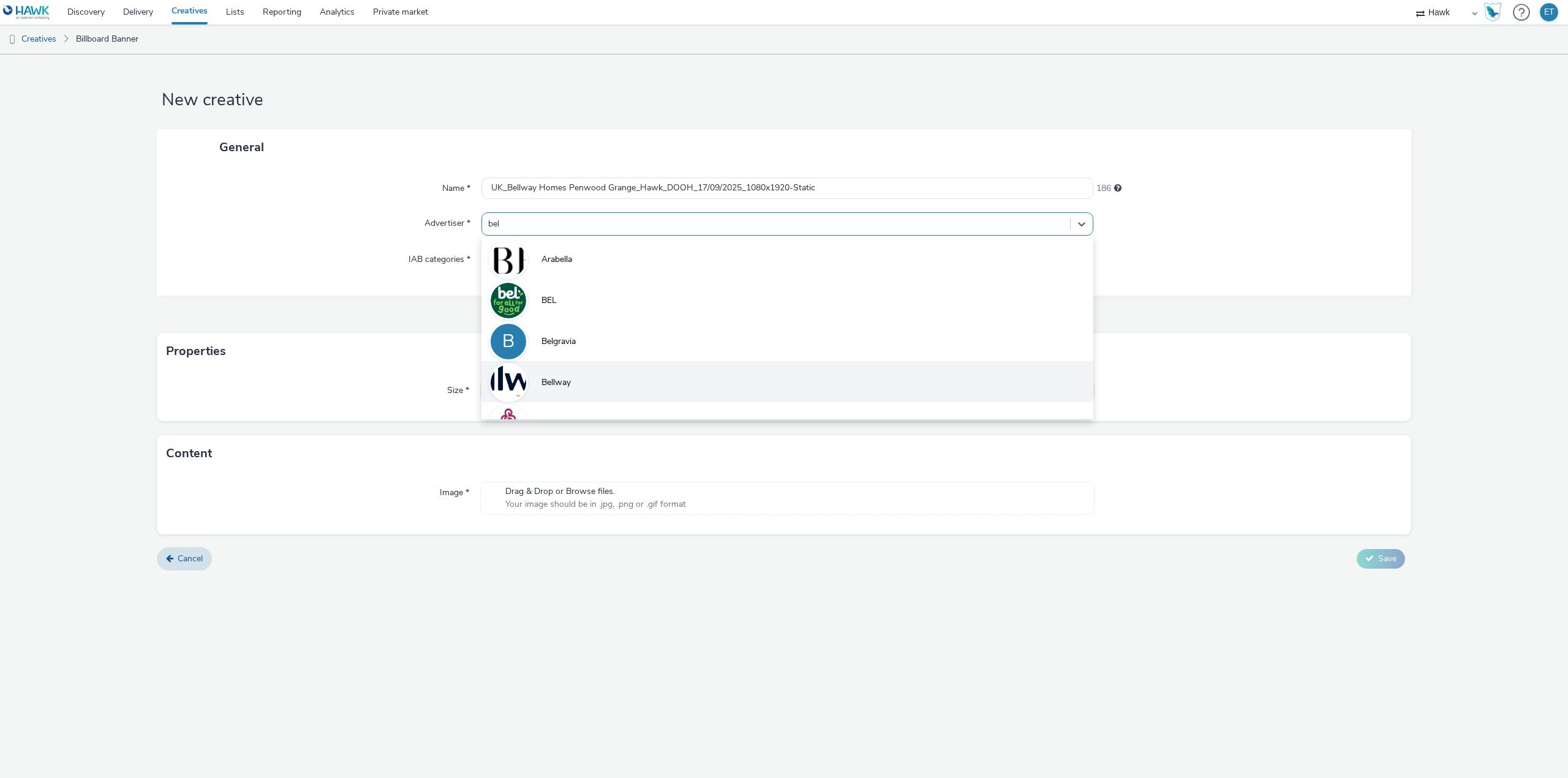
click at [649, 386] on li "Bellway" at bounding box center [787, 382] width 612 height 41
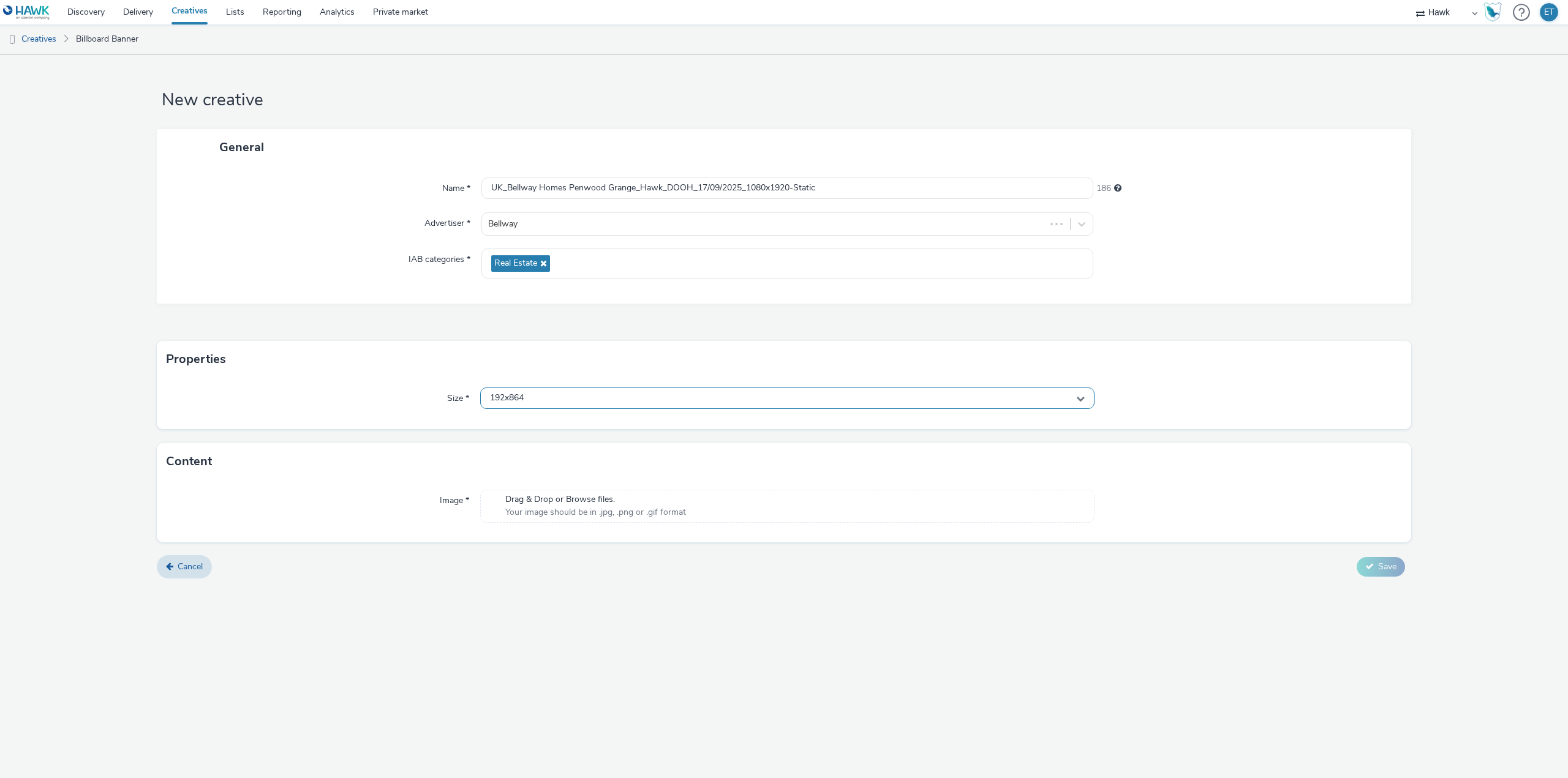
click at [570, 403] on div "192x864" at bounding box center [787, 398] width 614 height 21
click at [573, 431] on input "text" at bounding box center [787, 424] width 613 height 21
type input "1080"
click at [572, 548] on li "1080x1920 - dooh" at bounding box center [787, 550] width 613 height 20
click at [1372, 589] on button "Save" at bounding box center [1381, 584] width 49 height 20
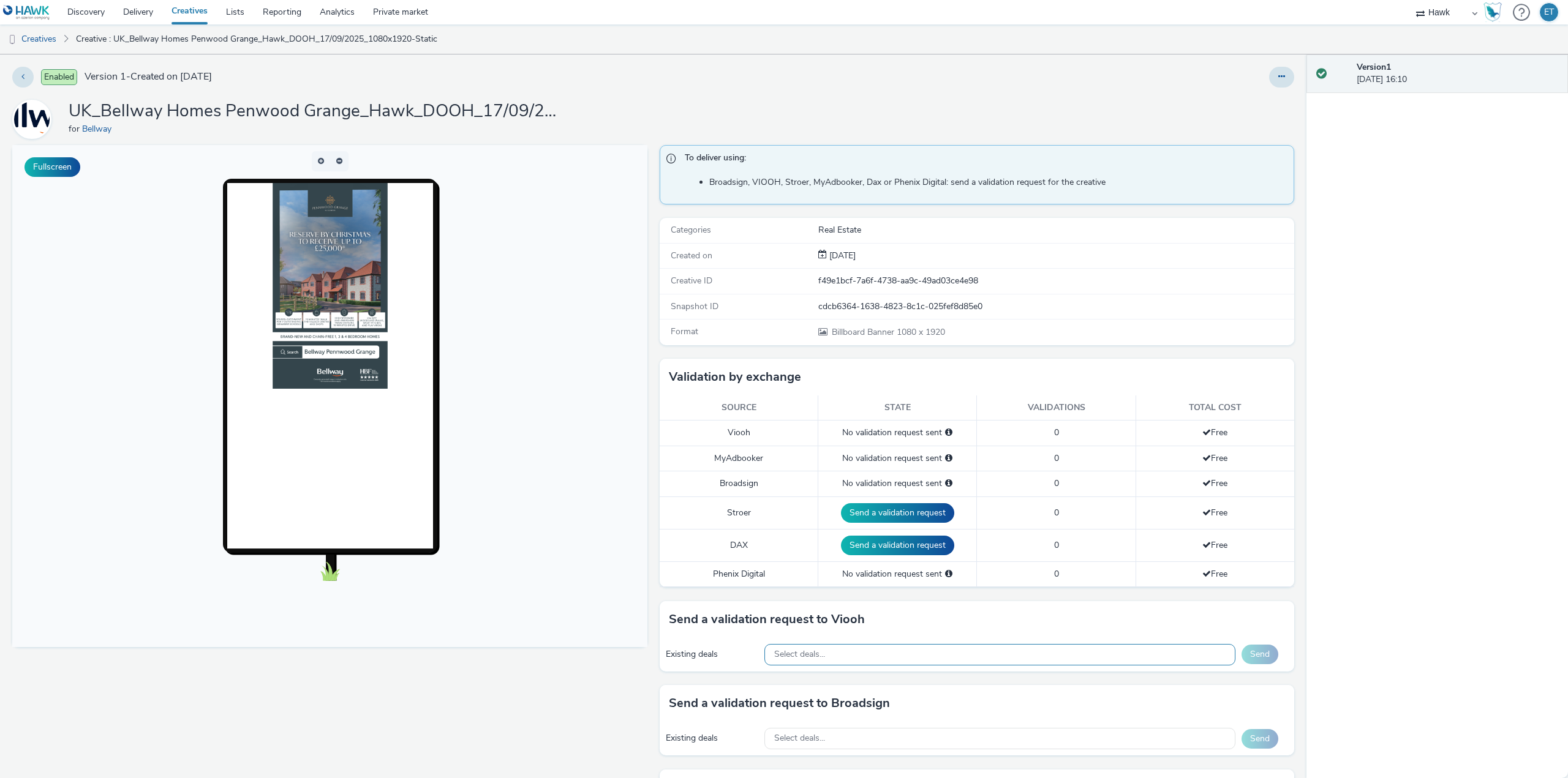
click at [852, 655] on div "Select deals..." at bounding box center [1000, 655] width 471 height 21
paste input "AO_JCDecaux_RailTVZ_Specials_2025"
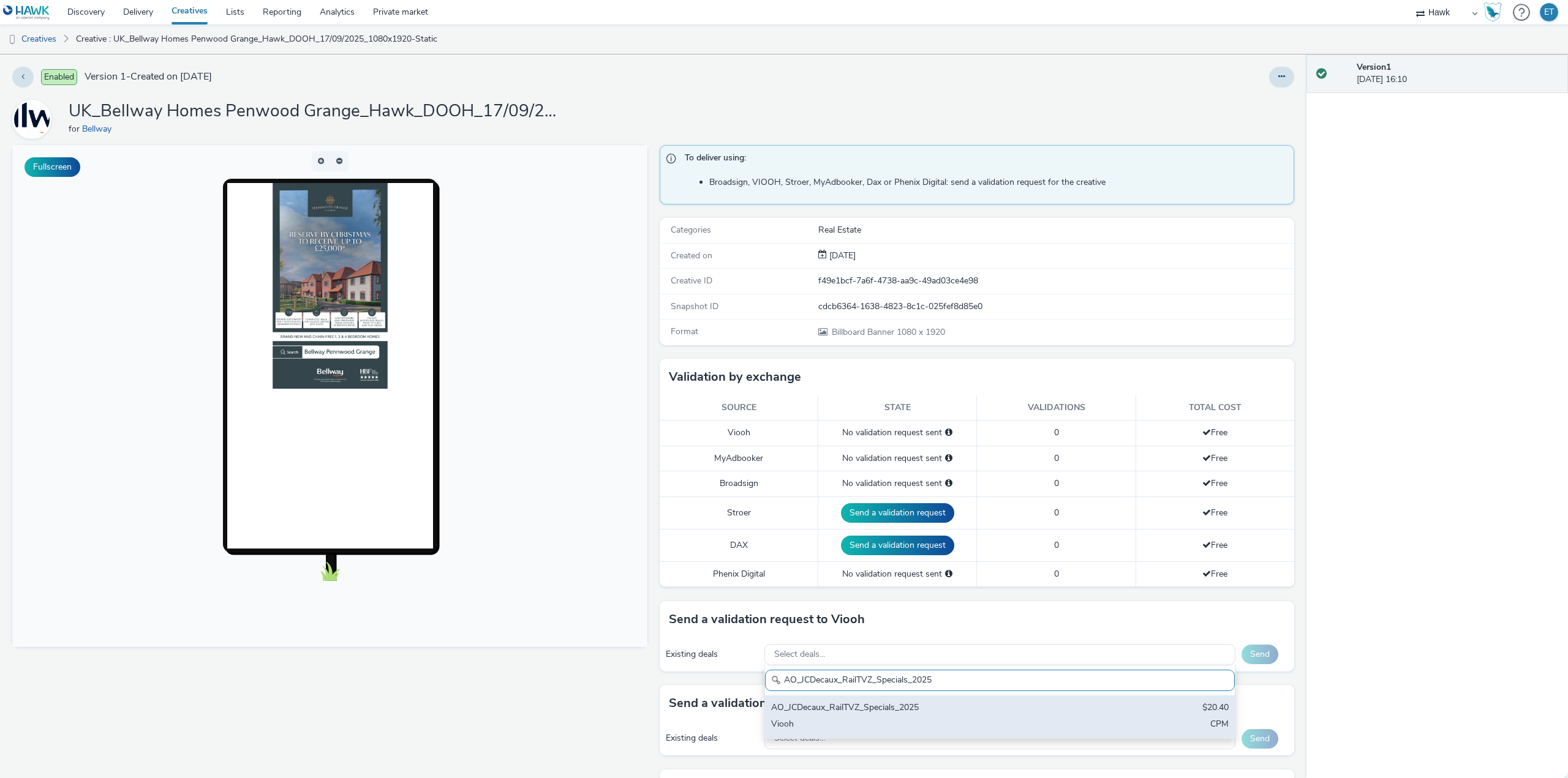
click at [920, 714] on div "AO_JCDecaux_RailTVZ_Specials_2025" at bounding box center [923, 709] width 303 height 14
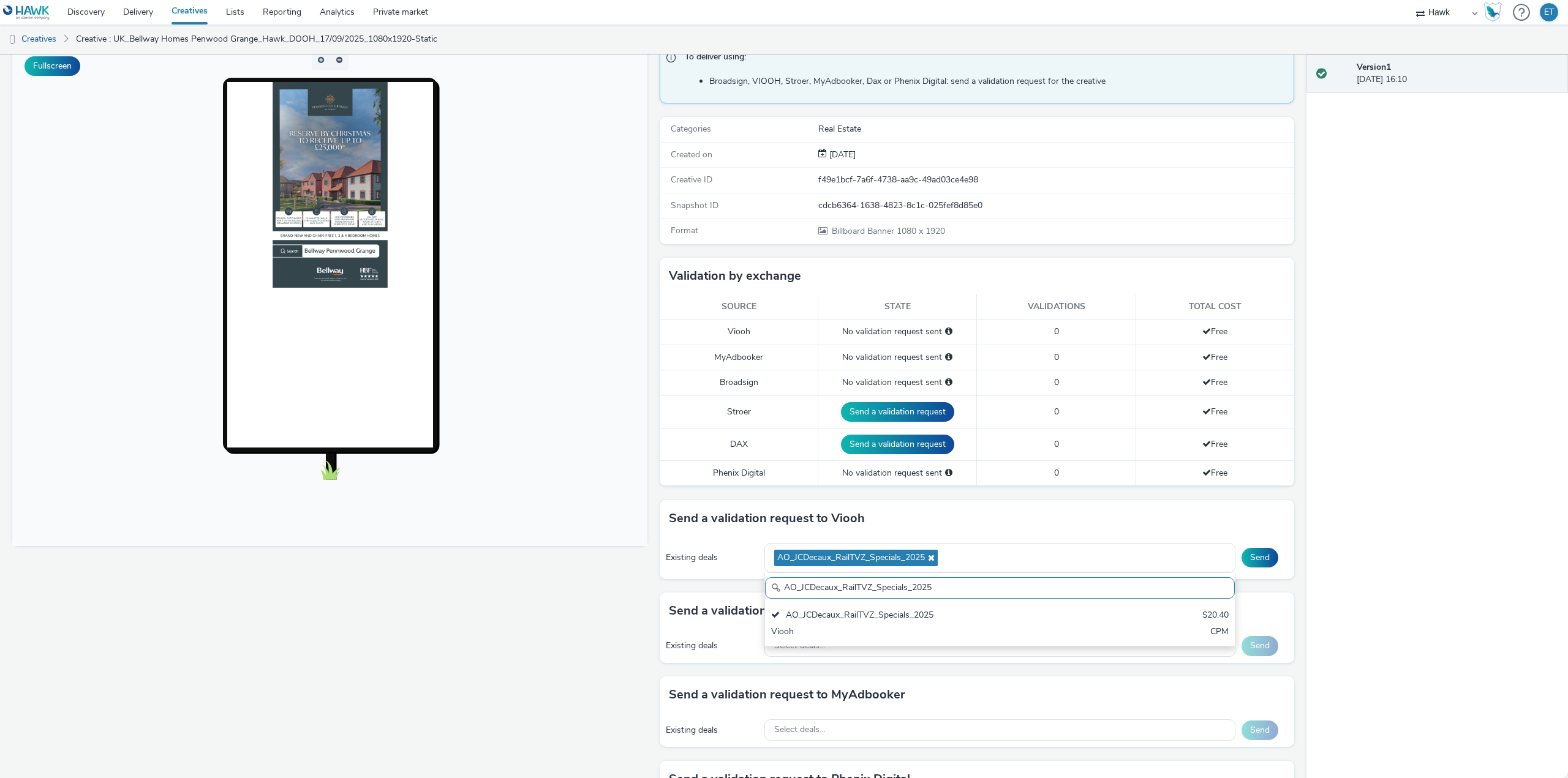
scroll to position [122, 0]
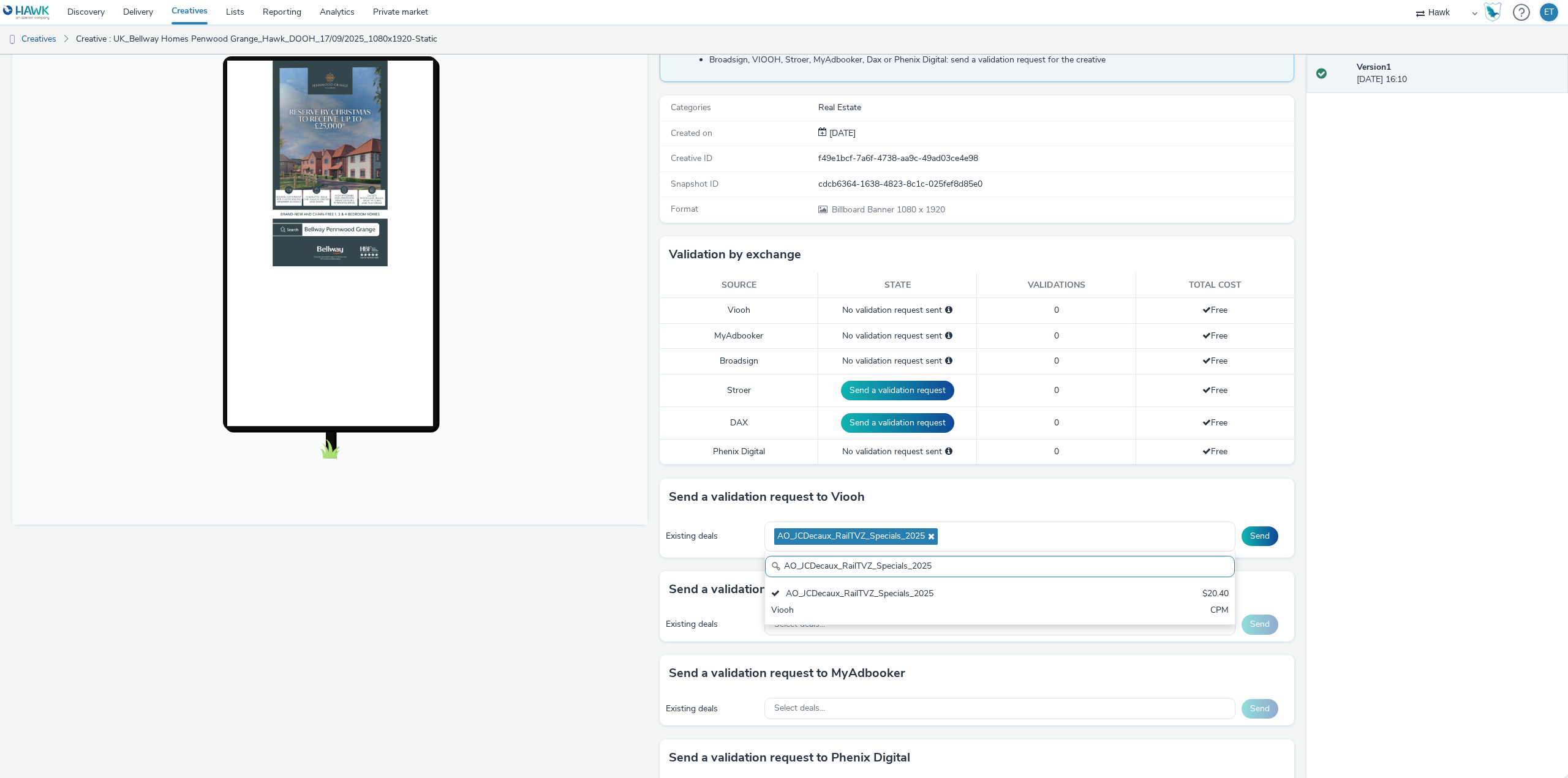
drag, startPoint x: 932, startPoint y: 570, endPoint x: 772, endPoint y: 565, distance: 160.1
click at [772, 565] on div "AO_JCDecaux_RailTVZ_Specials_2025" at bounding box center [1000, 566] width 470 height 21
paste input "Supermarket"
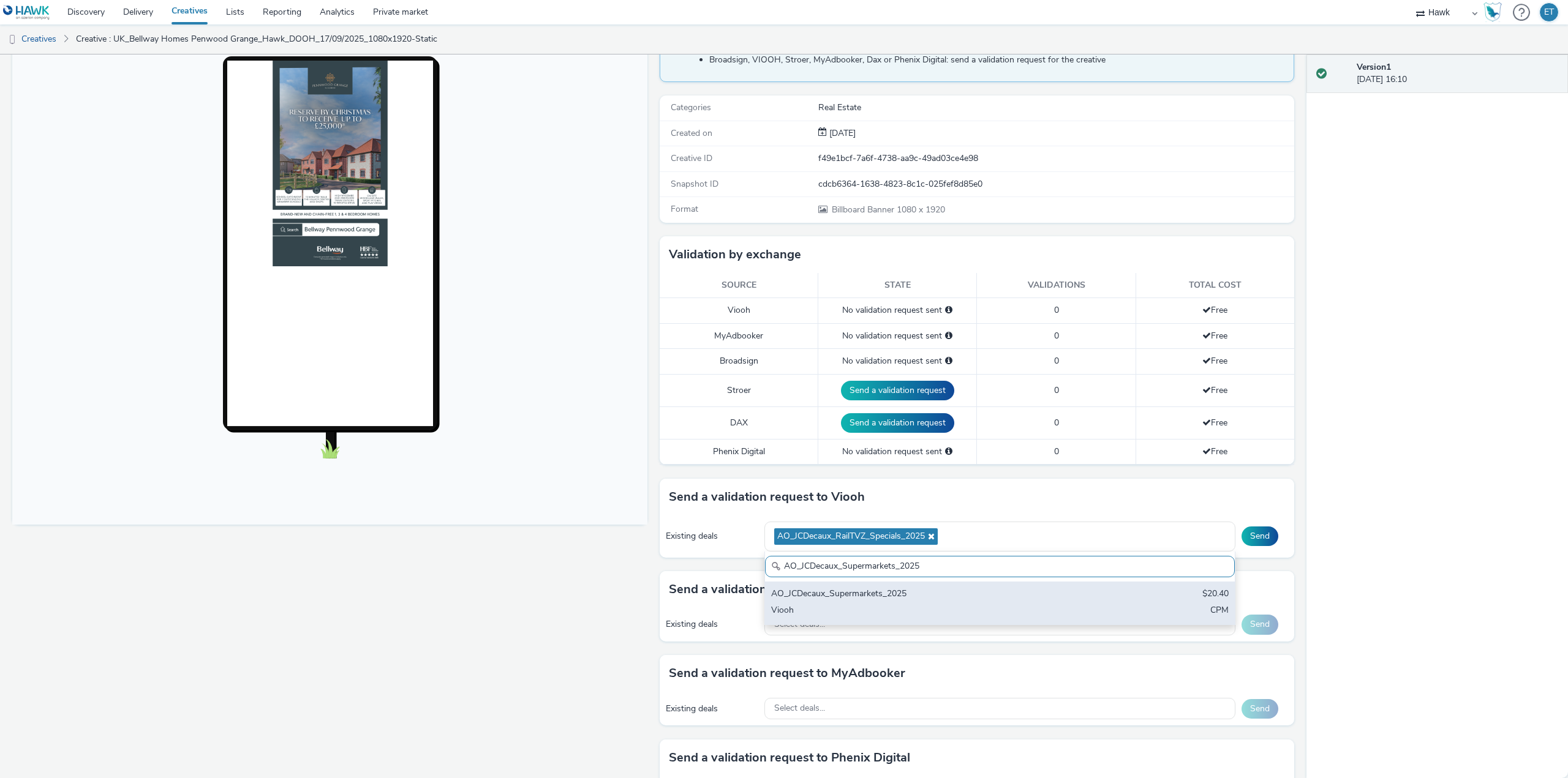
click at [788, 591] on div "AO_JCDecaux_Supermarkets_2025" at bounding box center [923, 595] width 303 height 14
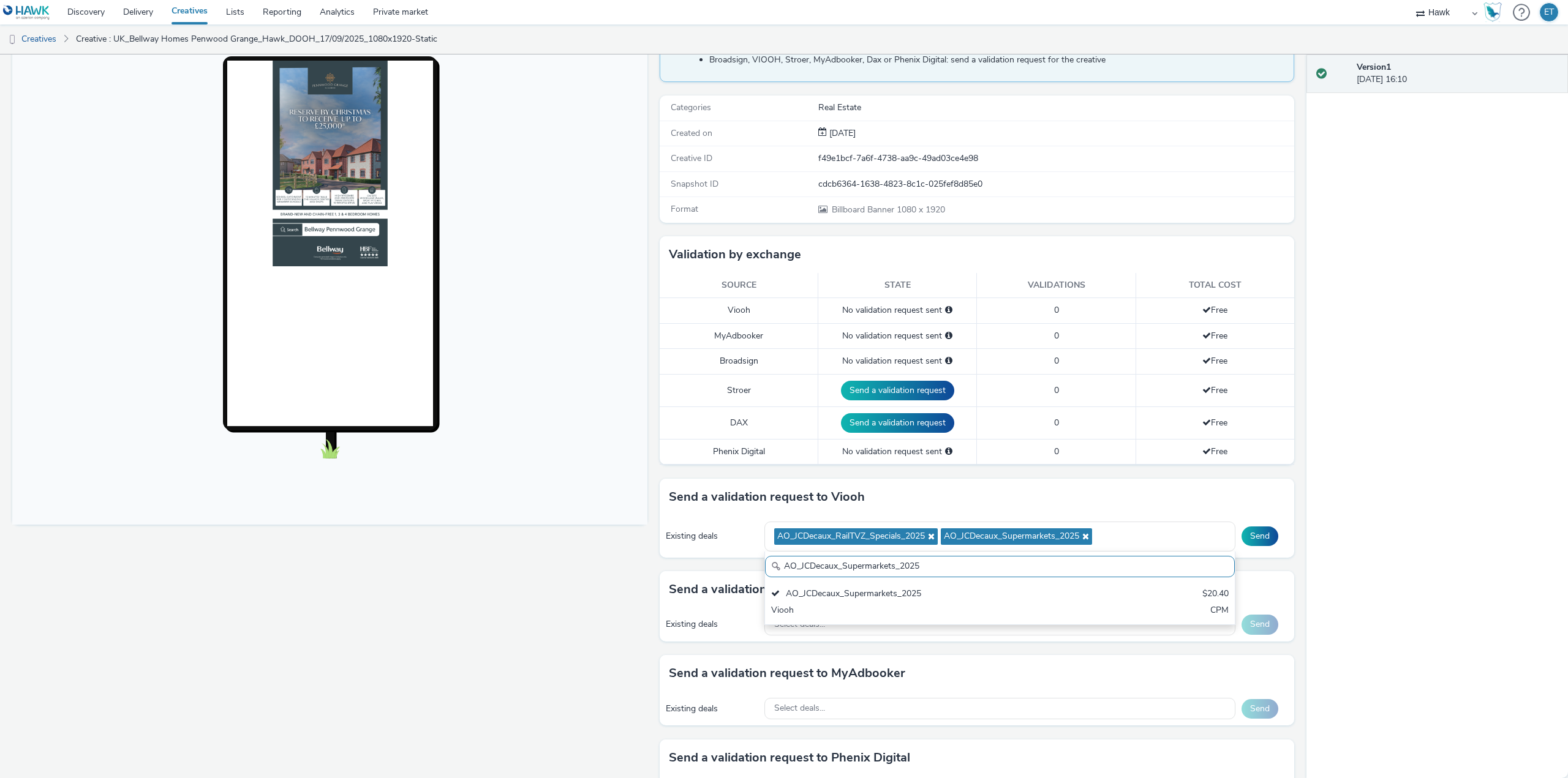
drag, startPoint x: 922, startPoint y: 567, endPoint x: 759, endPoint y: 567, distance: 163.0
click at [764, 567] on div "AO_JCDecaux_Supermarkets_2025 AO_JCDecaux_Supermarkets_2025 $20.40 Viooh CPM" at bounding box center [1000, 588] width 471 height 74
paste input "LFD48"
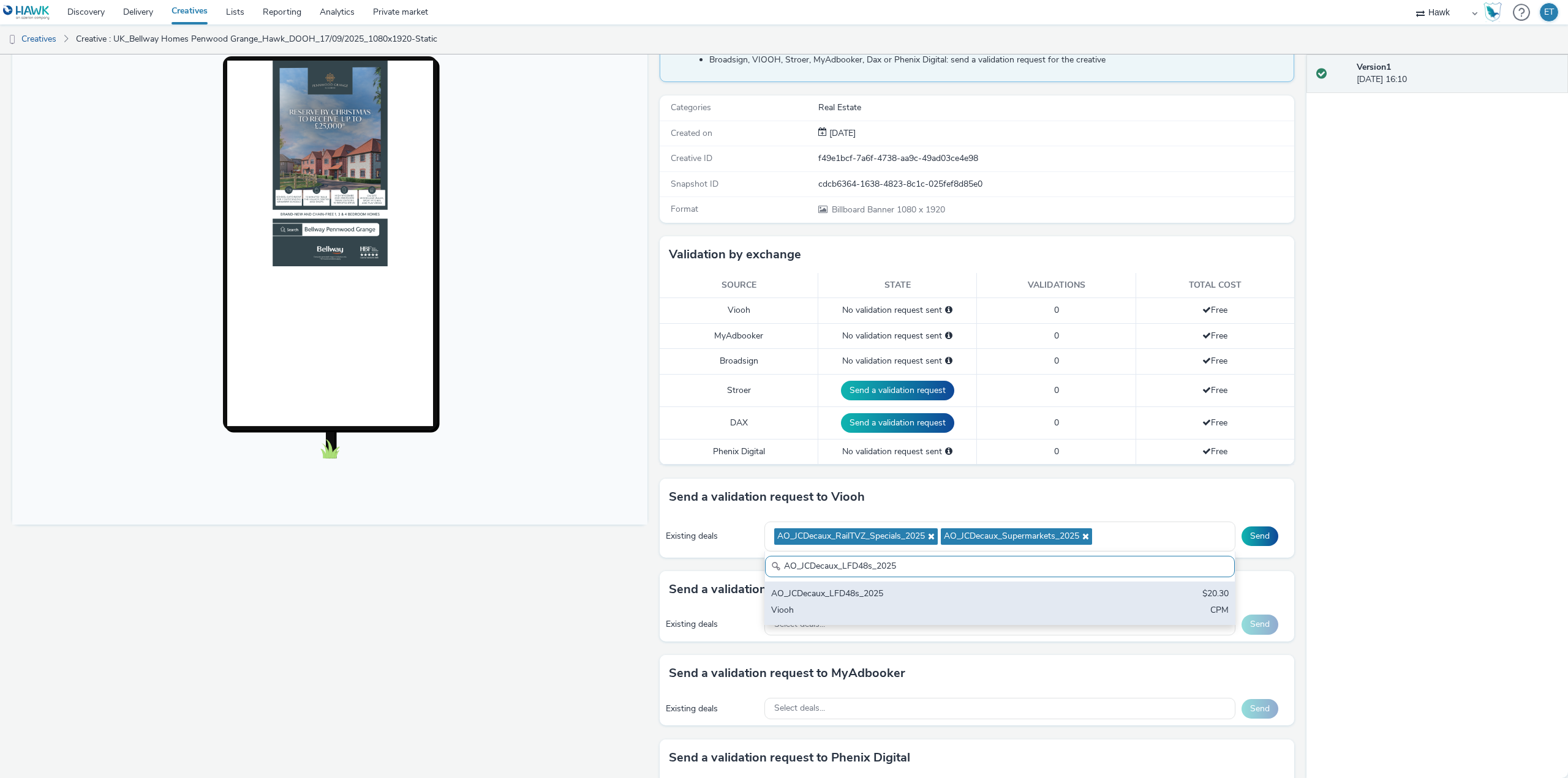
click at [792, 605] on div "Viooh" at bounding box center [923, 612] width 303 height 14
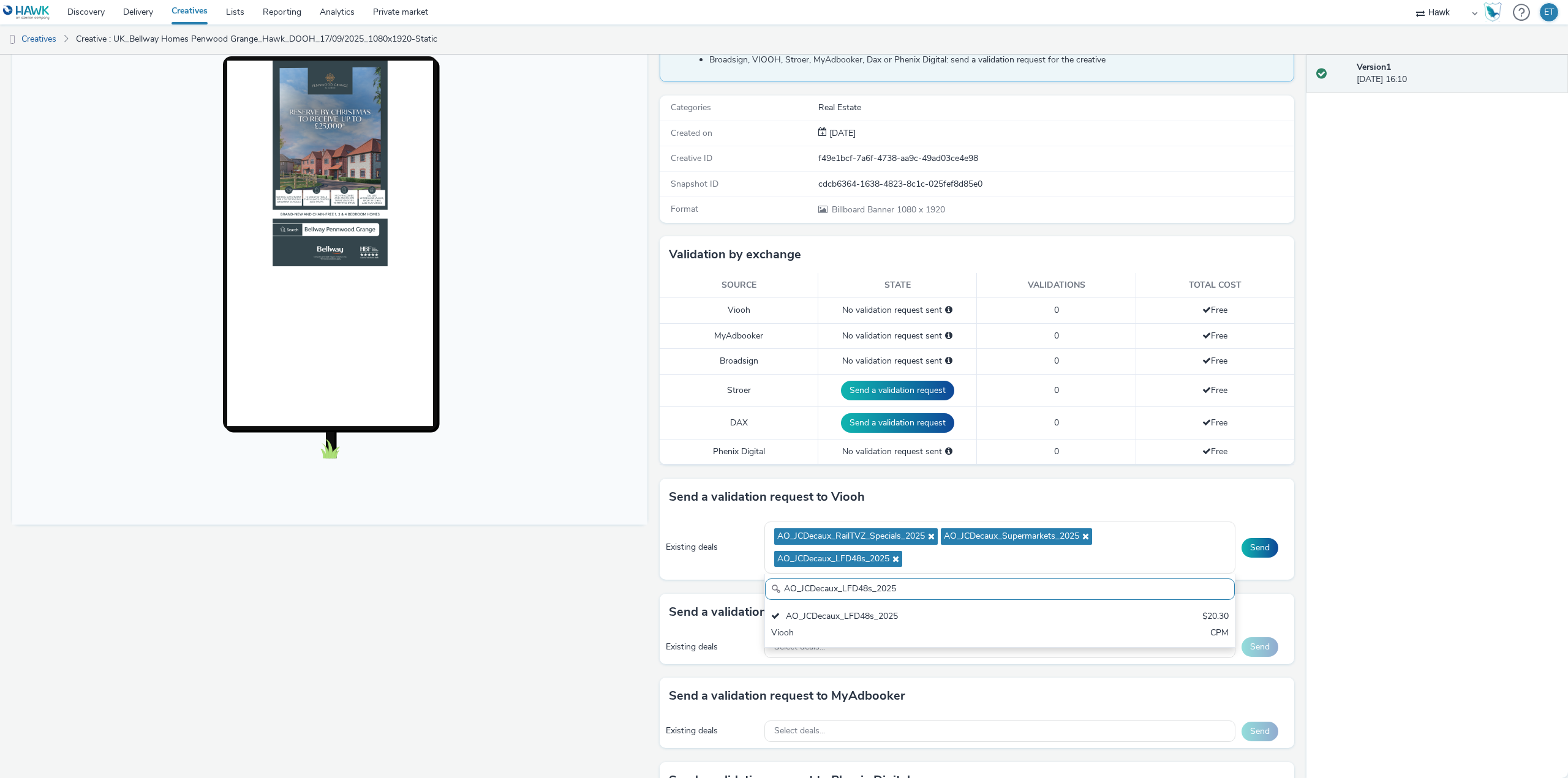
drag, startPoint x: 897, startPoint y: 591, endPoint x: 766, endPoint y: 596, distance: 131.1
click at [766, 596] on input "AO_JCDecaux_LFD48s_2025" at bounding box center [1000, 589] width 470 height 21
paste input "MVZ"
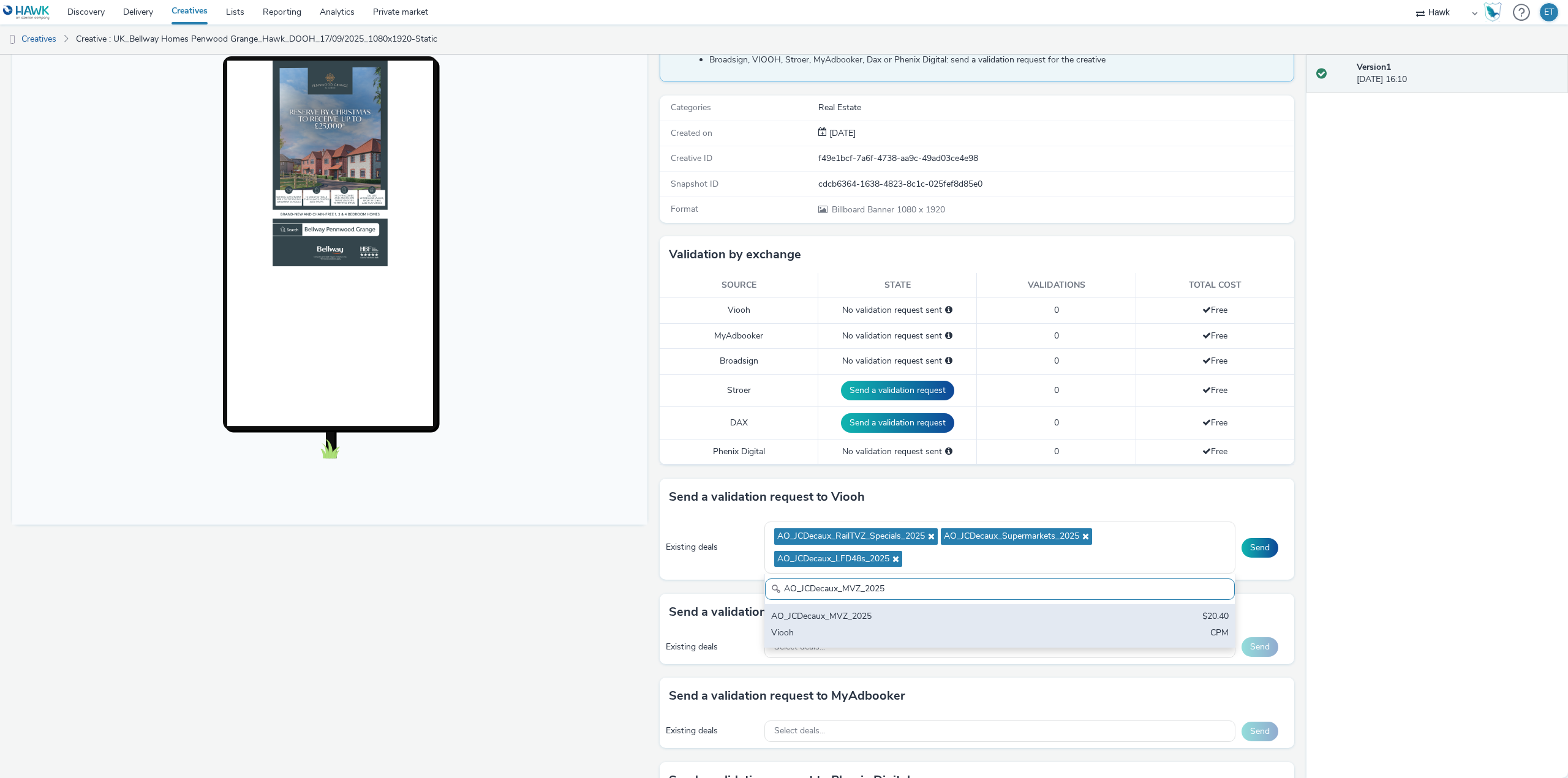
click at [829, 632] on div "Viooh" at bounding box center [923, 634] width 303 height 14
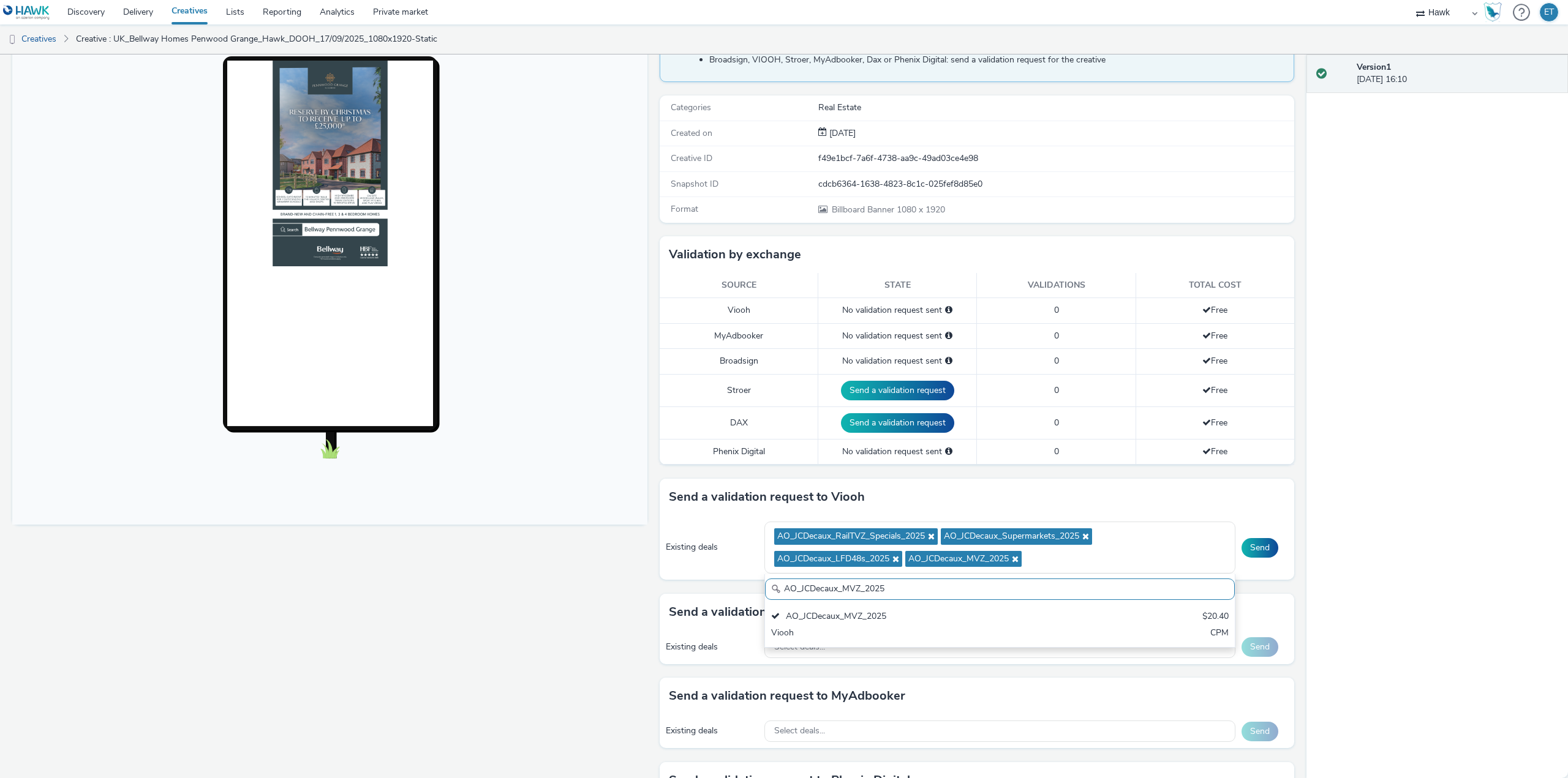
drag, startPoint x: 899, startPoint y: 594, endPoint x: 774, endPoint y: 594, distance: 125.0
click at [774, 594] on input "AO_JCDecaux_MVZ_2025" at bounding box center [1000, 589] width 470 height 21
paste input "RailMallD6s"
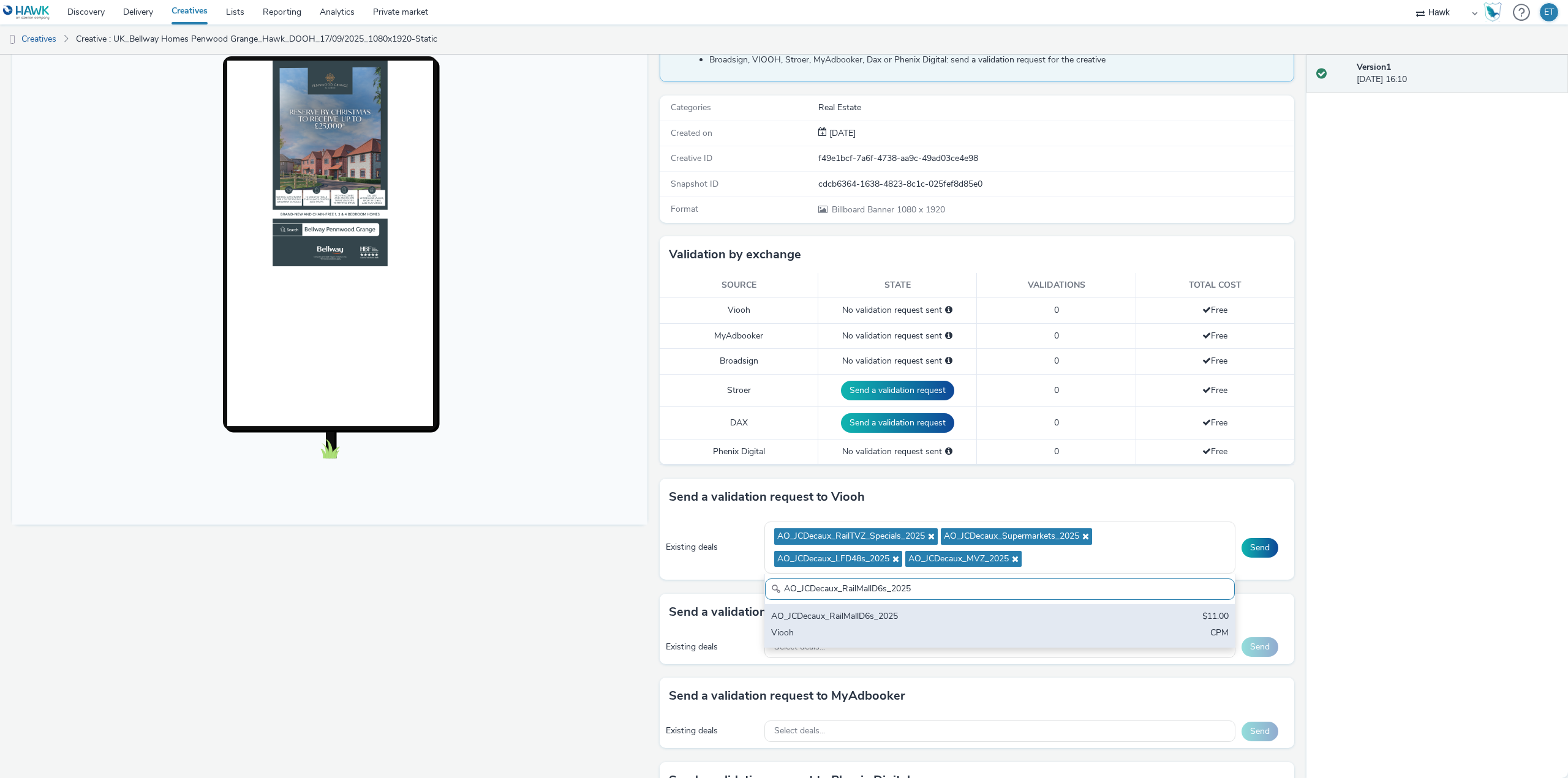
click at [796, 610] on div "AO_JCDecaux_RailMallD6s_2025" at bounding box center [923, 617] width 303 height 14
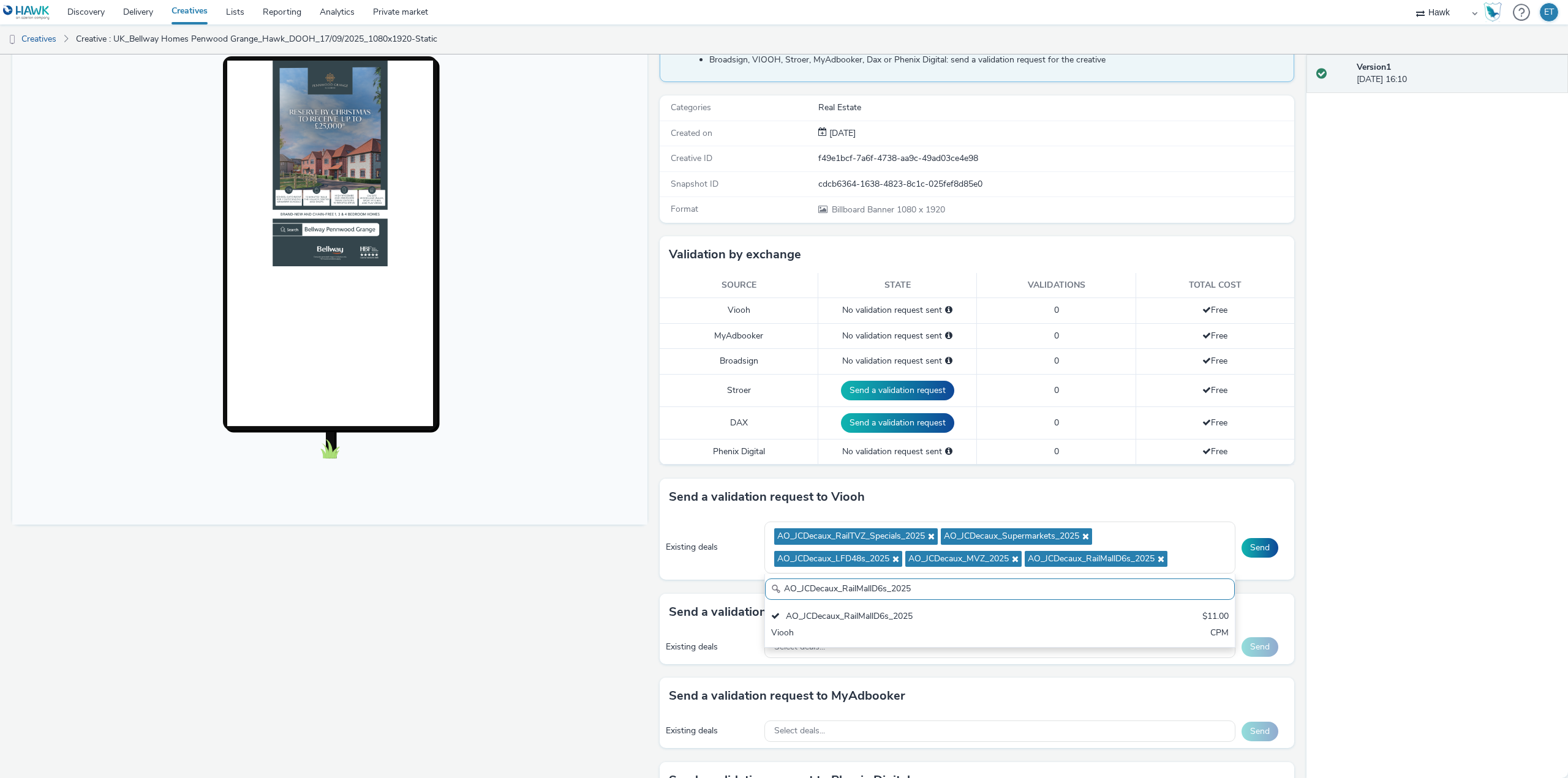
drag, startPoint x: 915, startPoint y: 585, endPoint x: 765, endPoint y: 574, distance: 150.4
click at [765, 575] on div "AO_JCDecaux_RailMallD6s_2025 AO_JCDecaux_RailMallD6s_2025 $11.00 Viooh CPM" at bounding box center [1000, 611] width 471 height 74
paste input "text"
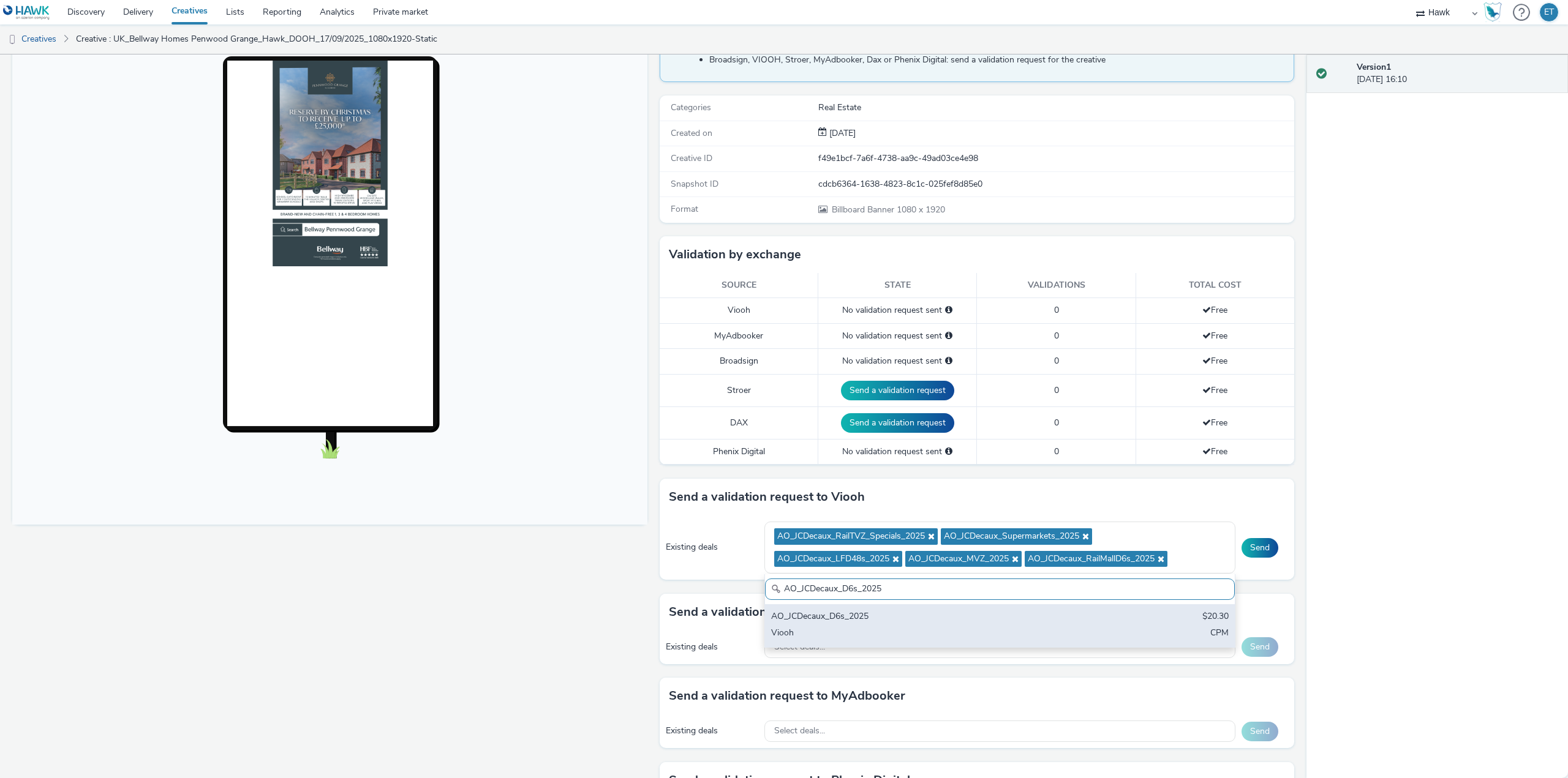
type input "AO_JCDecaux_D6s_2025"
click at [815, 633] on div "Viooh" at bounding box center [923, 634] width 303 height 14
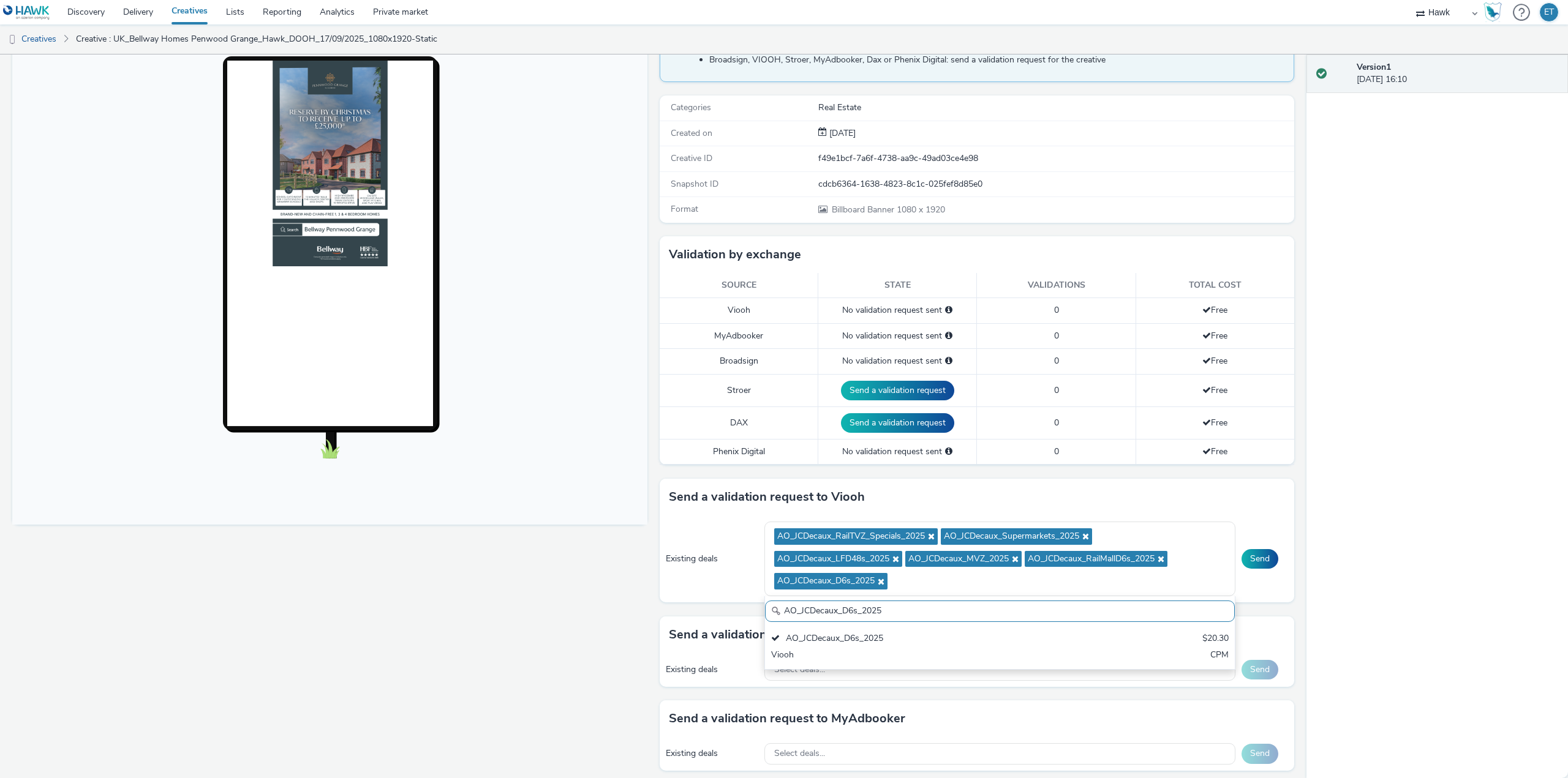
click at [515, 592] on div "Fullscreen" at bounding box center [333, 474] width 641 height 904
click at [1247, 557] on button "Send" at bounding box center [1260, 559] width 36 height 20
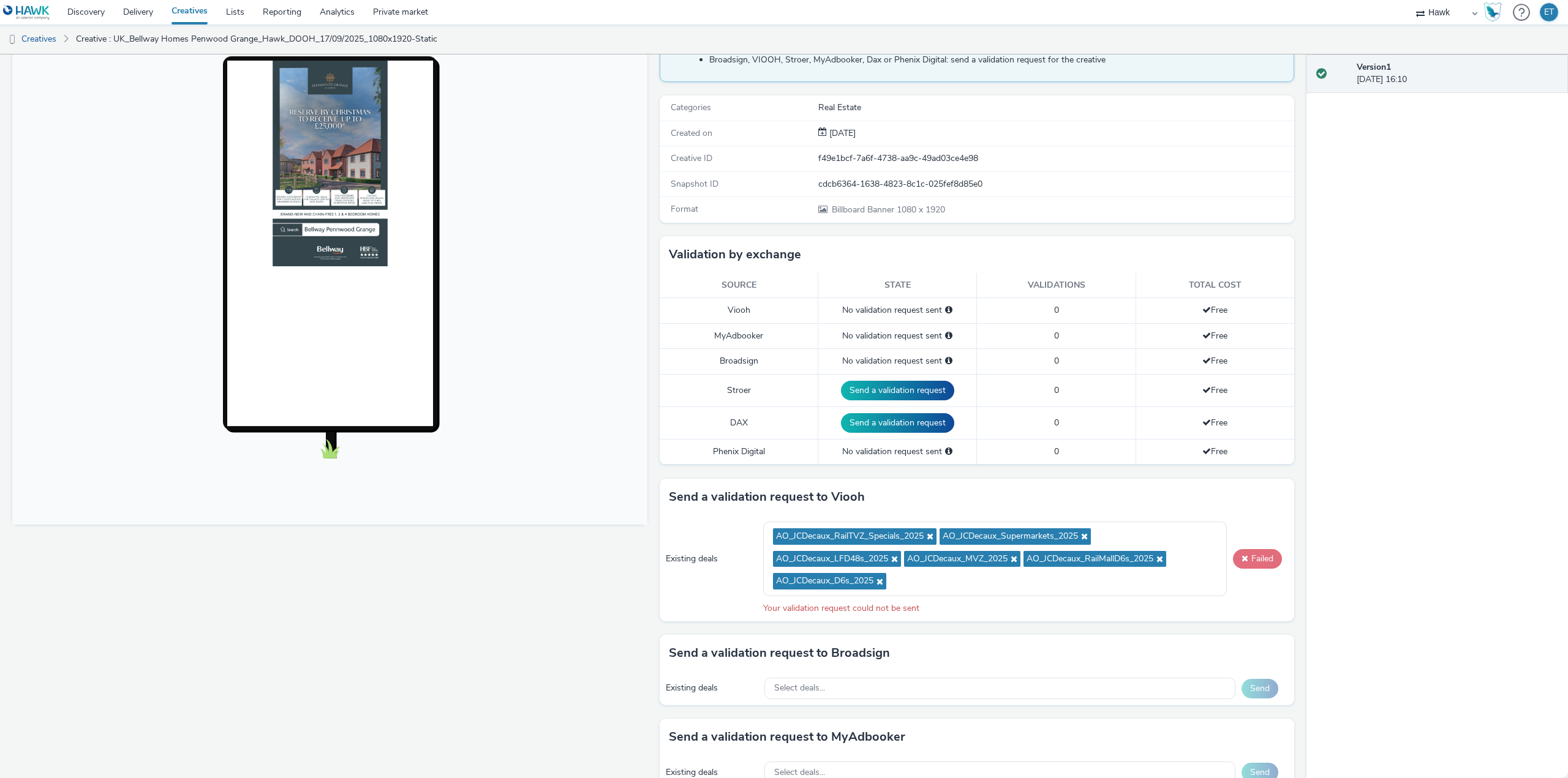
click at [1244, 563] on button "Failed" at bounding box center [1257, 559] width 49 height 20
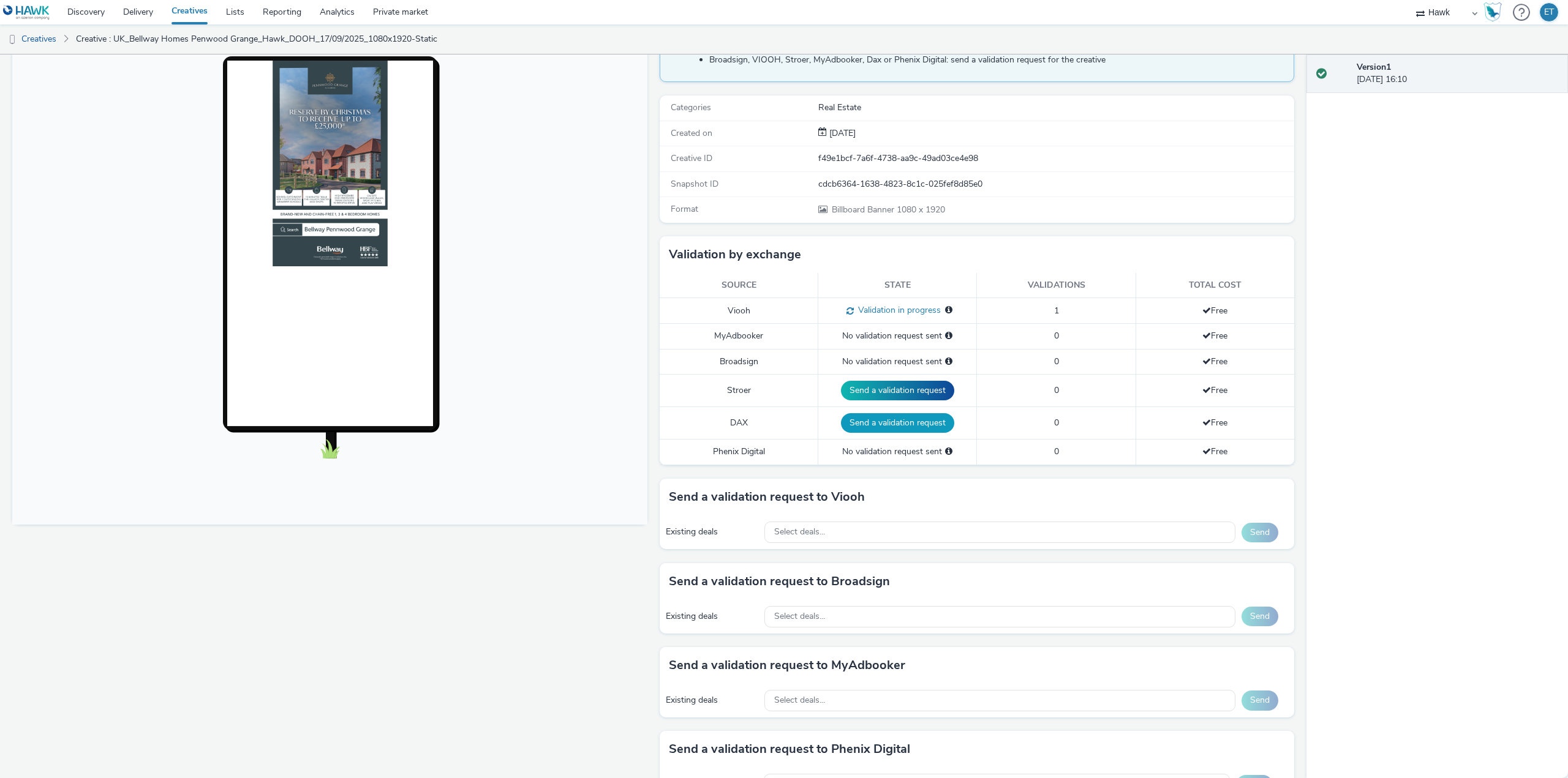
click at [880, 424] on button "Send a validation request" at bounding box center [897, 423] width 113 height 20
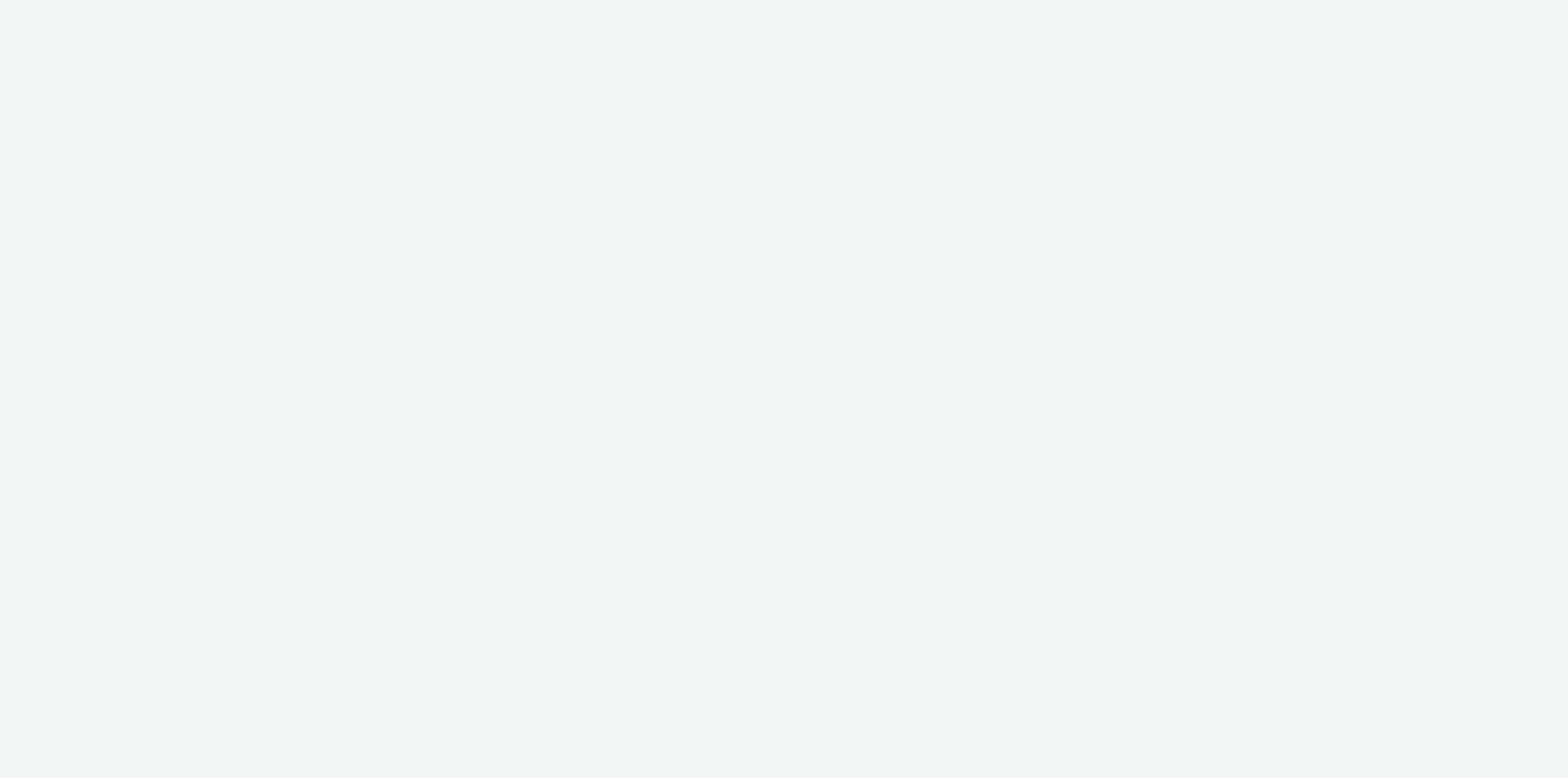
select select "11a7df10-284f-415c-b52a-427acf4c31ae"
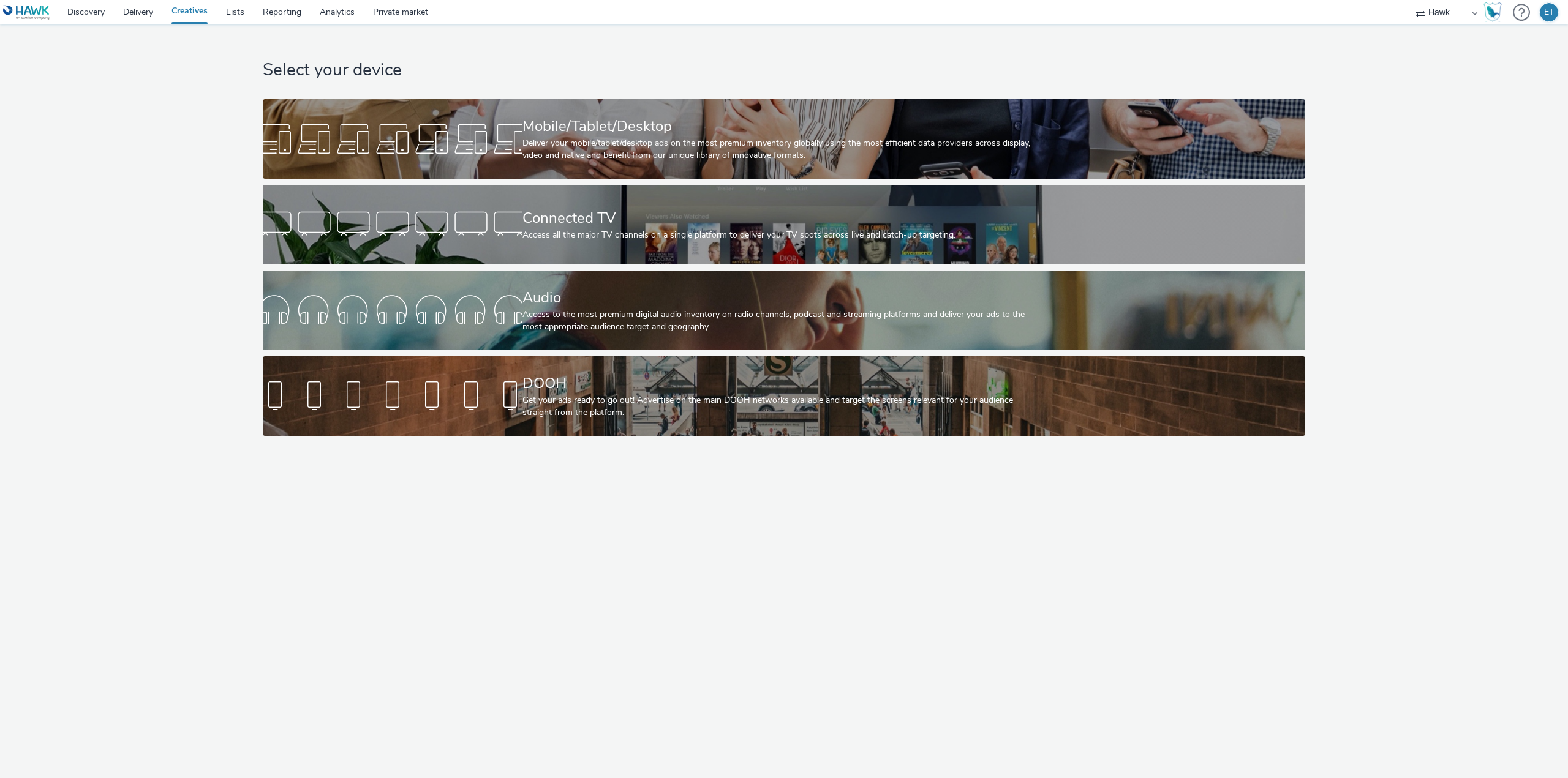
select select "11a7df10-284f-415c-b52a-427acf4c31ae"
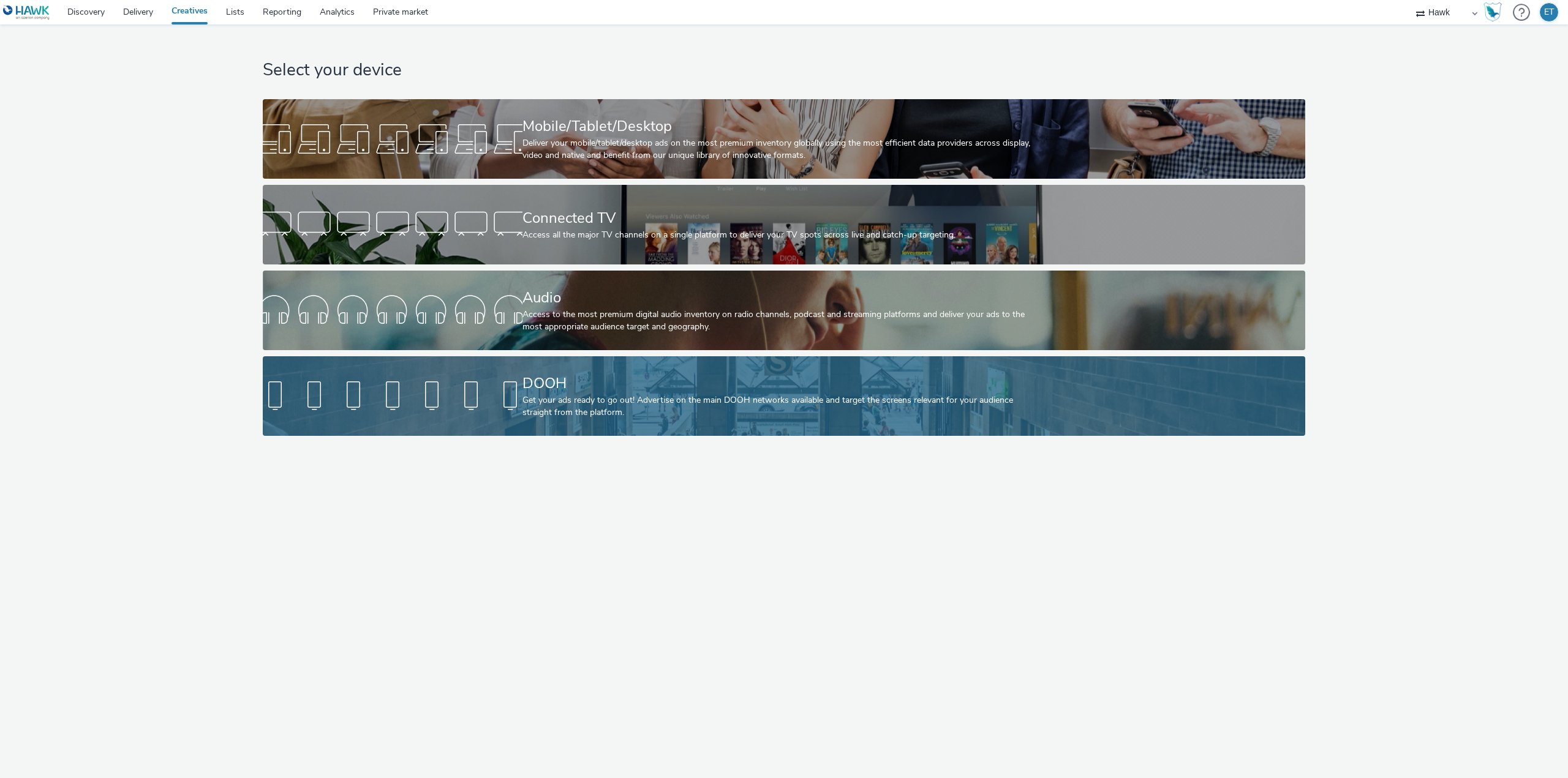
click at [570, 403] on div "Get your ads ready to go out! Advertise on the main DOOH networks available and…" at bounding box center [781, 406] width 519 height 25
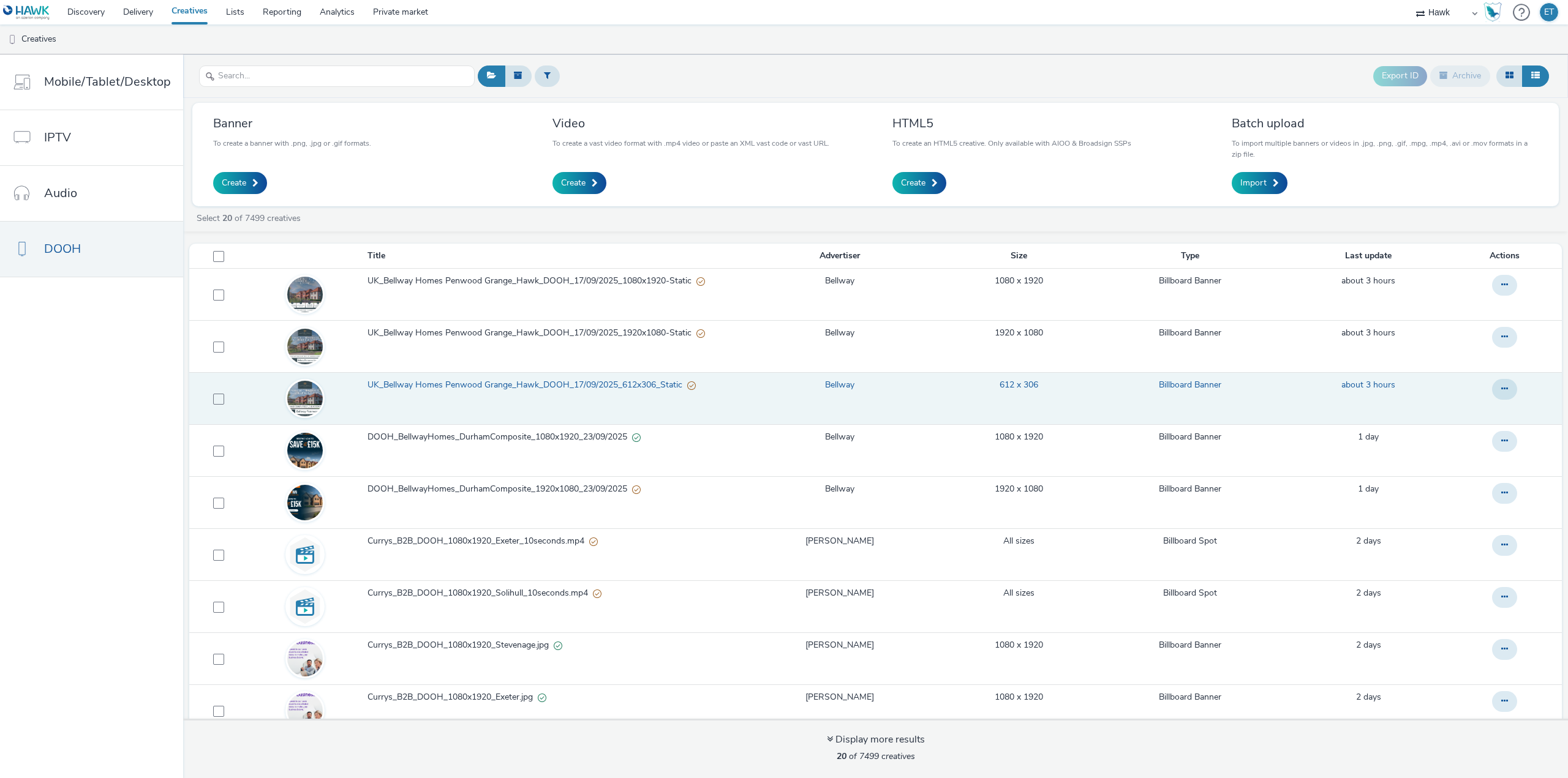
click at [591, 384] on span "UK_Bellway Homes Penwood Grange_Hawk_DOOH_17/09/2025_612x306_Static" at bounding box center [527, 385] width 320 height 12
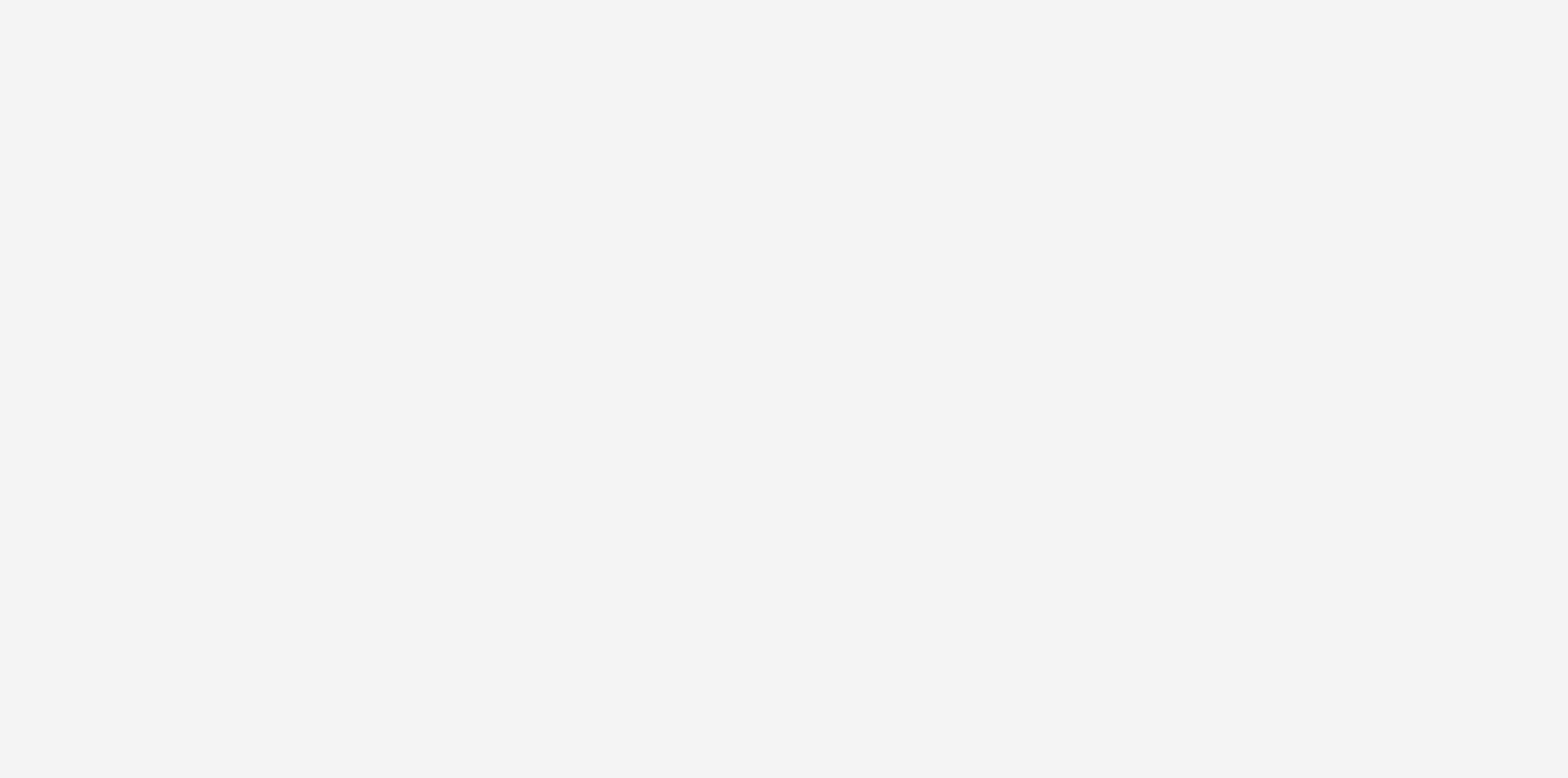
select select "11a7df10-284f-415c-b52a-427acf4c31ae"
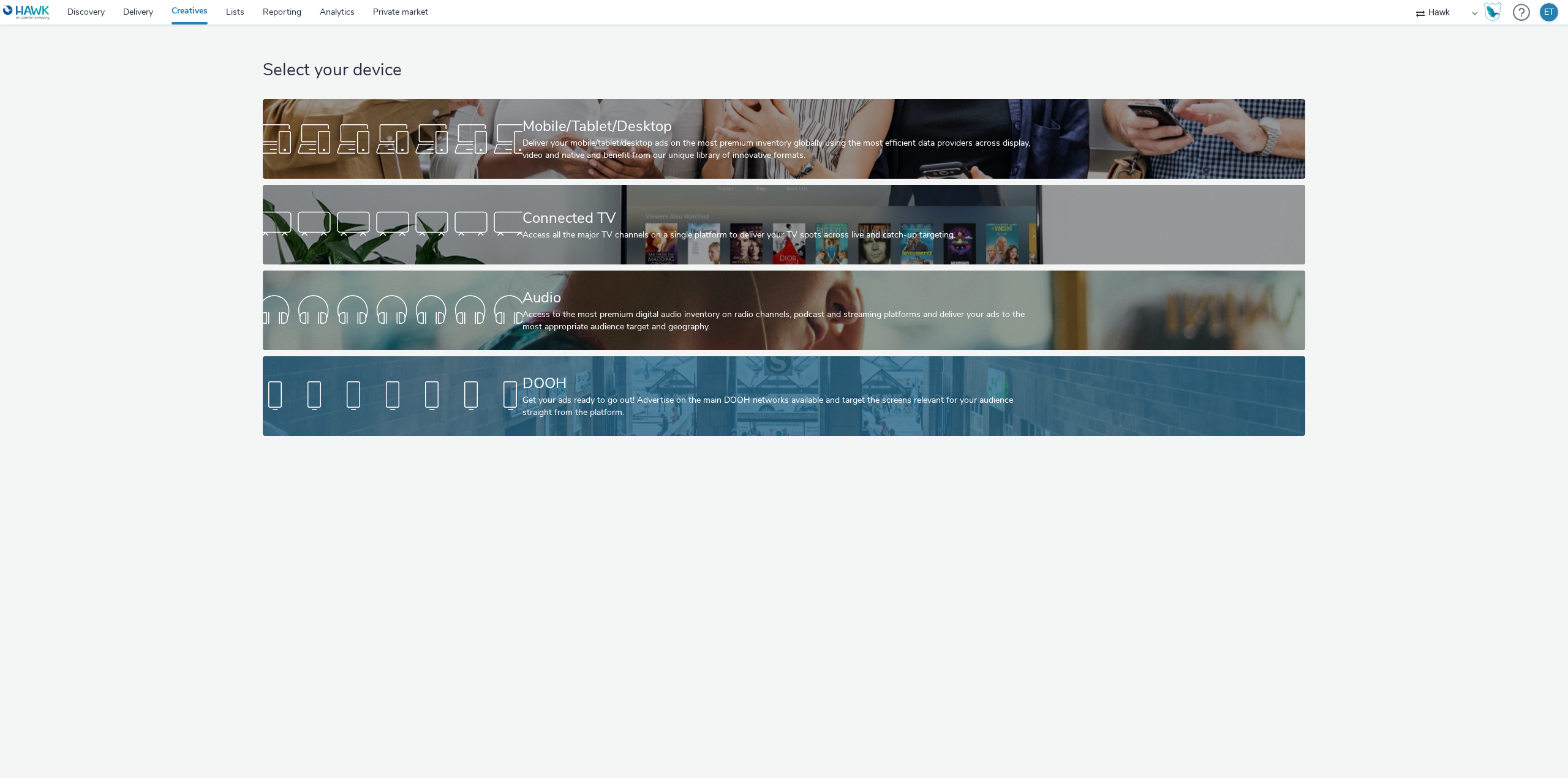
click at [483, 372] on link "DOOH Get your ads ready to go out! Advertise on the main DOOH networks availabl…" at bounding box center [784, 396] width 1043 height 79
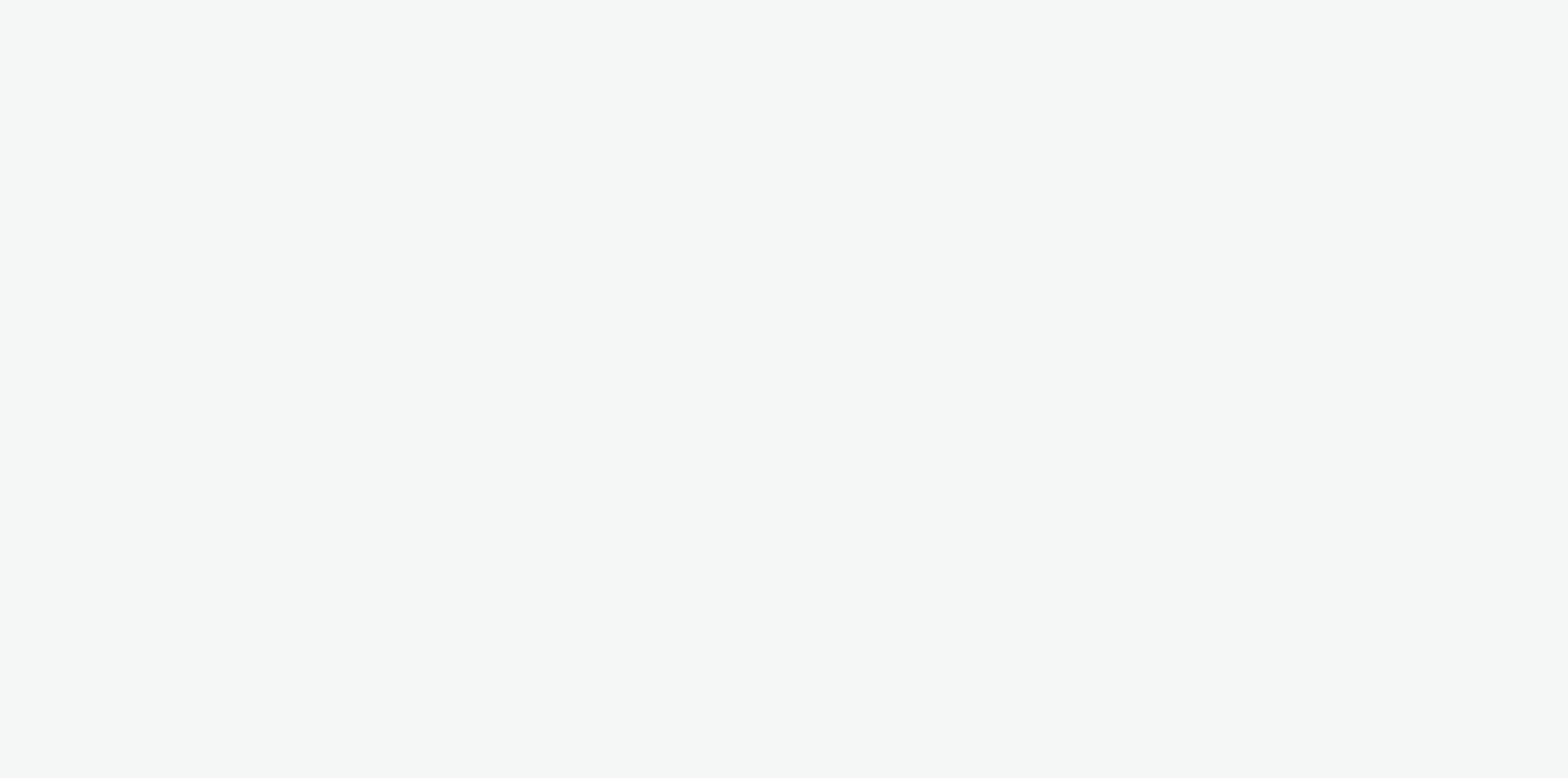
select select "11a7df10-284f-415c-b52a-427acf4c31ae"
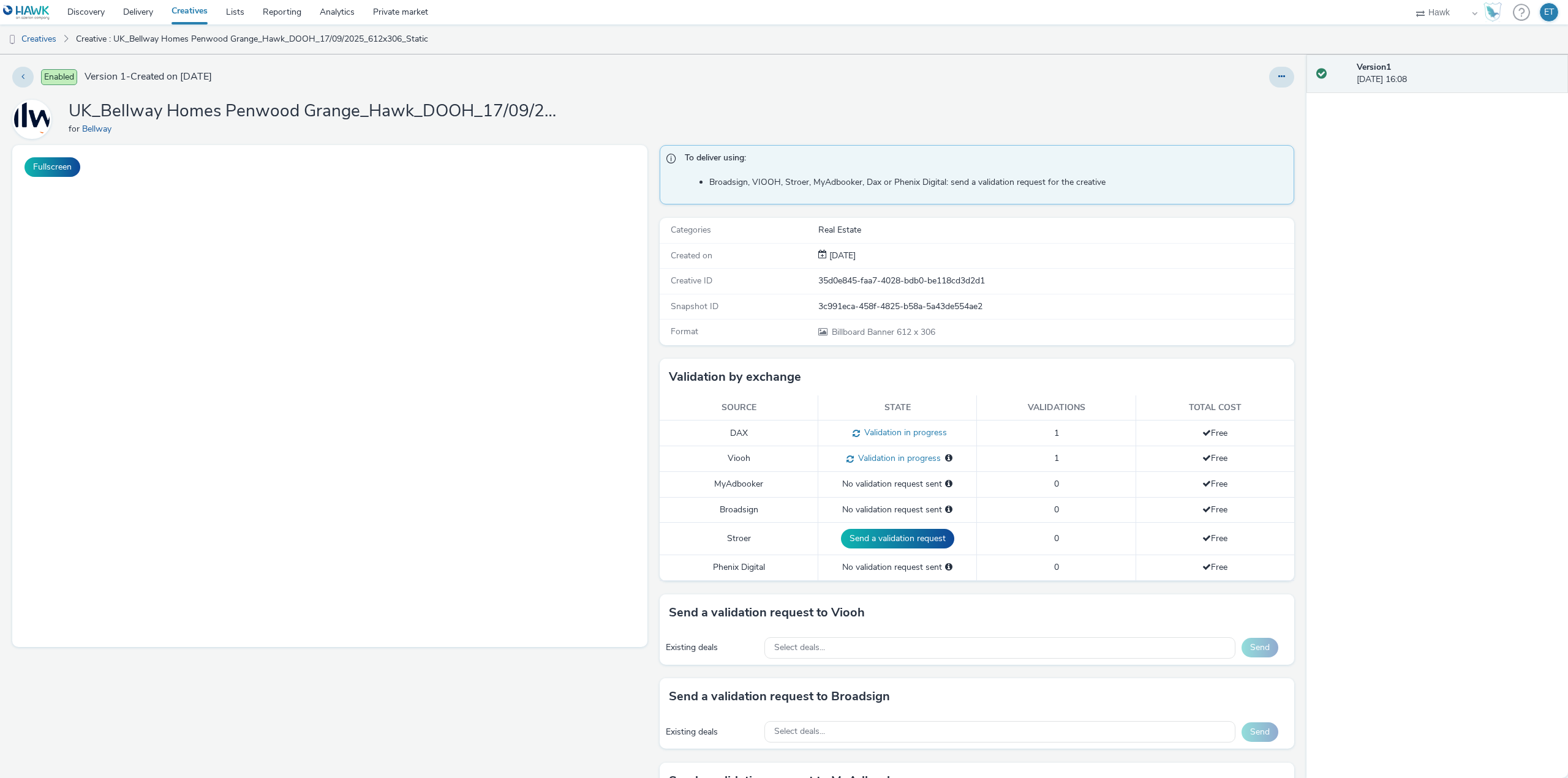
scroll to position [211, 0]
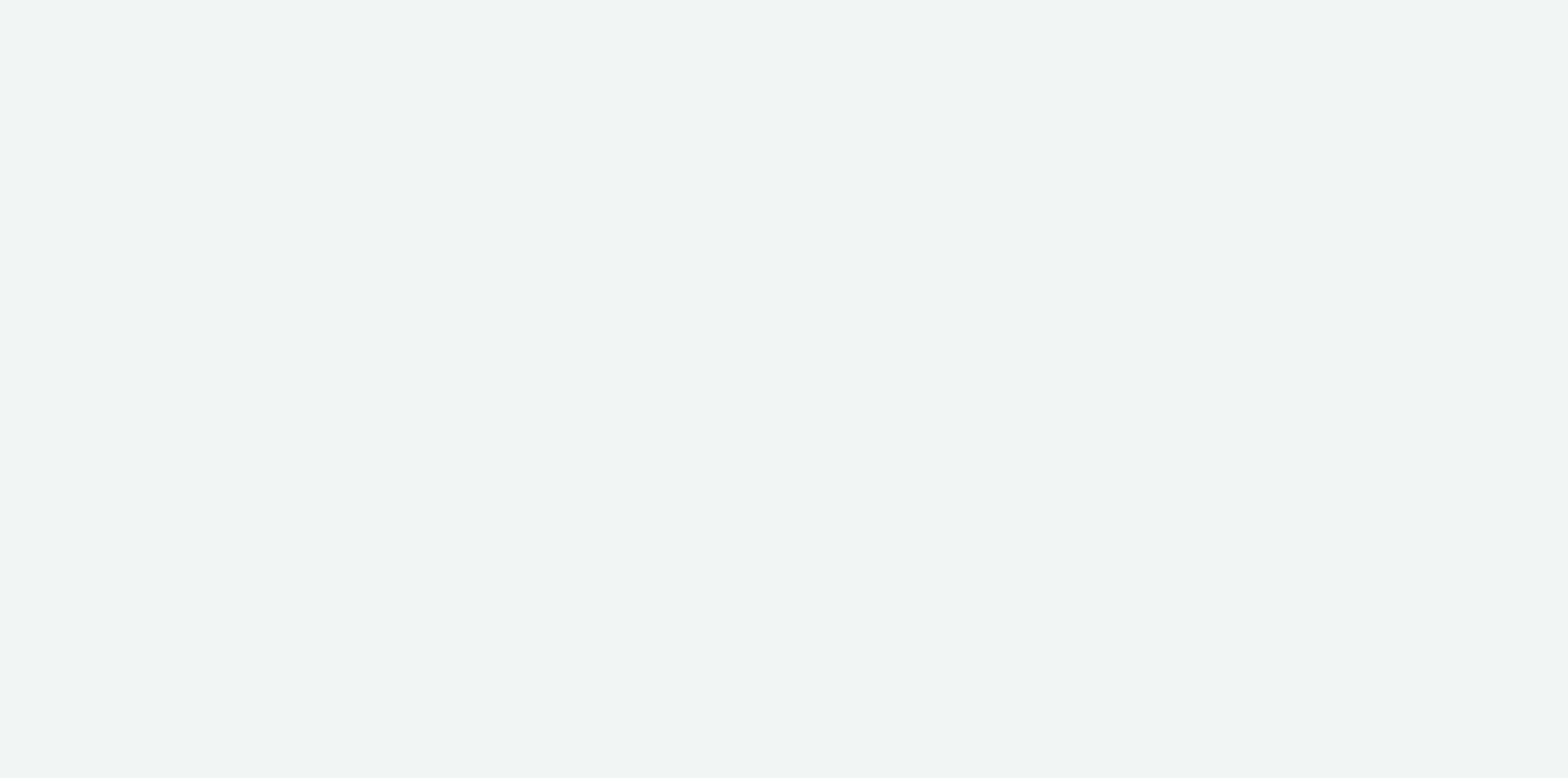
select select "11a7df10-284f-415c-b52a-427acf4c31ae"
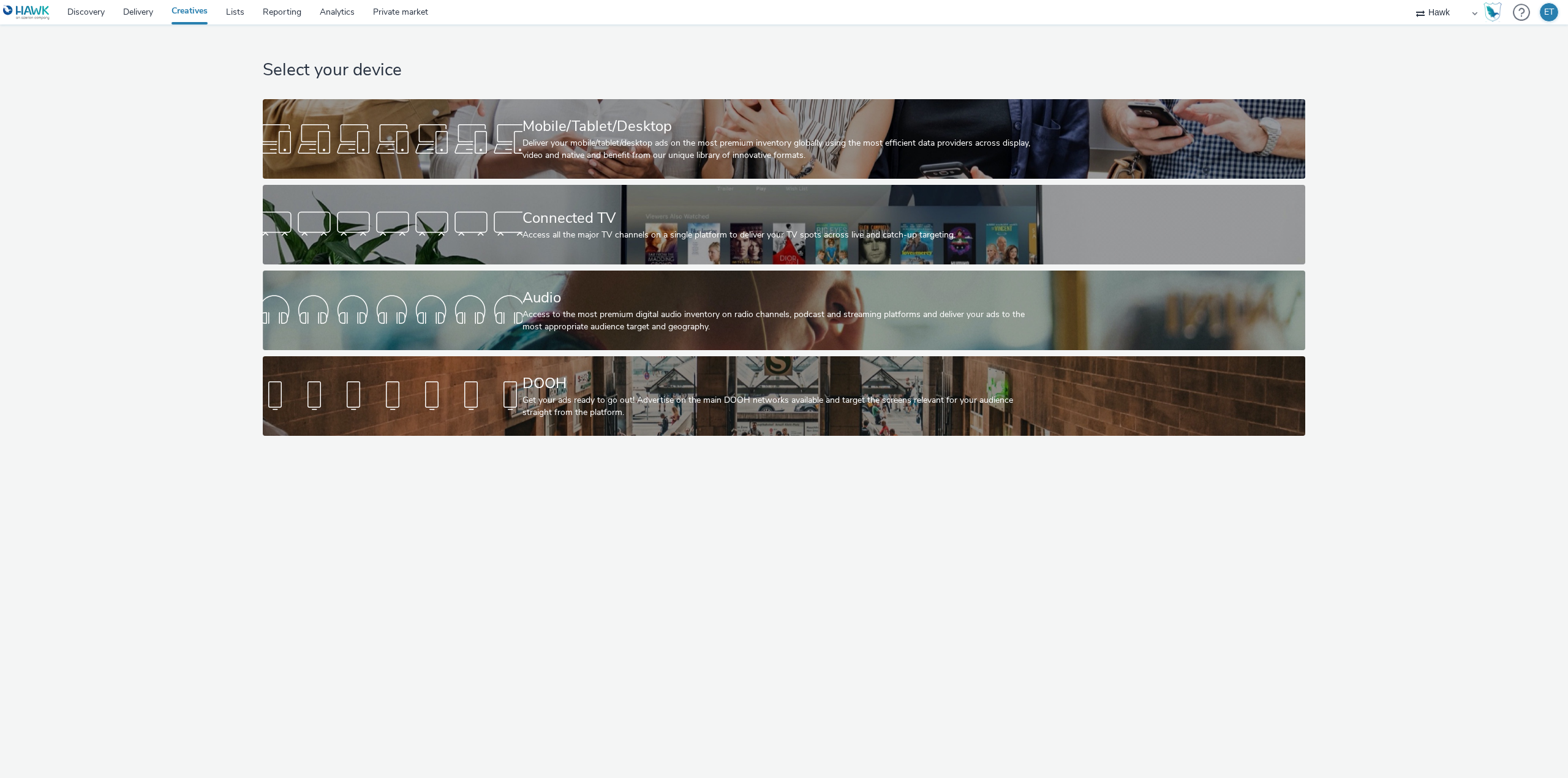
select select "11a7df10-284f-415c-b52a-427acf4c31ae"
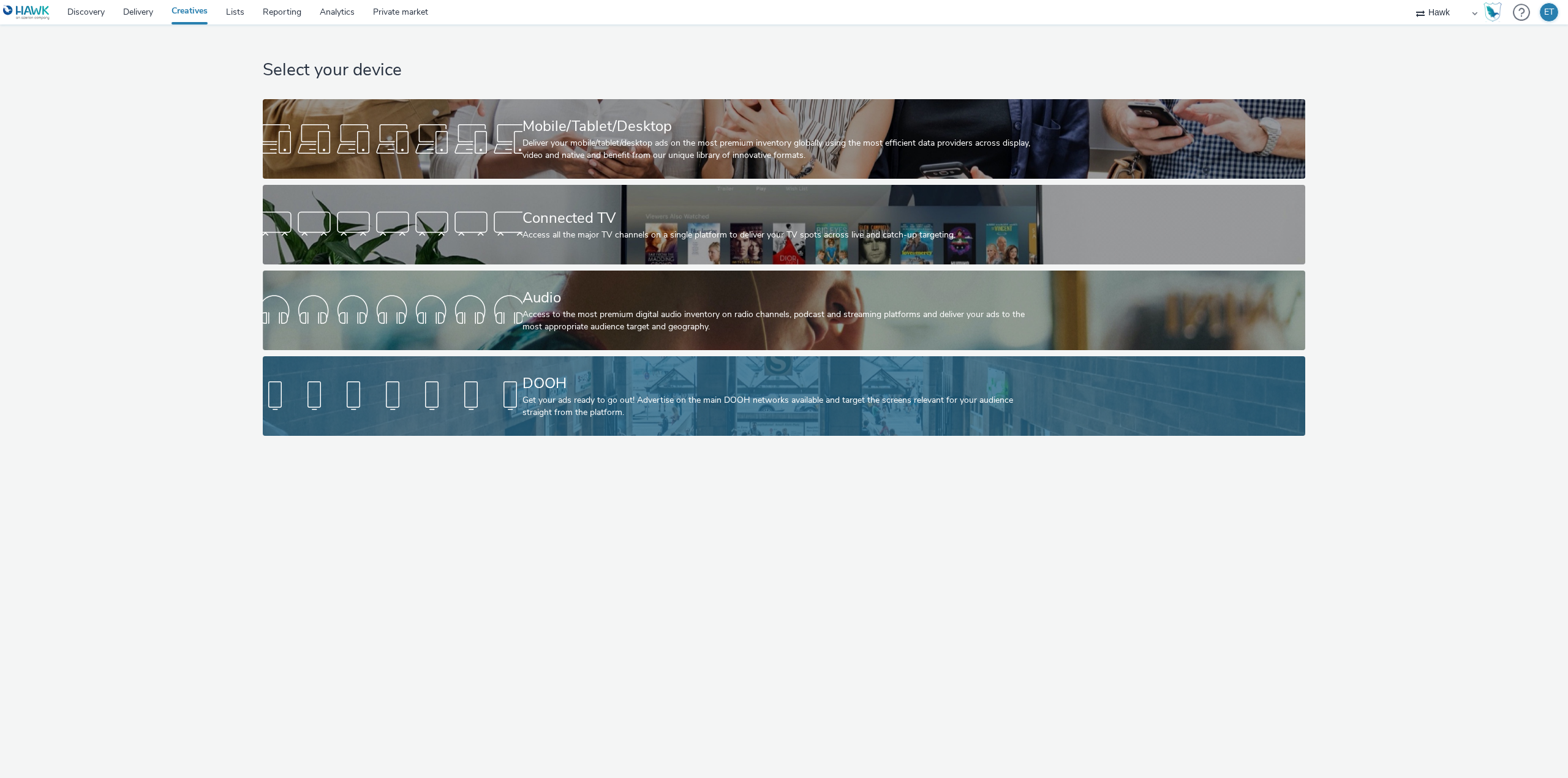
click at [524, 409] on div "Get your ads ready to go out! Advertise on the main DOOH networks available and…" at bounding box center [781, 406] width 519 height 25
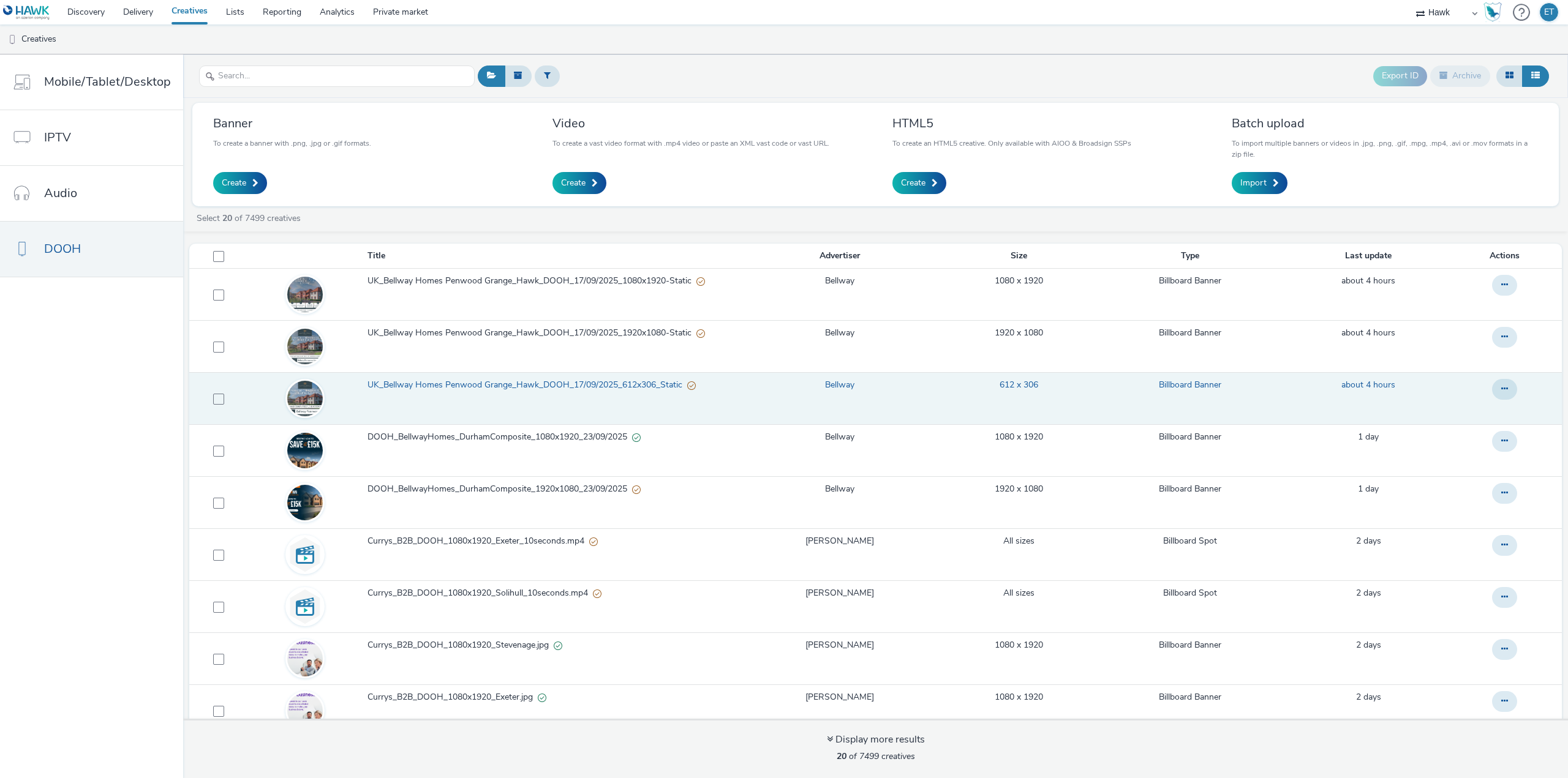
click at [494, 379] on span "UK_Bellway Homes Penwood Grange_Hawk_DOOH_17/09/2025_612x306_Static" at bounding box center [527, 385] width 320 height 12
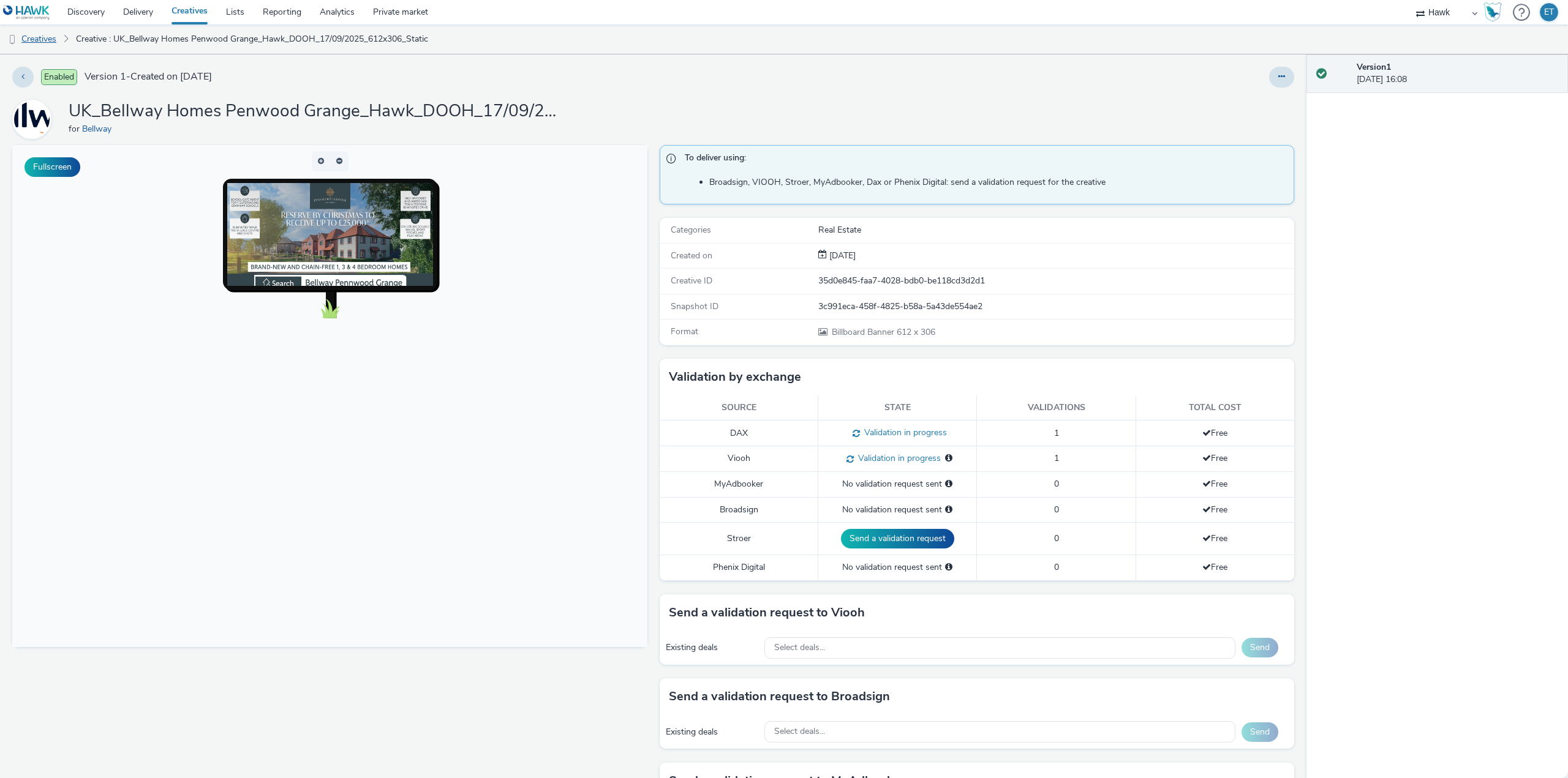
click at [22, 31] on link "Creatives" at bounding box center [31, 39] width 63 height 29
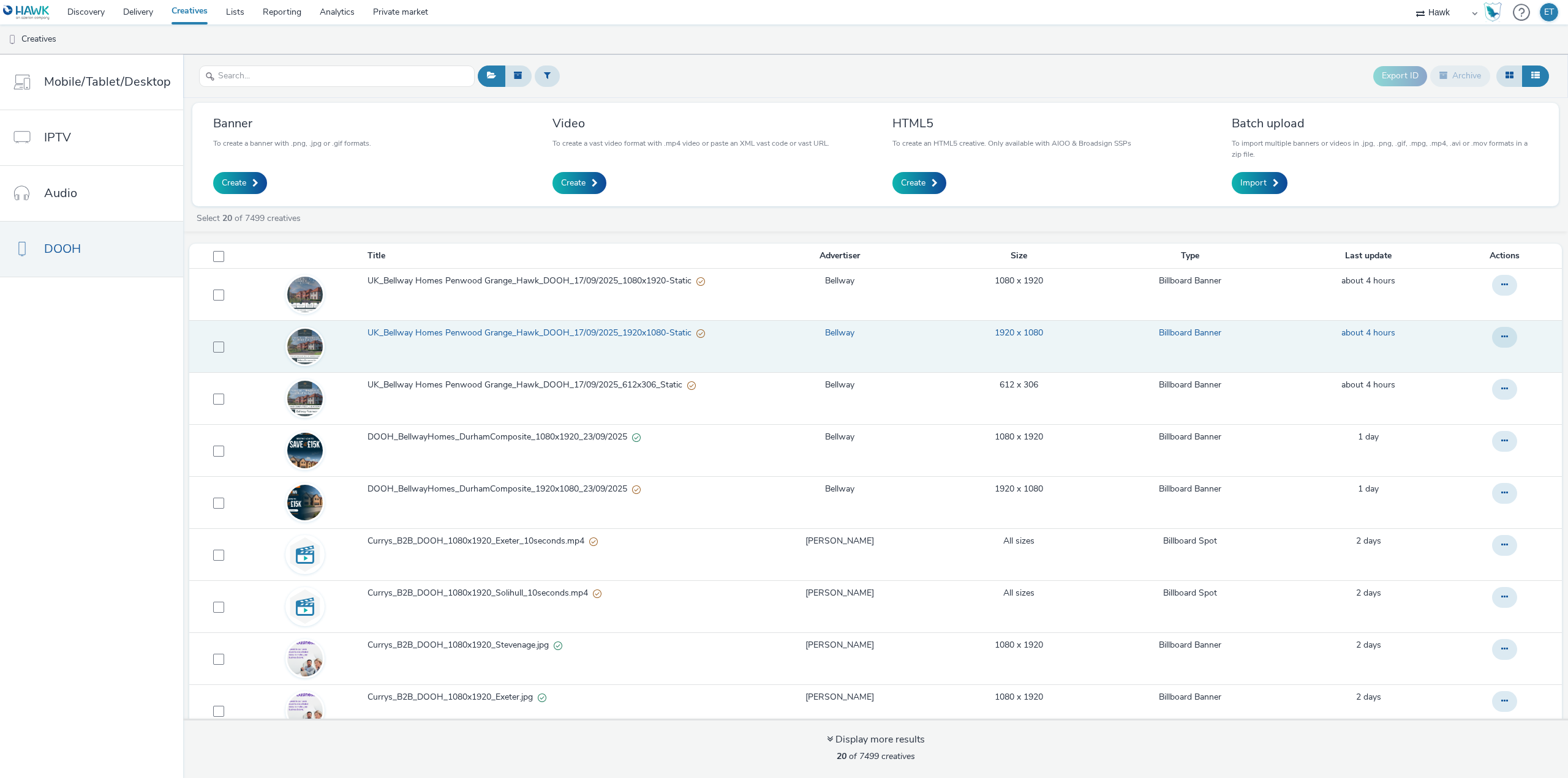
click at [541, 338] on span "UK_Bellway Homes Penwood Grange_Hawk_DOOH_17/09/2025_1920x1080-Static" at bounding box center [532, 333] width 329 height 12
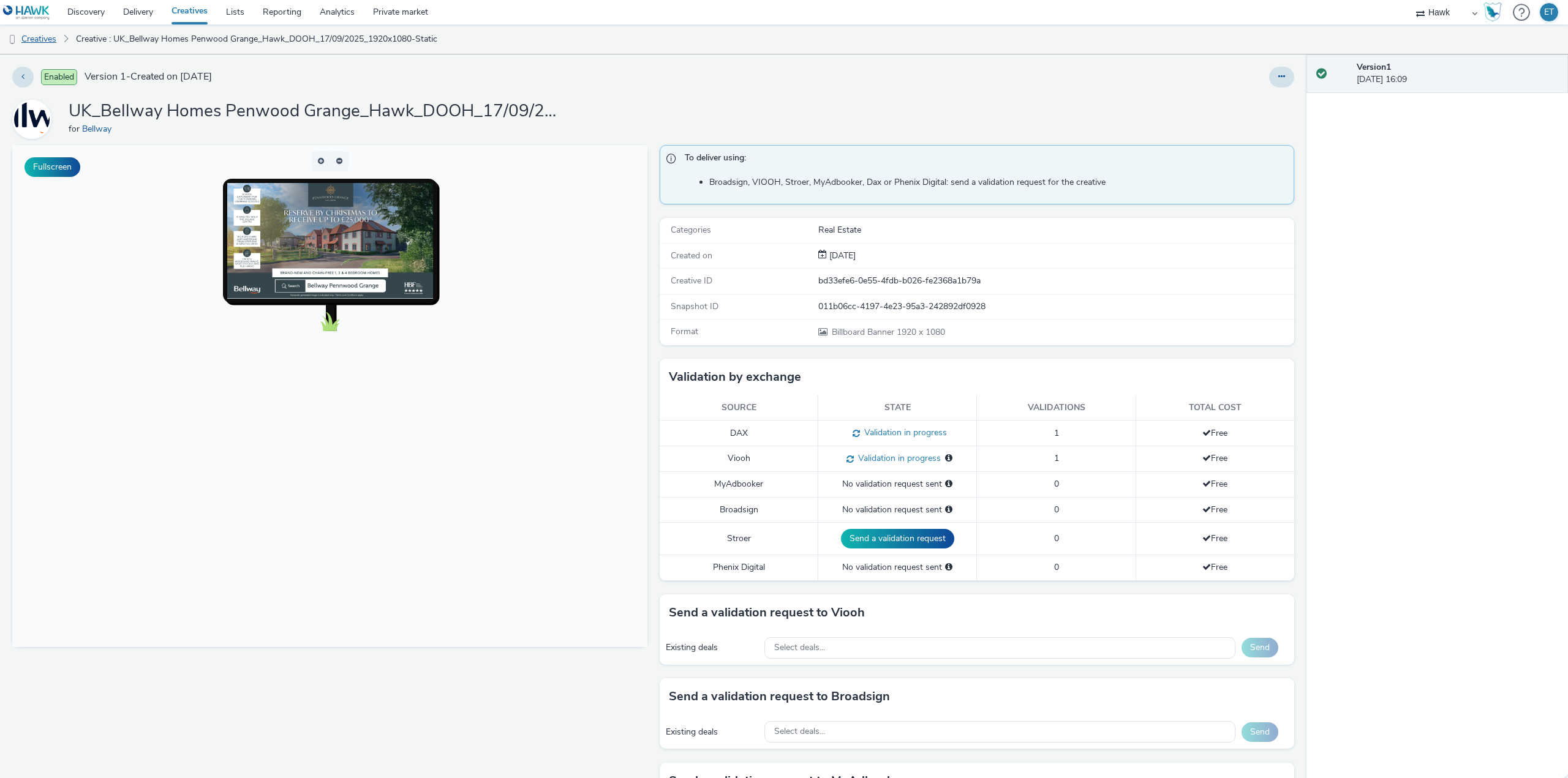
click at [33, 45] on link "Creatives" at bounding box center [31, 39] width 63 height 29
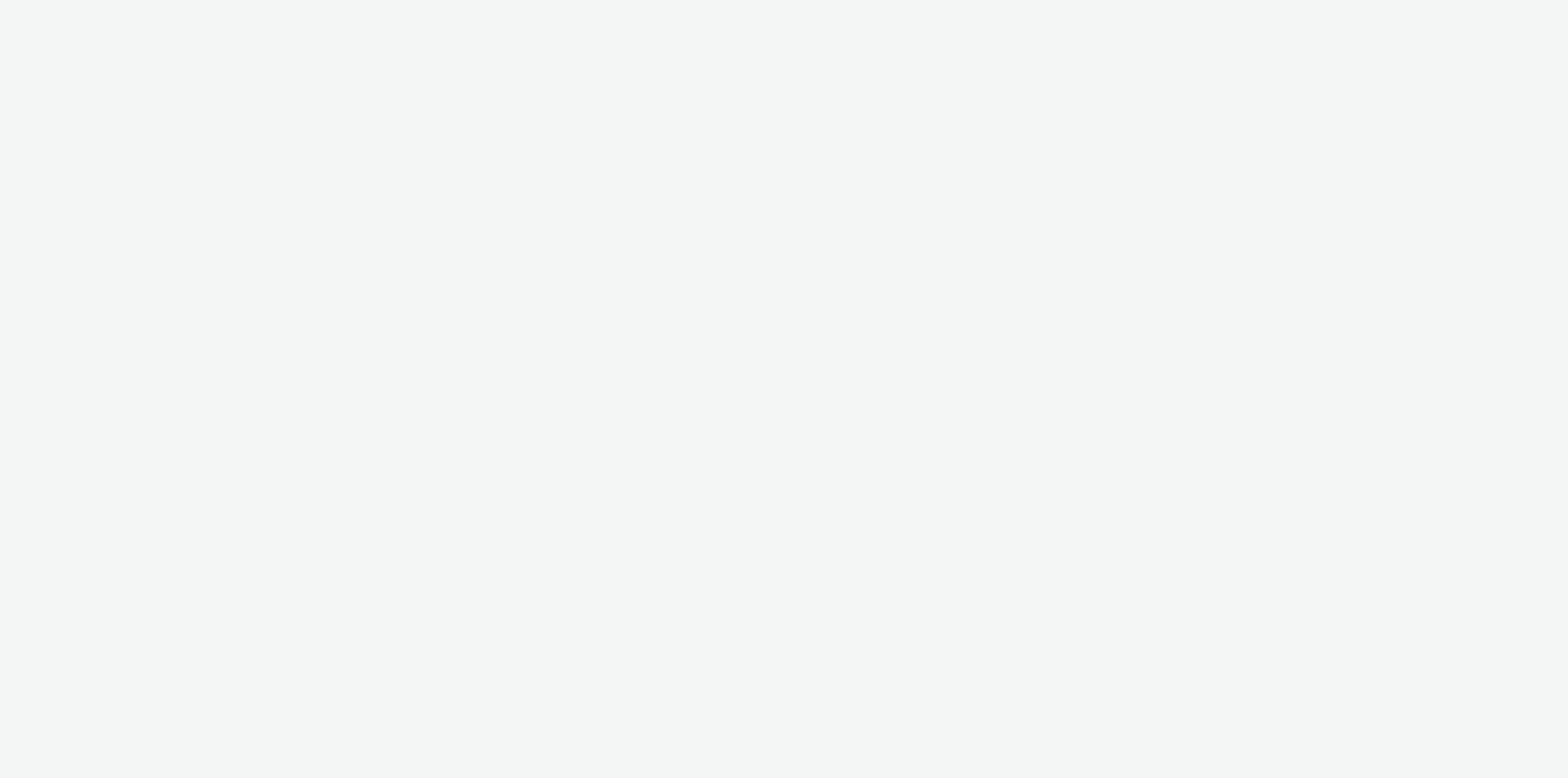
select select "11a7df10-284f-415c-b52a-427acf4c31ae"
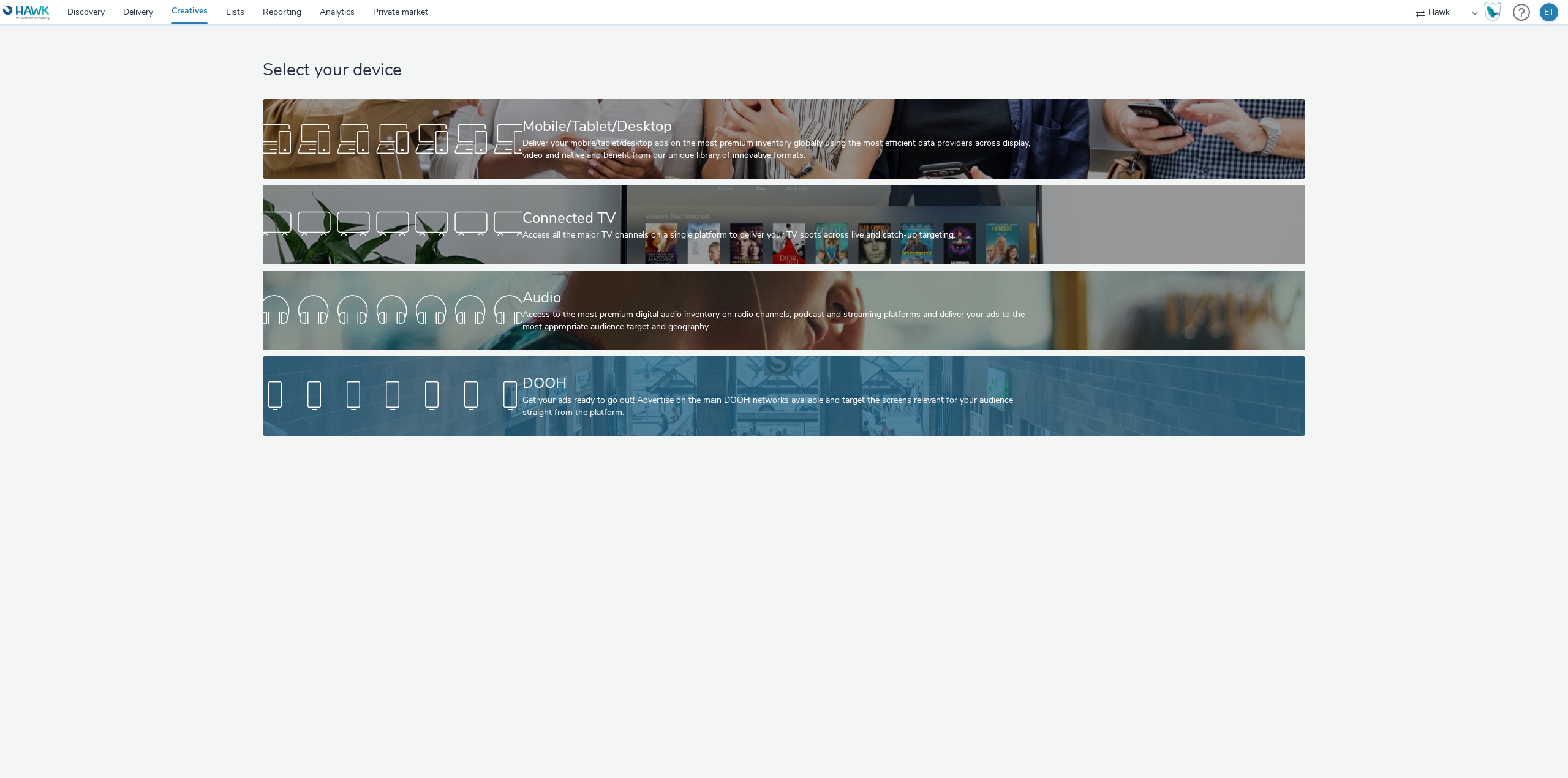
click at [663, 376] on div "DOOH" at bounding box center [781, 383] width 519 height 21
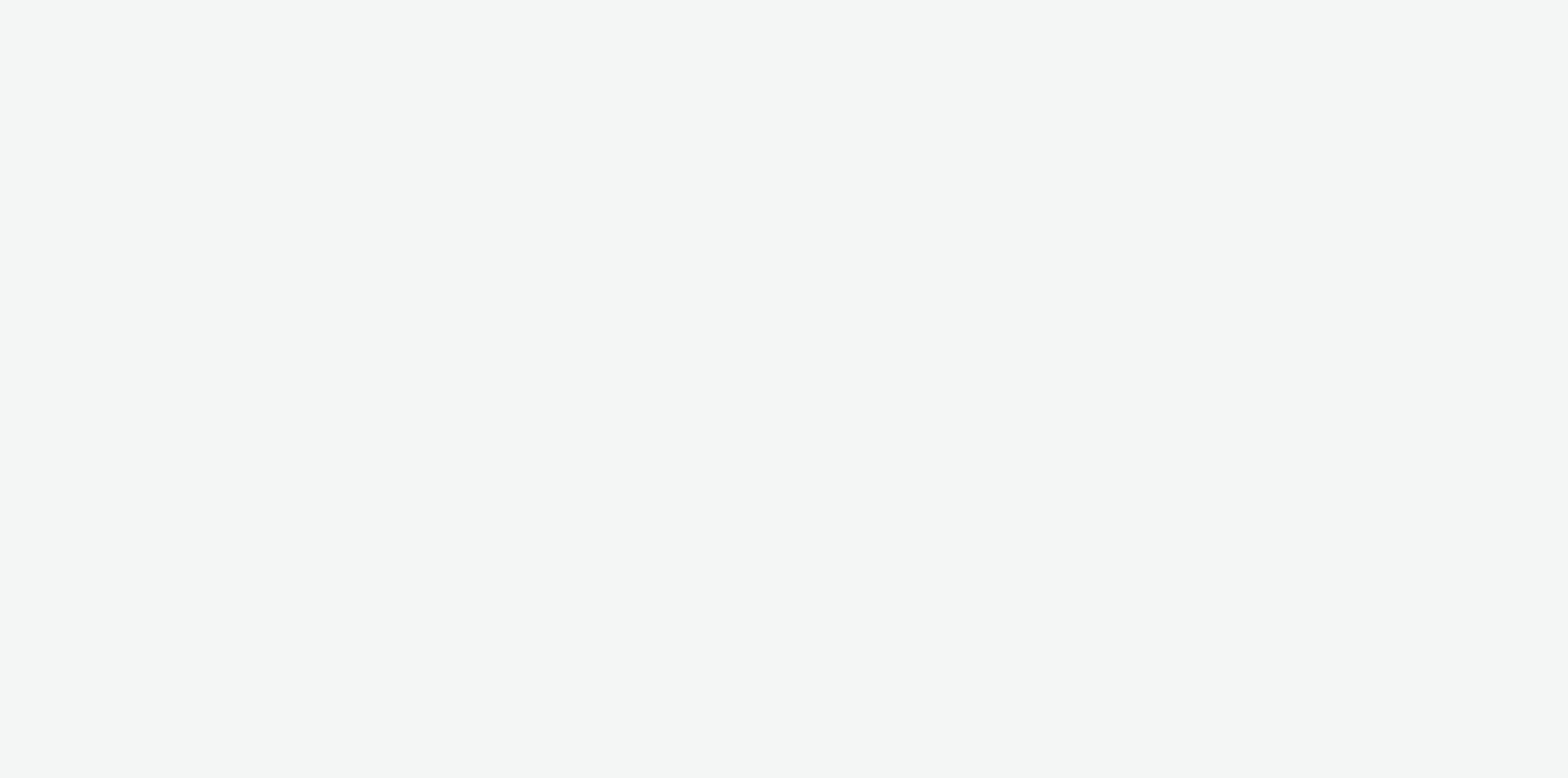
select select "11a7df10-284f-415c-b52a-427acf4c31ae"
